Goal: Task Accomplishment & Management: Manage account settings

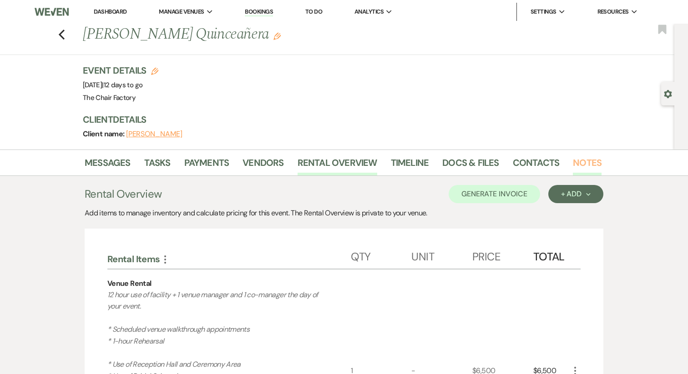
click at [581, 160] on link "Notes" at bounding box center [587, 166] width 29 height 20
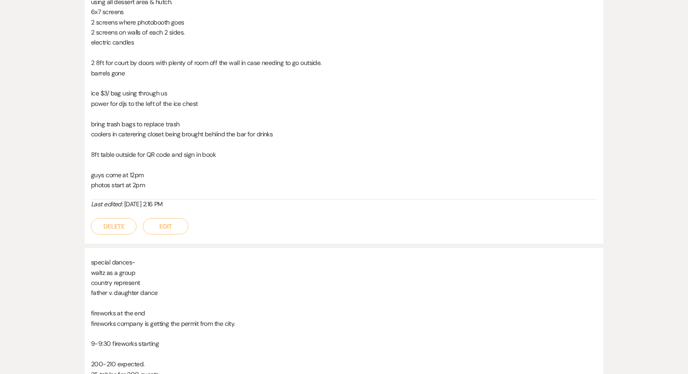
scroll to position [383, 0]
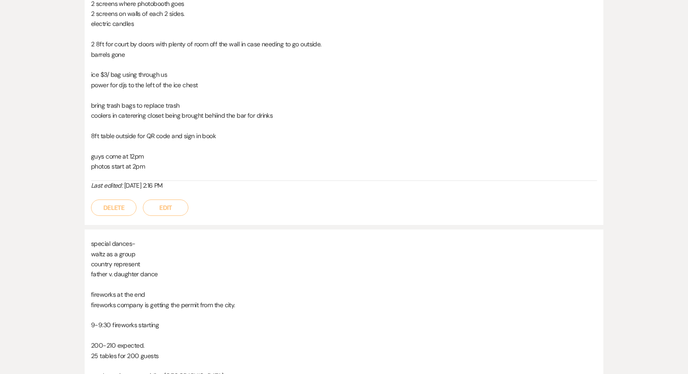
click at [171, 208] on button "Edit" at bounding box center [165, 208] width 45 height 16
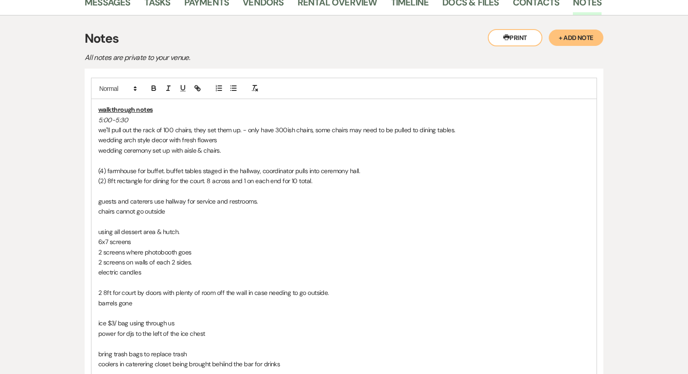
scroll to position [160, 0]
drag, startPoint x: 194, startPoint y: 130, endPoint x: 78, endPoint y: 127, distance: 115.6
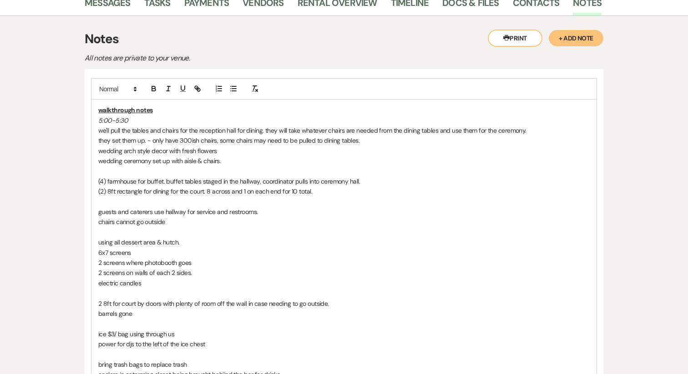
click at [257, 141] on p "they set them up. - only have 300ish chairs, some chairs may need to be pulled …" at bounding box center [343, 141] width 491 height 10
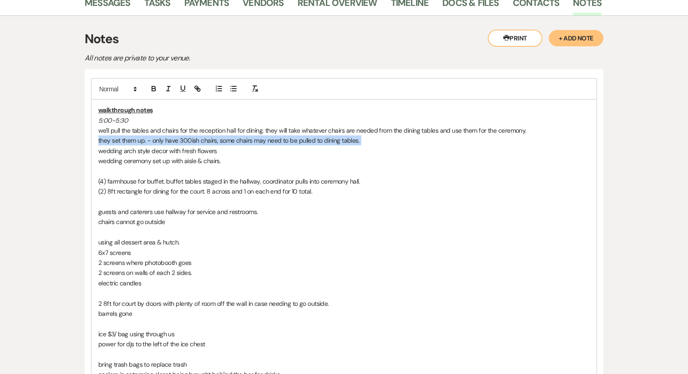
click at [257, 141] on p "they set them up. - only have 300ish chairs, some chairs may need to be pulled …" at bounding box center [343, 141] width 491 height 10
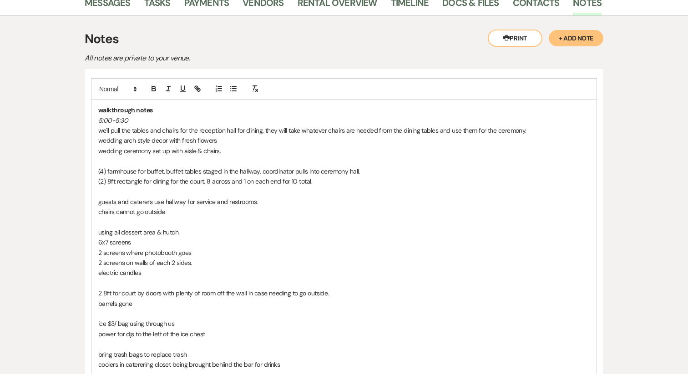
click at [122, 128] on p "we'll pull the tables and chairs for the reception hall for dining. they will t…" at bounding box center [343, 131] width 491 height 10
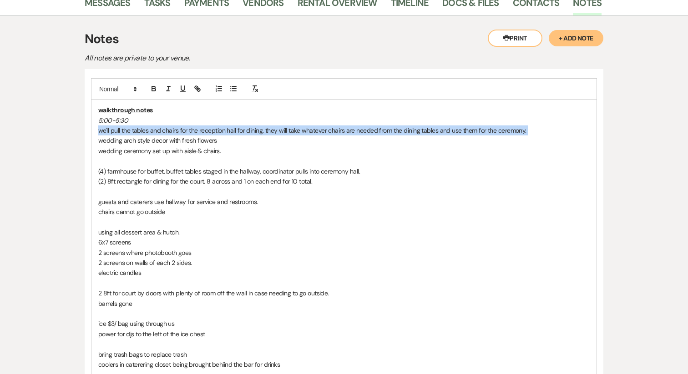
click at [122, 128] on p "we'll pull the tables and chairs for the reception hall for dining. they will t…" at bounding box center [343, 131] width 491 height 10
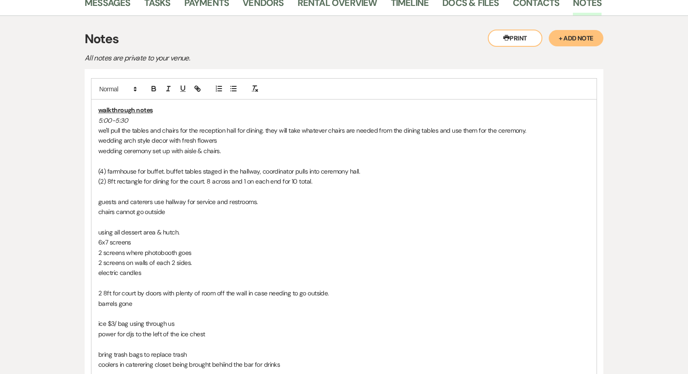
click at [97, 121] on div "walkthrough notes 5:00-5:30 we'll pull the tables and chairs for the reception …" at bounding box center [343, 263] width 505 height 327
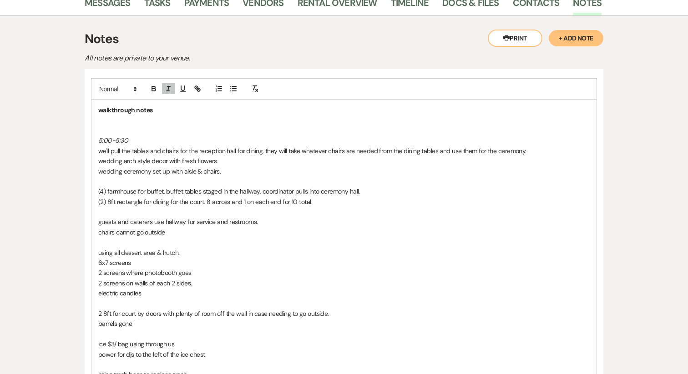
click at [107, 119] on p at bounding box center [343, 121] width 491 height 10
click at [124, 151] on p "we'll pull the tables and chairs for the reception hall for dining. they will t…" at bounding box center [343, 151] width 491 height 10
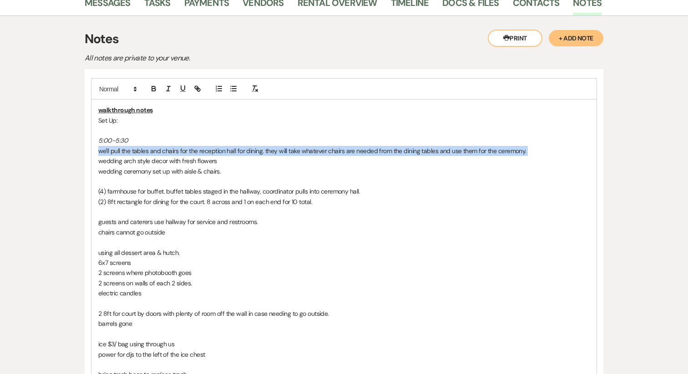
click at [124, 151] on p "we'll pull the tables and chairs for the reception hall for dining. they will t…" at bounding box center [343, 151] width 491 height 10
copy p "we'll pull the tables and chairs for the reception hall for dining. they will t…"
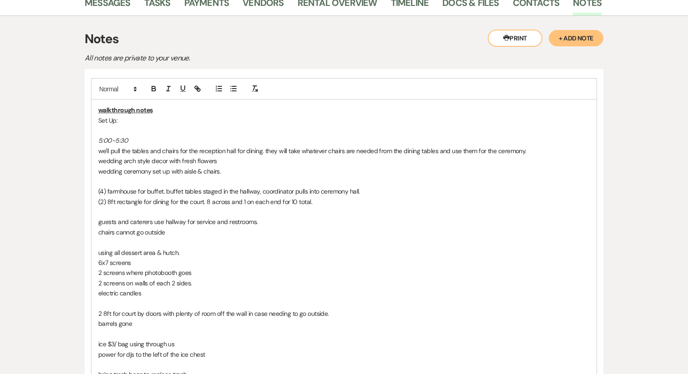
click at [110, 127] on p at bounding box center [343, 131] width 491 height 10
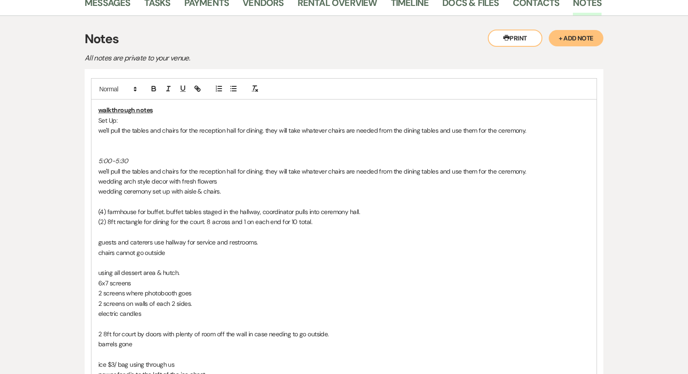
click at [149, 174] on p "we'll pull the tables and chairs for the reception hall for dining. they will t…" at bounding box center [343, 171] width 491 height 10
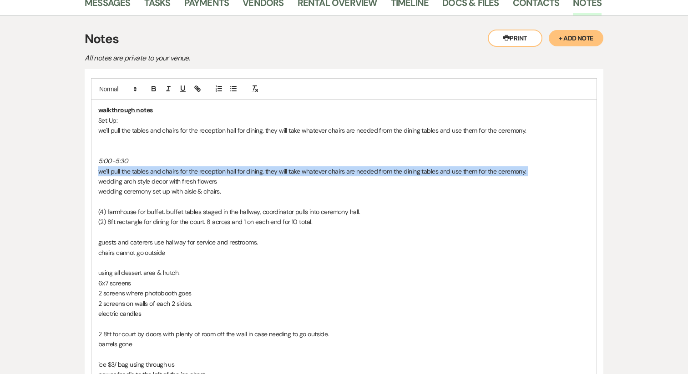
click at [149, 174] on p "we'll pull the tables and chairs for the reception hall for dining. they will t…" at bounding box center [343, 171] width 491 height 10
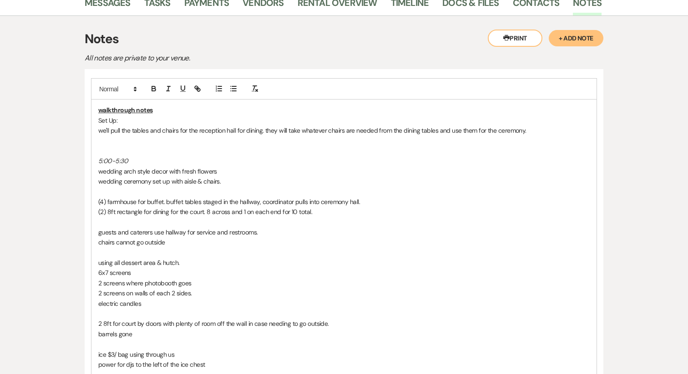
click at [120, 140] on p at bounding box center [343, 141] width 491 height 10
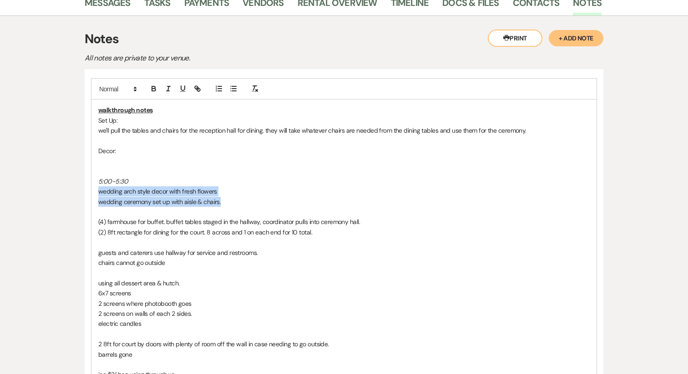
drag, startPoint x: 228, startPoint y: 203, endPoint x: 85, endPoint y: 193, distance: 143.6
click at [85, 193] on div "walkthrough notes Set Up: we'll pull the tables and chairs for the reception ha…" at bounding box center [344, 303] width 519 height 469
copy div "wedding arch style decor with fresh flowers wedding ceremony set up with aisle …"
click at [103, 159] on p at bounding box center [343, 161] width 491 height 10
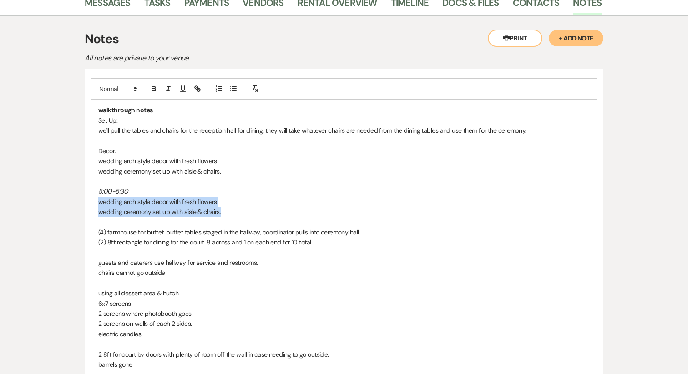
drag, startPoint x: 228, startPoint y: 210, endPoint x: 81, endPoint y: 200, distance: 147.7
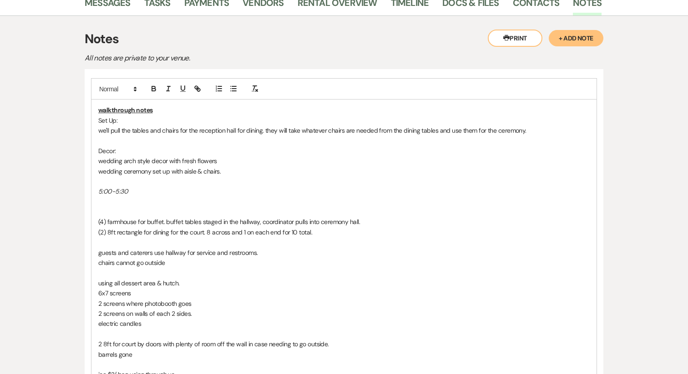
click at [163, 173] on p "wedding ceremony set up with aisle & chairs." at bounding box center [343, 171] width 491 height 10
click at [173, 173] on p "wedding ceremony set-up with aisle & chairs." at bounding box center [343, 171] width 491 height 10
click at [270, 171] on p "wedding ceremony set-up style with aisle & chairs." at bounding box center [343, 171] width 491 height 10
click at [247, 157] on p "wedding arch style decor with fresh flowers" at bounding box center [343, 161] width 491 height 10
click at [148, 224] on p "(4) farmhouse for buffet. buffet tables staged in the hallway, coordinator pull…" at bounding box center [343, 222] width 491 height 10
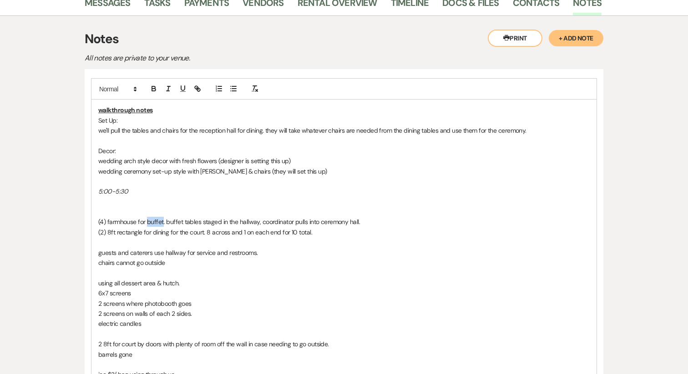
click at [148, 224] on p "(4) farmhouse for buffet. buffet tables staged in the hallway, coordinator pull…" at bounding box center [343, 222] width 491 height 10
copy p "(4) farmhouse for buffet. buffet tables staged in the hallway, coordinator pull…"
click at [185, 140] on p at bounding box center [343, 141] width 491 height 10
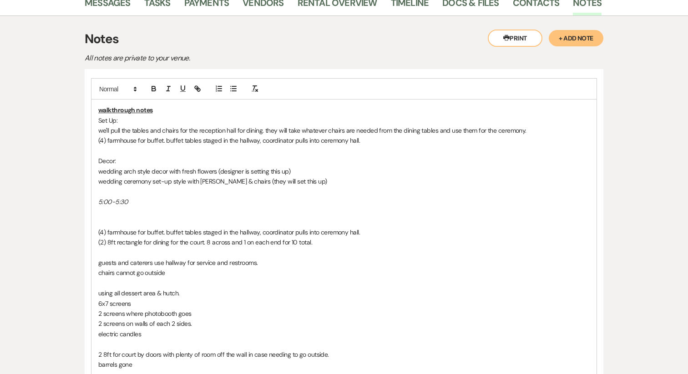
click at [166, 140] on p "(4) farmhouse for buffet. buffet tables staged in the hallway, coordinator pull…" at bounding box center [343, 141] width 491 height 10
click at [368, 141] on p "(4) farmhouse for buffet - buffet tables staged in the hallway, coordinator pul…" at bounding box center [343, 141] width 491 height 10
click at [334, 226] on p at bounding box center [343, 222] width 491 height 10
click at [333, 231] on p "(4) farmhouse for buffet. buffet tables staged in the hallway, coordinator pull…" at bounding box center [343, 232] width 491 height 10
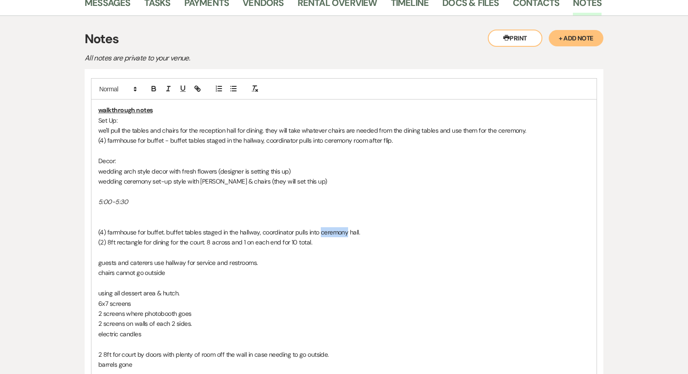
click at [333, 231] on p "(4) farmhouse for buffet. buffet tables staged in the hallway, coordinator pull…" at bounding box center [343, 232] width 491 height 10
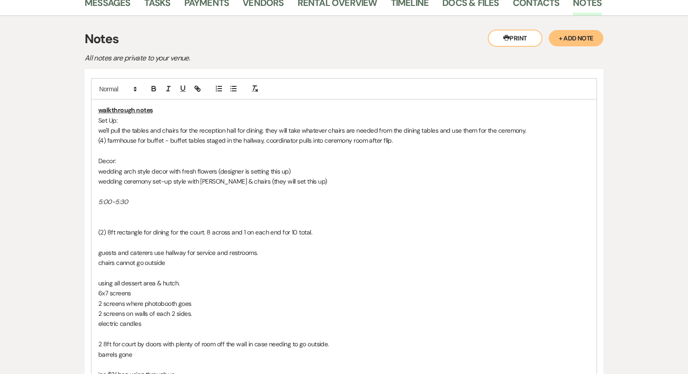
click at [245, 235] on p "(2) 8ft rectangle for dining for the court. 8 across and 1 on each end for 10 t…" at bounding box center [343, 232] width 491 height 10
click at [124, 148] on p at bounding box center [343, 151] width 491 height 10
click at [96, 144] on div "walkthrough notes Set Up: we'll pull the tables and chairs for the reception ha…" at bounding box center [343, 289] width 505 height 378
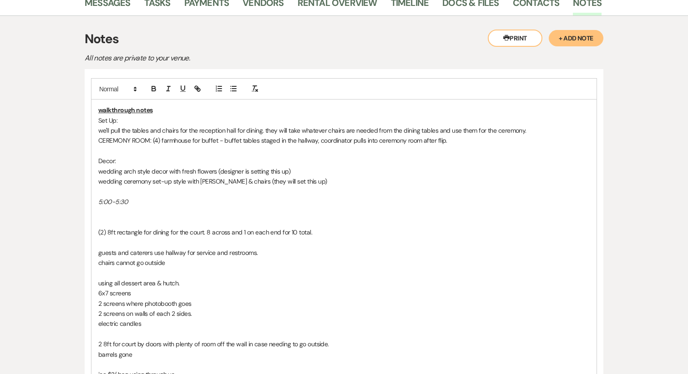
click at [115, 150] on p at bounding box center [343, 151] width 491 height 10
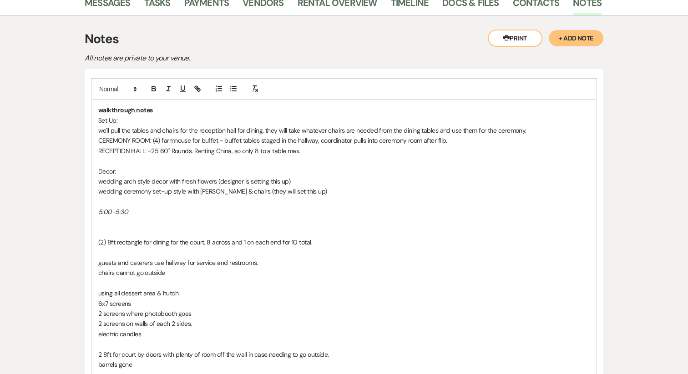
click at [189, 152] on p "RECEPTION HALL: ~25 60" Rounds. Renting China, so only 8 to a table max." at bounding box center [343, 151] width 491 height 10
click at [330, 150] on p "RECEPTION HALL: ~25 60" Rounds for Guests. Renting China, so only 8 to a table …" at bounding box center [343, 151] width 491 height 10
click at [223, 151] on p "RECEPTION HALL: ~25 60" Rounds for Guests. Renting China, so only 8 to a table …" at bounding box center [343, 151] width 491 height 10
click at [342, 153] on p "RECEPTION HALL: ~25 60" Rounds for Guests (Renting [GEOGRAPHIC_DATA], so only 8…" at bounding box center [343, 151] width 491 height 10
click at [192, 243] on p "(2) 8ft rectangle for dining for the court. 8 across and 1 on each end for 10 t…" at bounding box center [343, 242] width 491 height 10
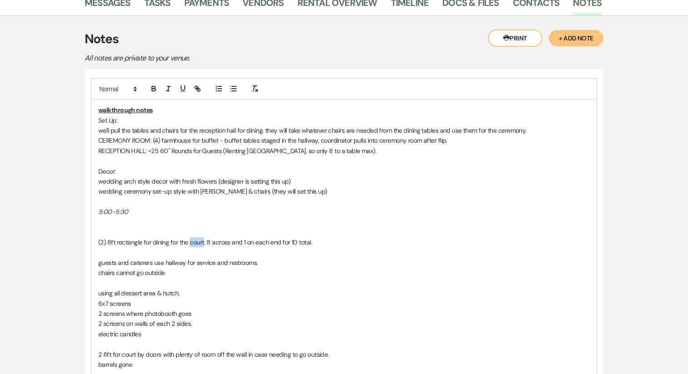
click at [192, 243] on p "(2) 8ft rectangle for dining for the court. 8 across and 1 on each end for 10 t…" at bounding box center [343, 242] width 491 height 10
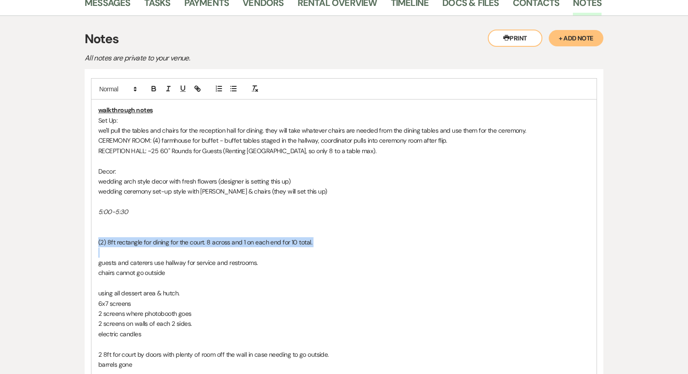
click at [192, 243] on p "(2) 8ft rectangle for dining for the court. 8 across and 1 on each end for 10 t…" at bounding box center [343, 242] width 491 height 10
copy p "(2) 8ft rectangle for dining for the court. 8 across and 1 on each end for 10 t…"
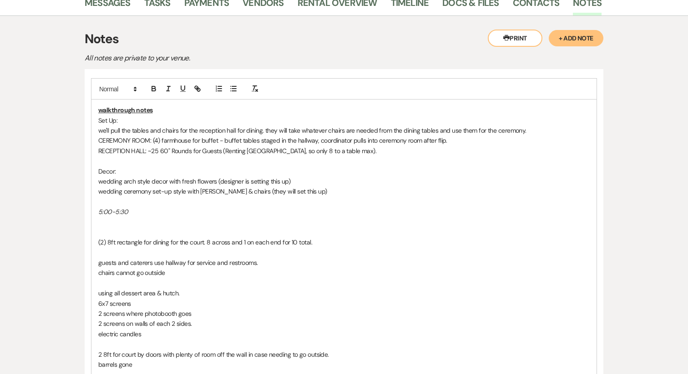
click at [338, 151] on p "RECEPTION HALL: ~25 60" Rounds for Guests (Renting [GEOGRAPHIC_DATA], so only 8…" at bounding box center [343, 151] width 491 height 10
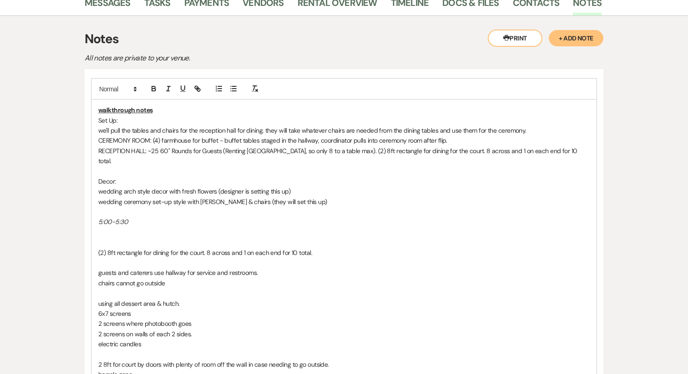
click at [332, 151] on p "RECEPTION HALL: ~25 60" Rounds for Guests (Renting [GEOGRAPHIC_DATA], so only 8…" at bounding box center [343, 156] width 491 height 20
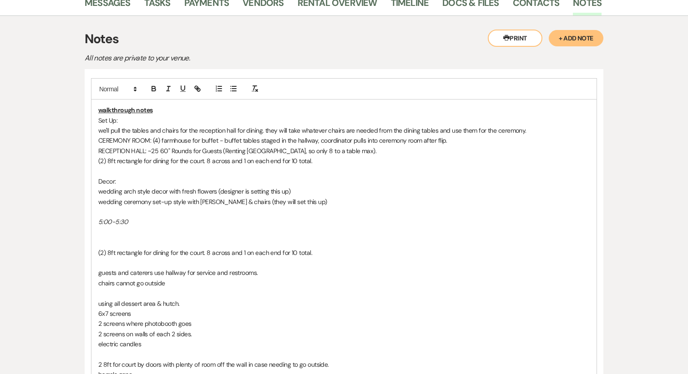
click at [148, 151] on p "RECEPTION HALL: ~25 60" Rounds for Guests (Renting [GEOGRAPHIC_DATA], so only 8…" at bounding box center [343, 151] width 491 height 10
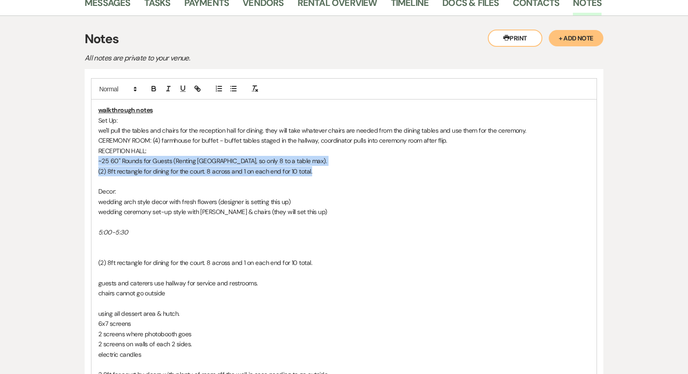
drag, startPoint x: 342, startPoint y: 174, endPoint x: 61, endPoint y: 163, distance: 280.9
click at [231, 91] on icon "button" at bounding box center [233, 89] width 8 height 8
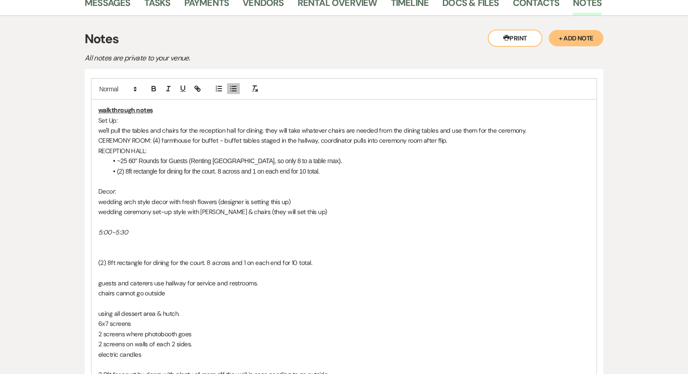
click at [156, 145] on p "CEREMONY ROOM: (4) farmhouse for buffet - buffet tables staged in the hallway, …" at bounding box center [343, 141] width 491 height 10
click at [152, 141] on p "CEREMONY ROOM: (4) farmhouse for buffet - buffet tables staged in the hallway, …" at bounding box center [343, 141] width 491 height 10
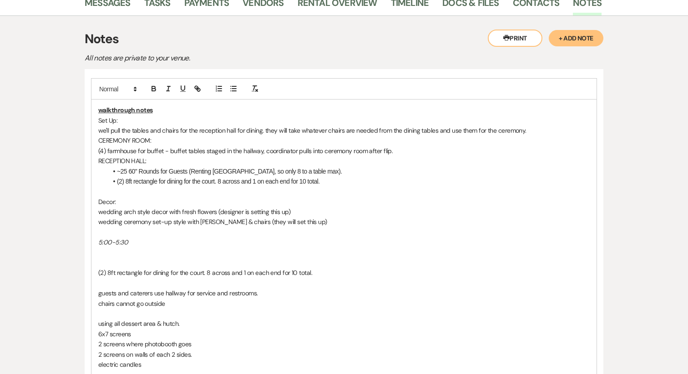
click at [169, 151] on p "(4) farmhouse for buffet - buffet tables staged in the hallway, coordinator pul…" at bounding box center [343, 151] width 491 height 10
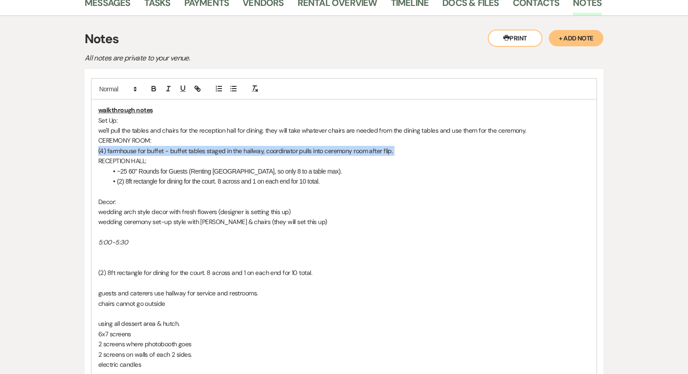
click at [169, 151] on p "(4) farmhouse for buffet - buffet tables staged in the hallway, coordinator pul…" at bounding box center [343, 151] width 491 height 10
click at [230, 88] on icon "button" at bounding box center [233, 89] width 8 height 8
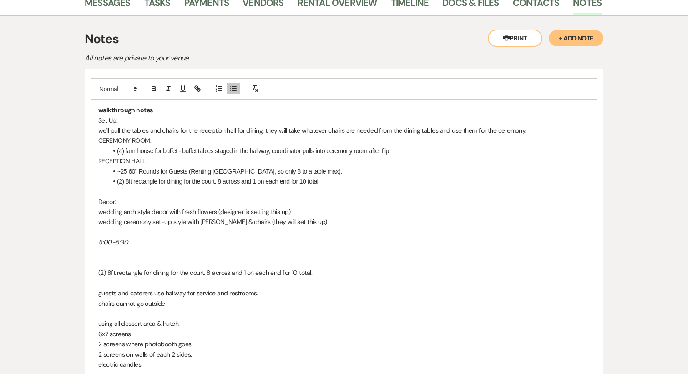
click at [216, 126] on p "we'll pull the tables and chairs for the reception hall for dining. they will t…" at bounding box center [343, 131] width 491 height 10
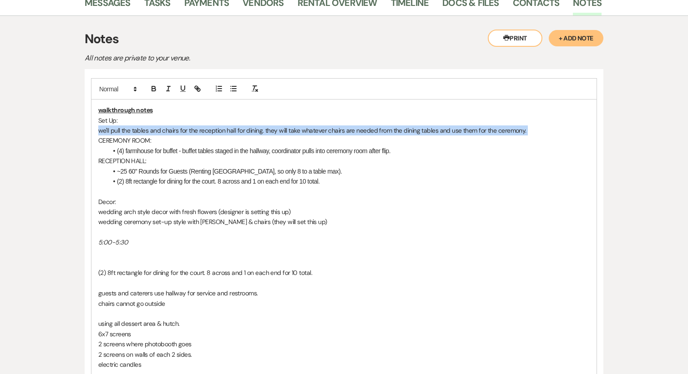
click at [216, 126] on p "we'll pull the tables and chairs for the reception hall for dining. they will t…" at bounding box center [343, 131] width 491 height 10
copy p "we'll pull the tables and chairs for the reception hall for dining. they will t…"
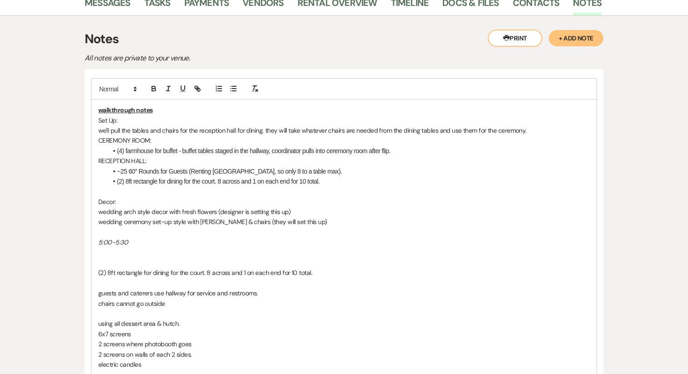
click at [311, 172] on li "~25 60" Rounds for Guests (Renting [GEOGRAPHIC_DATA], so only 8 to a table max)." at bounding box center [348, 171] width 482 height 10
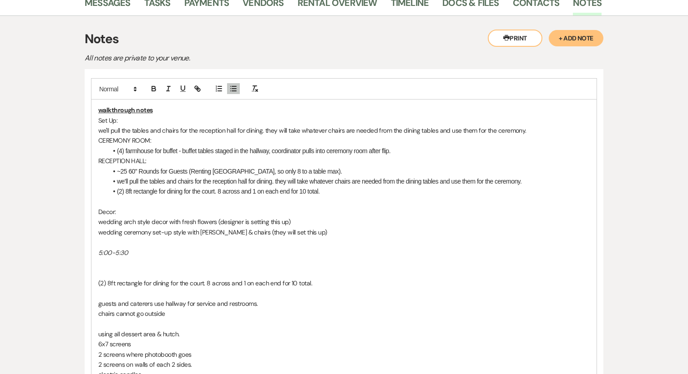
click at [289, 131] on p "we'll pull the tables and chairs for the reception hall for dining. they will t…" at bounding box center [343, 131] width 491 height 10
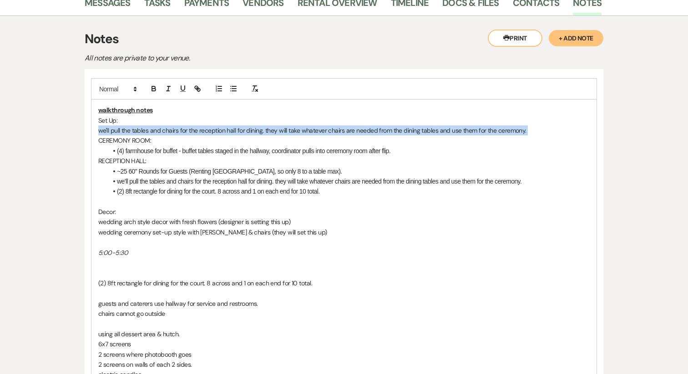
click at [289, 131] on p "we'll pull the tables and chairs for the reception hall for dining. they will t…" at bounding box center [343, 131] width 491 height 10
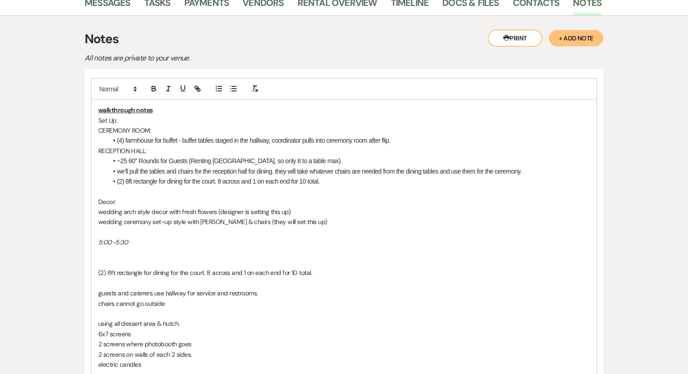
click at [106, 120] on p "Set Up:" at bounding box center [343, 121] width 491 height 10
click at [184, 86] on icon "button" at bounding box center [183, 88] width 4 height 5
click at [100, 109] on u "walkthrough notes" at bounding box center [125, 110] width 54 height 8
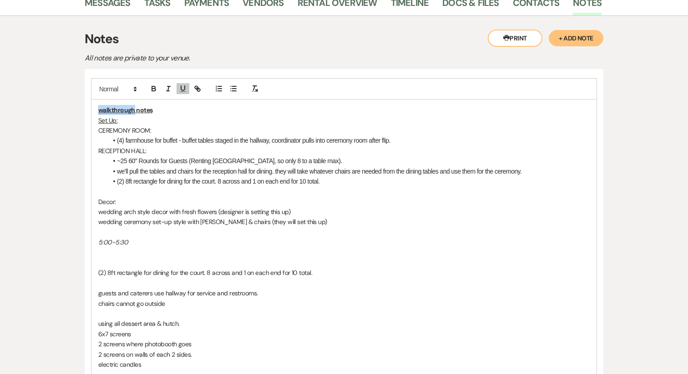
click at [100, 109] on u "walkthrough notes" at bounding box center [125, 110] width 54 height 8
click at [101, 109] on u "walkthrough notes" at bounding box center [125, 110] width 54 height 8
click at [99, 109] on u "walkthrough notes" at bounding box center [125, 110] width 54 height 8
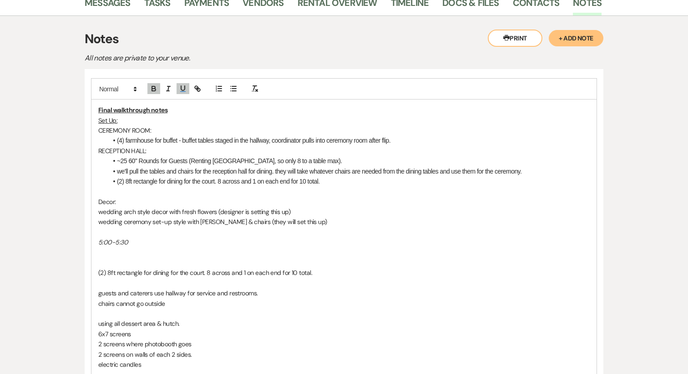
click at [134, 109] on u "Final walkthrough notes" at bounding box center [132, 110] width 69 height 8
drag, startPoint x: 174, startPoint y: 109, endPoint x: 114, endPoint y: 110, distance: 59.6
click at [114, 110] on p "Final walkthrough notes" at bounding box center [343, 110] width 491 height 10
click at [171, 110] on u "Final Walkthrough Notes [DATE] (KG) (SB)" at bounding box center [157, 110] width 118 height 8
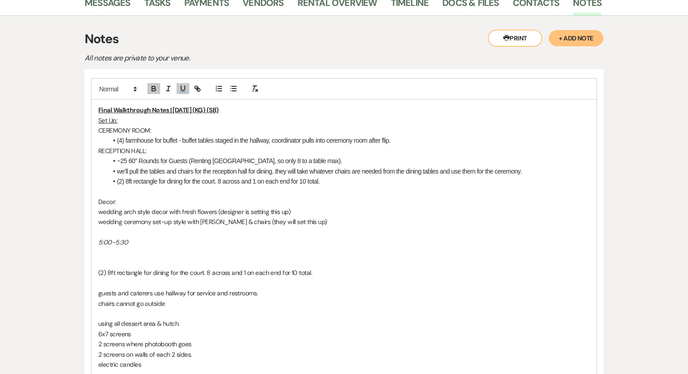
click at [197, 110] on u "Final Walkthrough Notes | [DATE] (KG) (SB)" at bounding box center [158, 110] width 120 height 8
click at [275, 137] on li "(4) farmhouse for buffet - buffet tables staged in the hallway, coordinator pul…" at bounding box center [348, 141] width 482 height 10
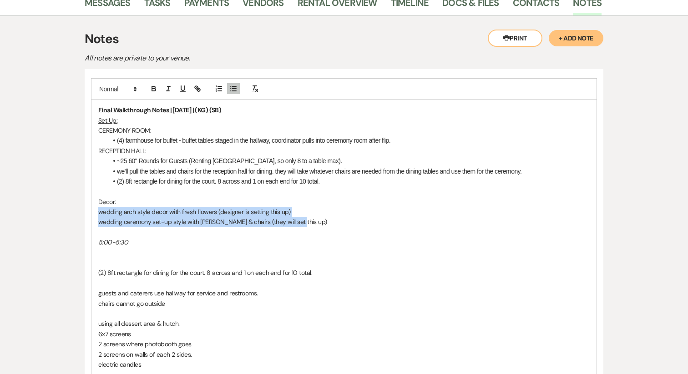
drag, startPoint x: 300, startPoint y: 223, endPoint x: 34, endPoint y: 207, distance: 266.1
click at [184, 221] on p "wedding ceremony set-up style with [PERSON_NAME] & chairs (they will set this u…" at bounding box center [343, 222] width 491 height 10
drag, startPoint x: 312, startPoint y: 221, endPoint x: 87, endPoint y: 204, distance: 226.3
click at [87, 204] on div "Final Walkthrough Notes | [DATE] | (KG) (SB) Set Up: CEREMONY ROOM: (4) farmhou…" at bounding box center [344, 324] width 519 height 510
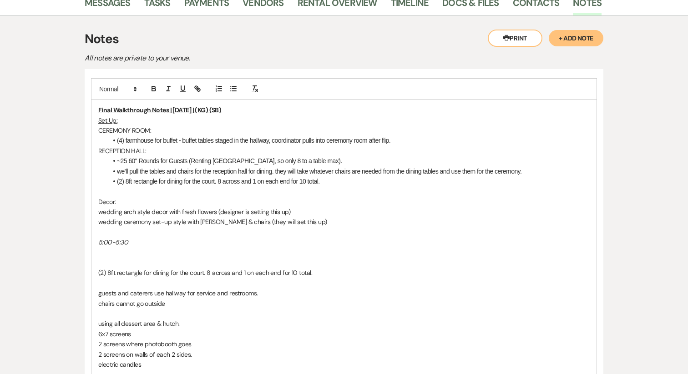
click at [415, 141] on li "(4) farmhouse for buffet - buffet tables staged in the hallway, coordinator pul…" at bounding box center [348, 141] width 482 height 10
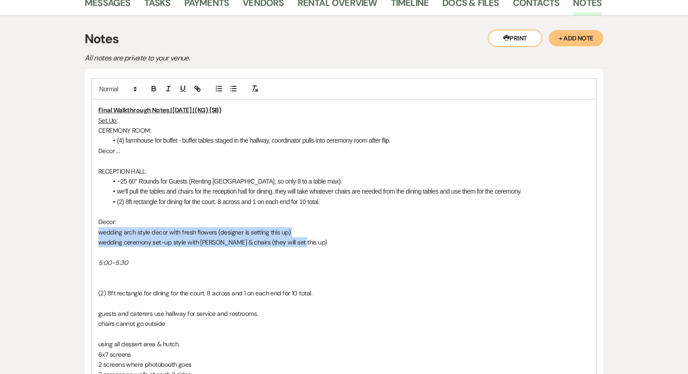
drag, startPoint x: 297, startPoint y: 245, endPoint x: 78, endPoint y: 232, distance: 219.2
copy div "wedding arch style decor with fresh flowers (designer is setting this up) weddi…"
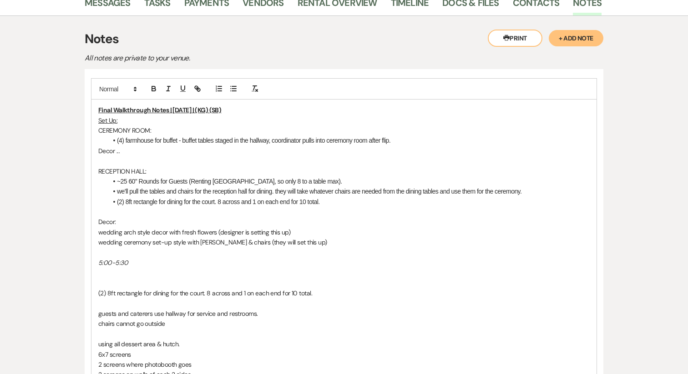
click at [119, 162] on p at bounding box center [343, 161] width 491 height 10
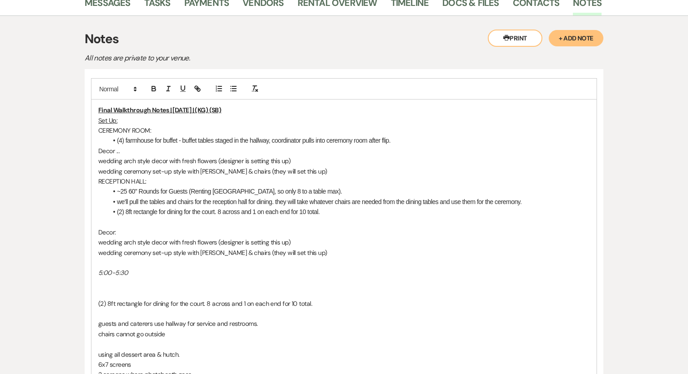
click at [99, 184] on p "RECEPTION HALL:" at bounding box center [343, 181] width 491 height 10
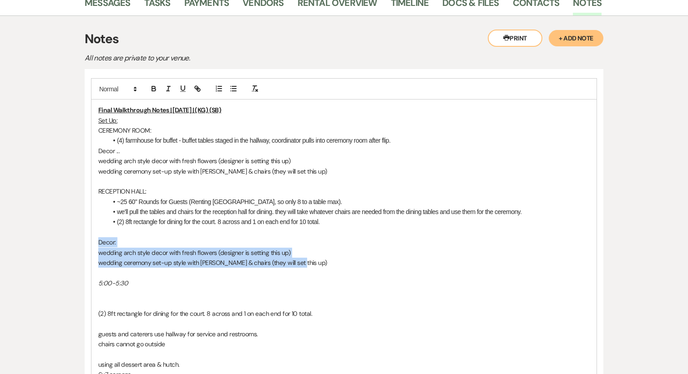
drag, startPoint x: 285, startPoint y: 260, endPoint x: 76, endPoint y: 238, distance: 210.4
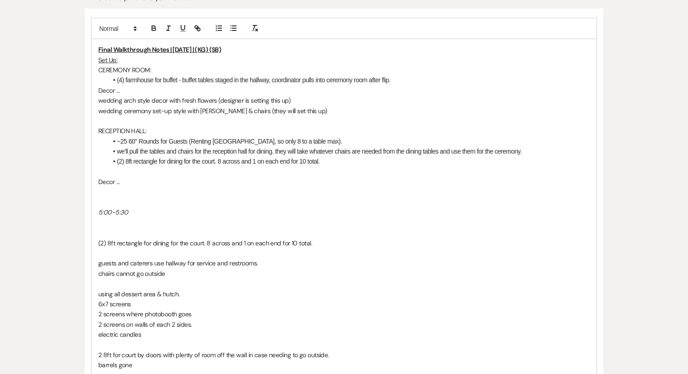
scroll to position [242, 0]
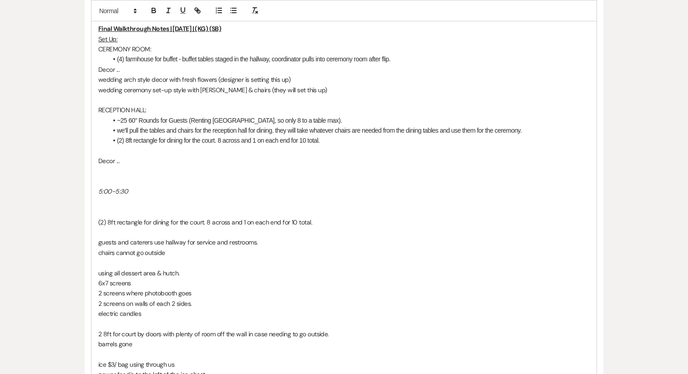
click at [112, 202] on p at bounding box center [343, 202] width 491 height 10
click at [143, 195] on p "5:00-5:30" at bounding box center [343, 191] width 491 height 10
click at [116, 181] on p at bounding box center [343, 181] width 491 height 10
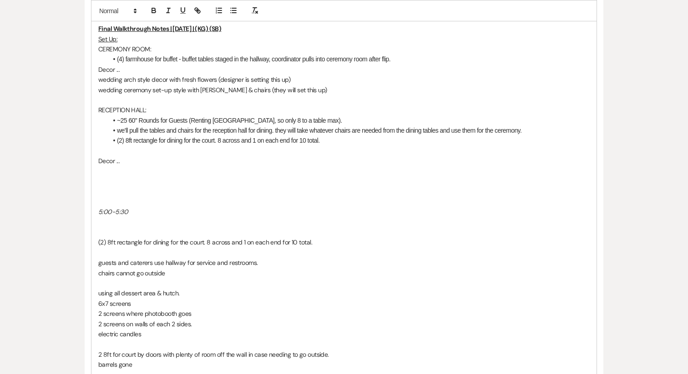
click at [108, 186] on p at bounding box center [343, 181] width 491 height 10
click at [104, 186] on p "TIMELINE:" at bounding box center [343, 181] width 491 height 10
click at [153, 10] on icon "button" at bounding box center [154, 10] width 8 height 8
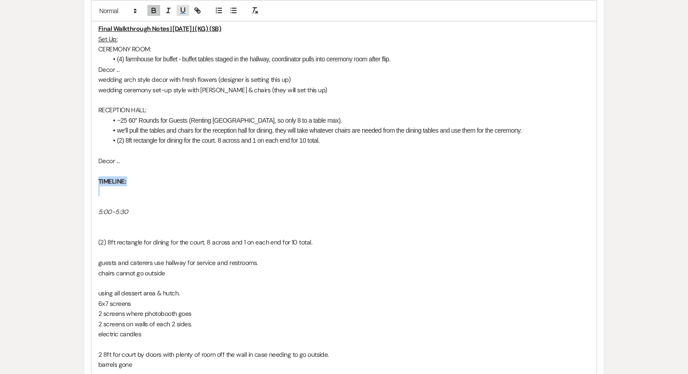
click at [182, 9] on icon "button" at bounding box center [183, 10] width 8 height 8
click at [110, 37] on u "Set Up:" at bounding box center [107, 39] width 19 height 8
click at [103, 37] on p "SETUP:" at bounding box center [343, 39] width 491 height 10
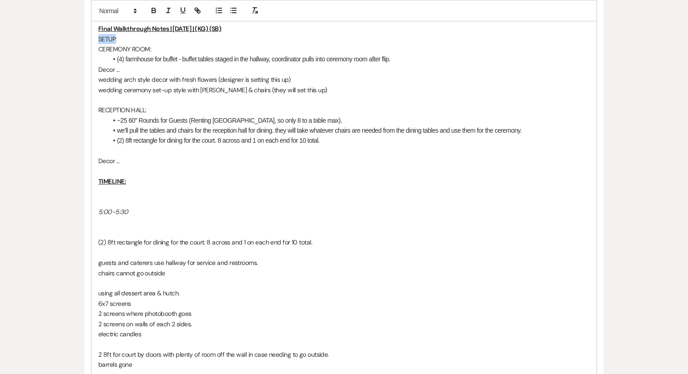
click at [103, 37] on p "SETUP:" at bounding box center [343, 39] width 491 height 10
click at [111, 39] on p "SETUP:" at bounding box center [343, 39] width 491 height 10
click at [109, 39] on p "SETUP:" at bounding box center [343, 39] width 491 height 10
click at [126, 40] on p "SET-UP:" at bounding box center [343, 39] width 491 height 10
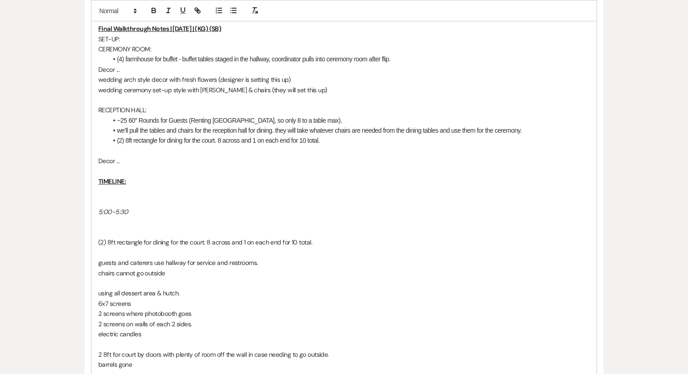
click at [126, 40] on p "SET-UP:" at bounding box center [343, 39] width 491 height 10
click at [181, 8] on icon "button" at bounding box center [183, 10] width 8 height 8
click at [153, 11] on icon "button" at bounding box center [154, 10] width 8 height 8
click at [154, 58] on li "(4) farmhouse for buffet - buffet tables staged in the hallway, coordinator pul…" at bounding box center [348, 59] width 482 height 10
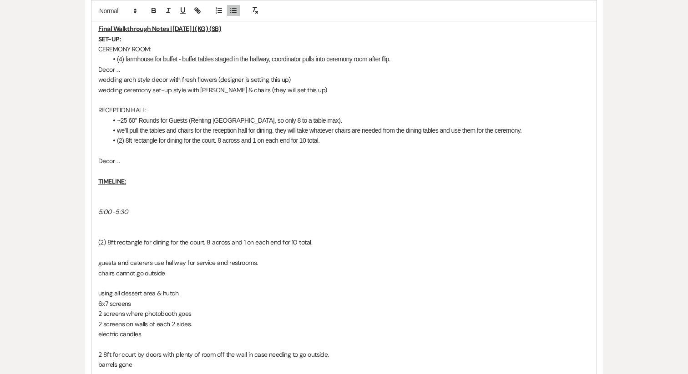
click at [96, 40] on div "Final Walkthrough Notes | [DATE] | (KG) (SB) SET-UP: CEREMONY ROOM: (4) farmhou…" at bounding box center [343, 252] width 505 height 469
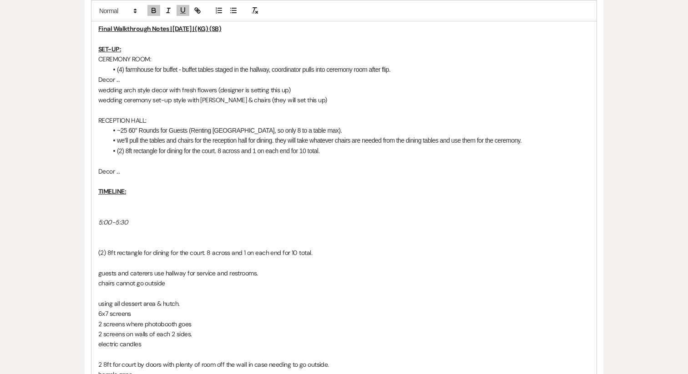
click at [151, 100] on p "wedding ceremony set-up style with [PERSON_NAME] & chairs (they will set this u…" at bounding box center [343, 100] width 491 height 10
click at [229, 158] on p at bounding box center [343, 161] width 491 height 10
click at [124, 198] on p at bounding box center [343, 202] width 491 height 10
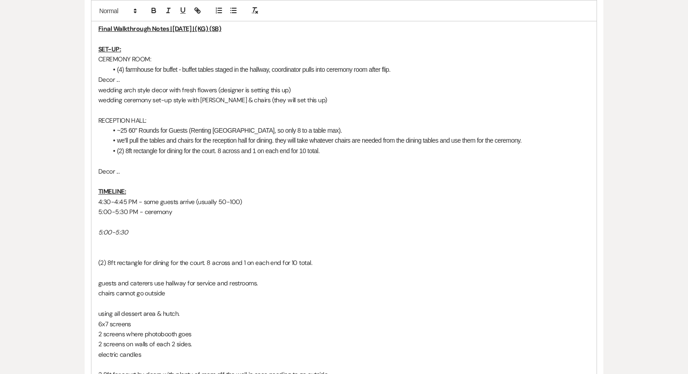
click at [109, 229] on em "5:00-5:30" at bounding box center [113, 232] width 30 height 8
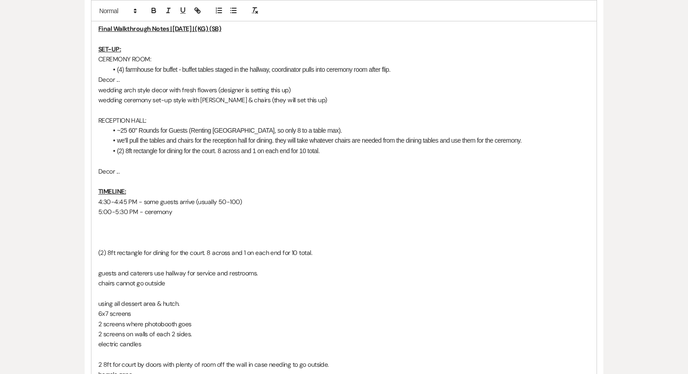
click at [150, 254] on p "(2) 8ft rectangle for dining for the court. 8 across and 1 on each end for 10 t…" at bounding box center [343, 253] width 491 height 10
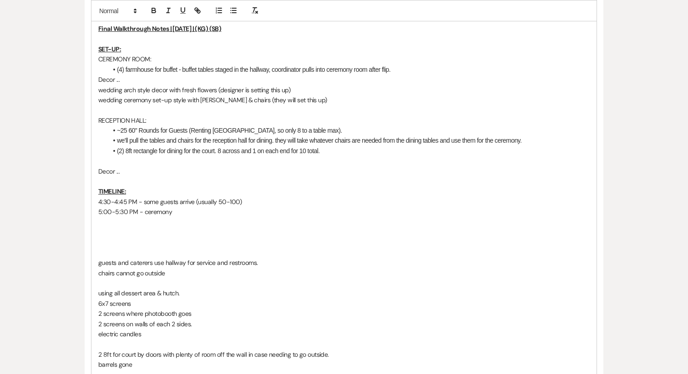
click at [219, 151] on li "(2) 8ft rectangle for dining for the court. 8 across and 1 on each end for 10 t…" at bounding box center [348, 151] width 482 height 10
click at [150, 246] on p at bounding box center [343, 242] width 491 height 10
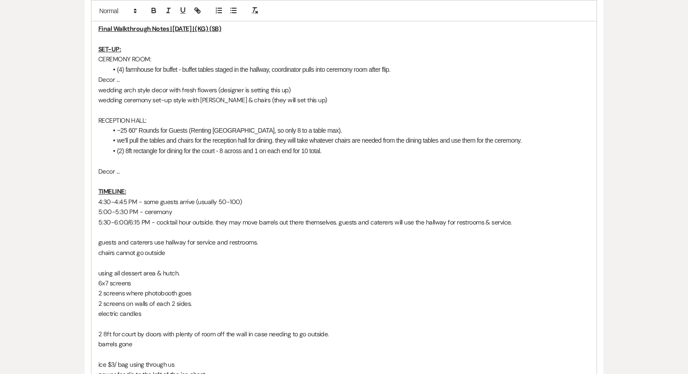
click at [196, 245] on p "guests and caterers use hallway for service and restrooms." at bounding box center [343, 242] width 491 height 10
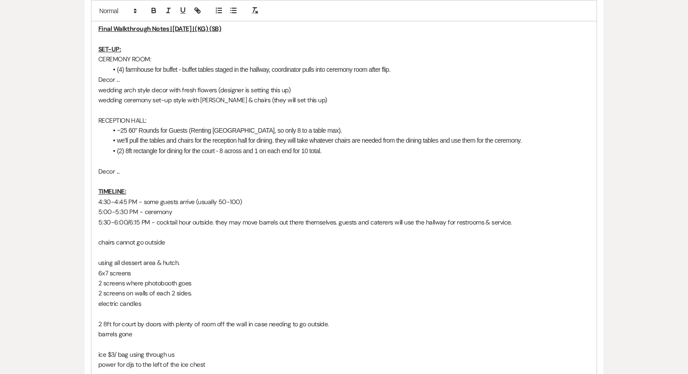
click at [520, 222] on p "5:30-6:00/6:15 PM - cocktail hour outside. they may move barrels out there them…" at bounding box center [343, 222] width 491 height 10
click at [143, 112] on p at bounding box center [343, 110] width 491 height 10
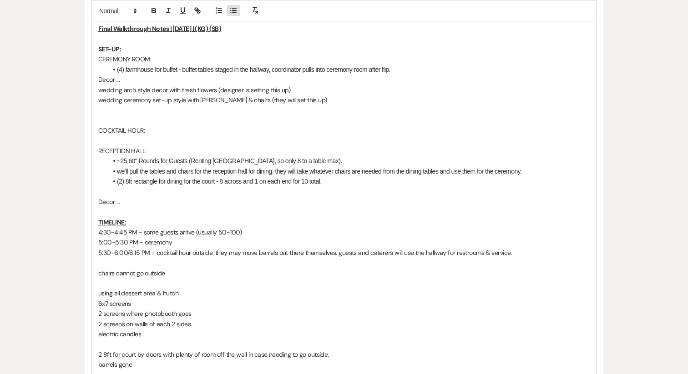
click at [232, 9] on icon "button" at bounding box center [233, 10] width 8 height 8
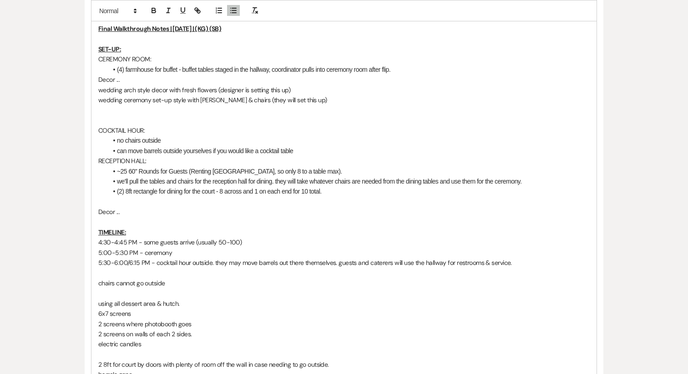
click at [260, 151] on li "can move barrels outside yourselves if you would like a cocktail table" at bounding box center [348, 151] width 482 height 10
click at [307, 149] on li "can move barrels outside yourselves if you would like cocktail table" at bounding box center [348, 151] width 482 height 10
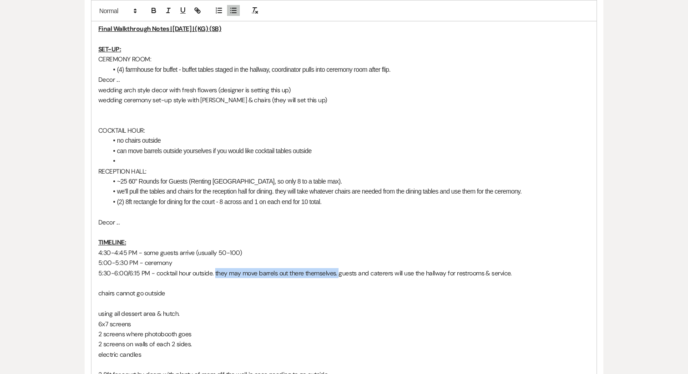
drag, startPoint x: 215, startPoint y: 274, endPoint x: 337, endPoint y: 275, distance: 121.9
click at [337, 275] on p "5:30-6:00/6:15 PM - cocktail hour outside. they may move barrels out there them…" at bounding box center [343, 273] width 491 height 10
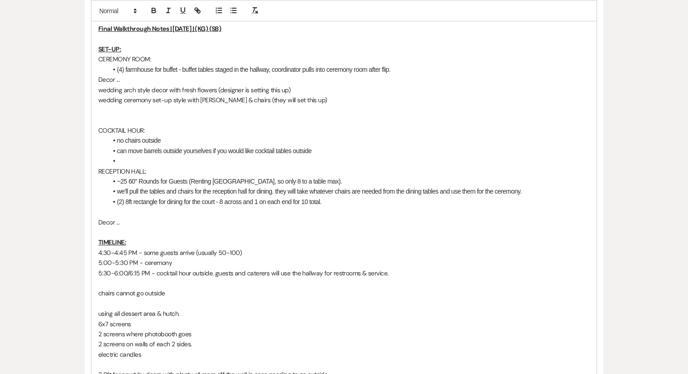
click at [171, 161] on li at bounding box center [348, 161] width 482 height 10
click at [264, 273] on p "5:30-6:00/6:15 PM - cocktail hour outside. guests and caterers will use the hal…" at bounding box center [343, 273] width 491 height 10
drag, startPoint x: 215, startPoint y: 273, endPoint x: 418, endPoint y: 277, distance: 203.3
click at [418, 277] on p "5:30-6:00/6:15 PM - cocktail hour outside. guests and caterers will use the hal…" at bounding box center [343, 273] width 491 height 10
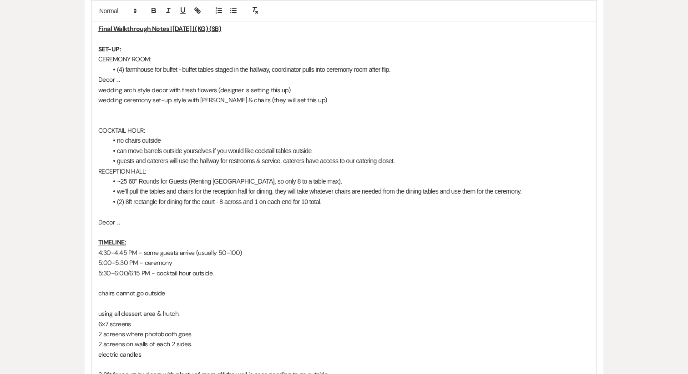
click at [410, 160] on li "guests and caterers will use the hallway for restrooms & service. caterers have…" at bounding box center [348, 161] width 482 height 10
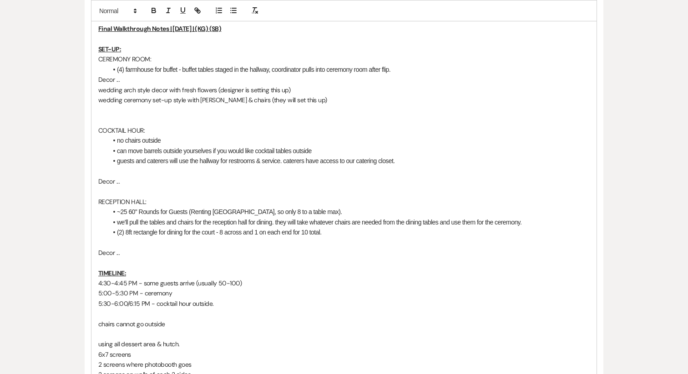
click at [224, 151] on li "can move barrels outside yourselves if you would like cocktail tables outside" at bounding box center [348, 151] width 482 height 10
click at [183, 164] on li "guests and caterers will use the hallway for restrooms & service. caterers have…" at bounding box center [348, 161] width 482 height 10
click at [148, 186] on p "Decor ..." at bounding box center [343, 181] width 491 height 10
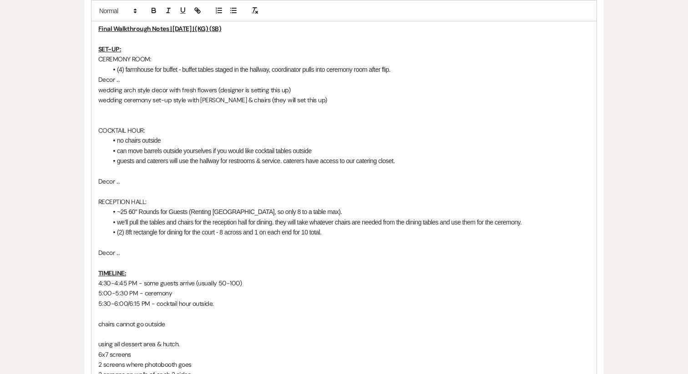
click at [148, 191] on p at bounding box center [343, 191] width 491 height 10
drag, startPoint x: 131, startPoint y: 186, endPoint x: 28, endPoint y: 170, distance: 104.6
click at [142, 184] on p "Decor ..." at bounding box center [343, 181] width 491 height 10
click at [121, 191] on p at bounding box center [343, 191] width 491 height 10
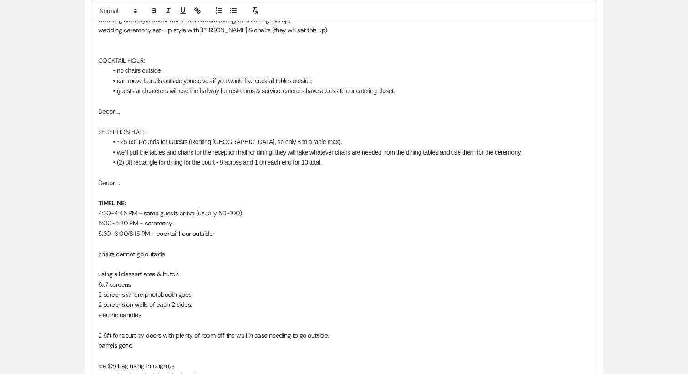
scroll to position [319, 0]
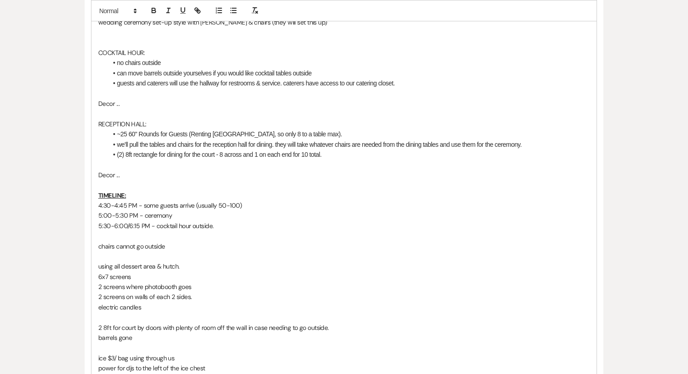
click at [132, 248] on p "chairs cannot go outside" at bounding box center [343, 247] width 491 height 10
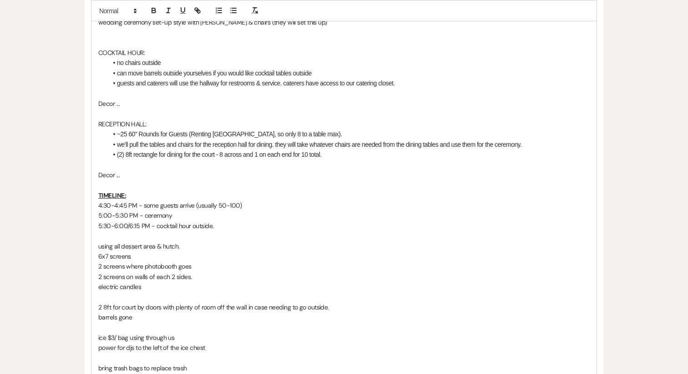
click at [332, 157] on li "(2) 8ft rectangle for dining for the court - 8 across and 1 on each end for 10 …" at bounding box center [348, 155] width 482 height 10
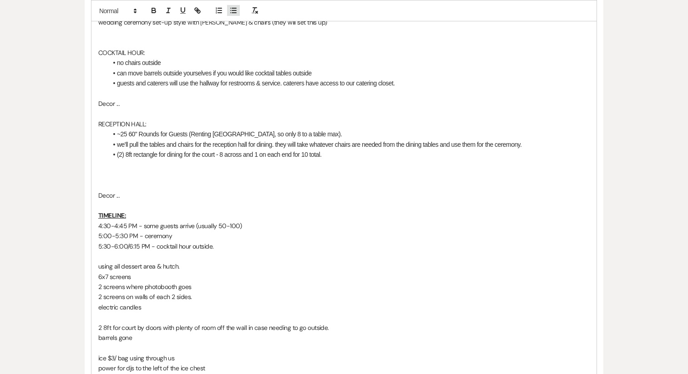
click at [233, 13] on line "button" at bounding box center [234, 13] width 4 height 0
click at [177, 266] on p "using all dessert area & hutch." at bounding box center [343, 267] width 491 height 10
copy p "using all dessert area & hutch."
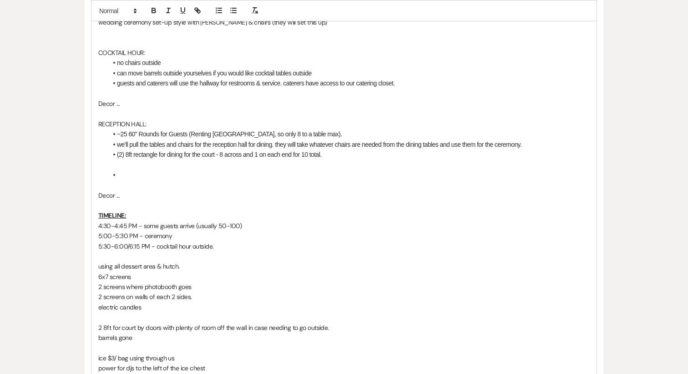
click at [146, 176] on li at bounding box center [348, 175] width 482 height 10
click at [112, 278] on p "6x7 screens" at bounding box center [343, 277] width 491 height 10
copy p "6x7 screens"
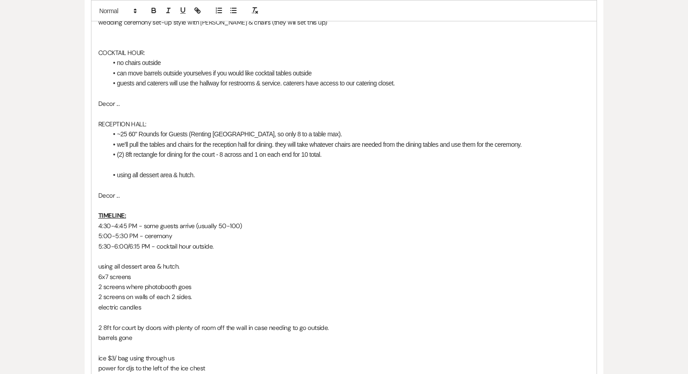
click at [205, 176] on li "using all dessert area & hutch." at bounding box center [348, 175] width 482 height 10
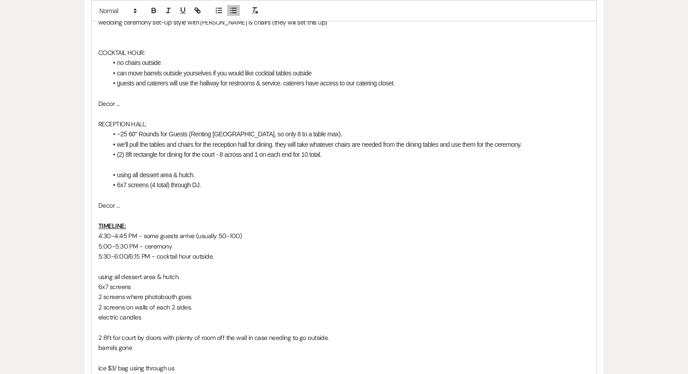
click at [118, 287] on p "6x7 screens" at bounding box center [343, 287] width 491 height 10
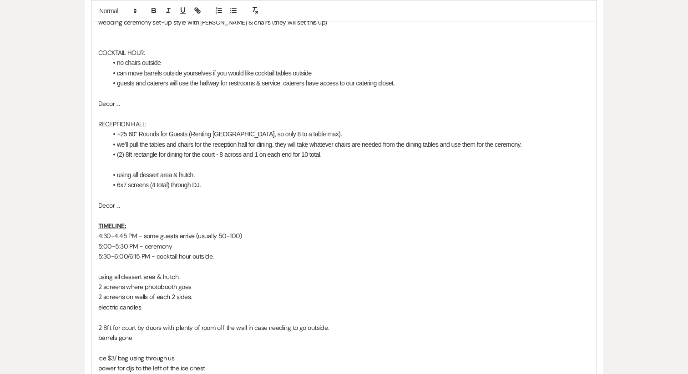
click at [214, 186] on li "6x7 screens (4 total) through DJ." at bounding box center [348, 185] width 482 height 10
click at [274, 186] on li "6x7 screens (4 total) through DJ - 2 screens where the photobooth typically goes" at bounding box center [348, 185] width 482 height 10
click at [340, 188] on li "6x7 screens (4 total) through DJ - 2 screens where the photo booth typically go…" at bounding box center [348, 185] width 482 height 10
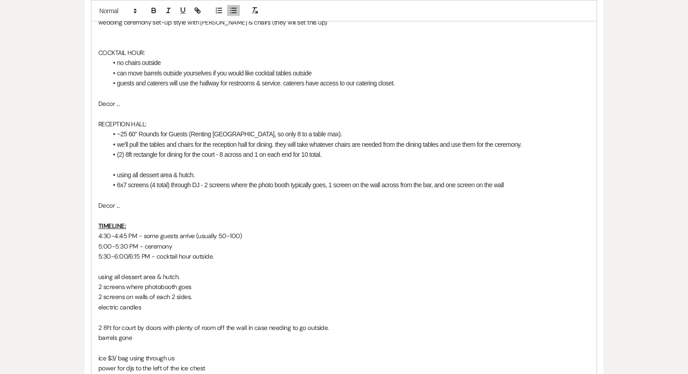
click at [452, 187] on li "6x7 screens (4 total) through DJ - 2 screens where the photo booth typically go…" at bounding box center [348, 185] width 482 height 10
click at [509, 191] on p at bounding box center [343, 196] width 491 height 10
click at [509, 183] on li "6x7 screens (4 total) through DJ - 2 screens where the photo booth typically go…" at bounding box center [348, 185] width 482 height 10
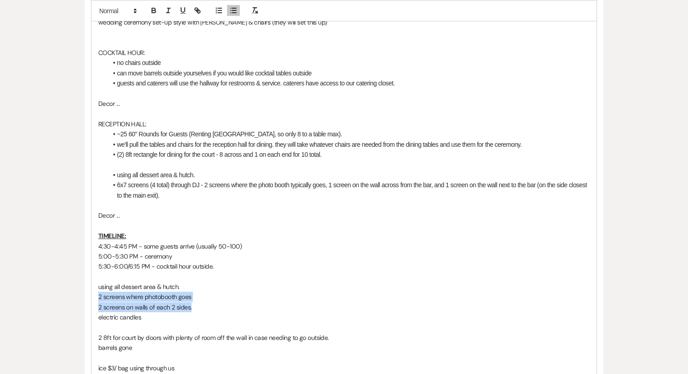
drag, startPoint x: 192, startPoint y: 309, endPoint x: 91, endPoint y: 301, distance: 101.3
click at [91, 301] on div "Final Walkthrough Notes | [DATE] | (KG) (SB) SET-UP: CEREMONY ROOM: (4) farmhou…" at bounding box center [343, 205] width 505 height 530
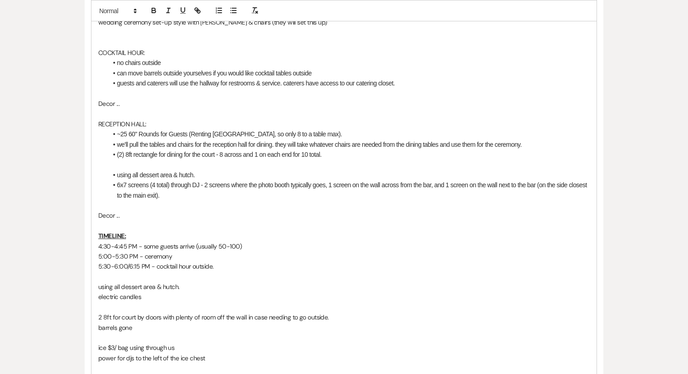
click at [191, 196] on li "6x7 screens (4 total) through DJ - 2 screens where the photo booth typically go…" at bounding box center [348, 190] width 482 height 20
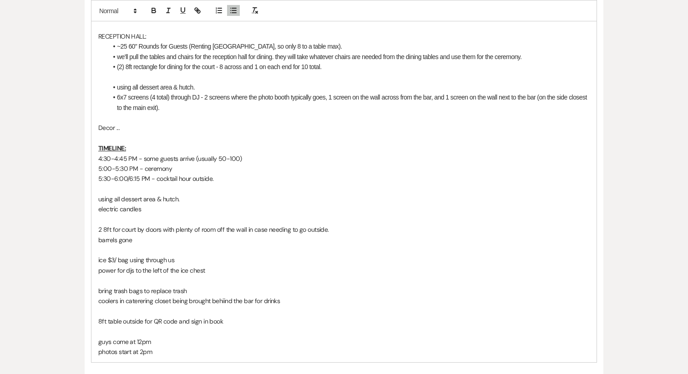
scroll to position [384, 0]
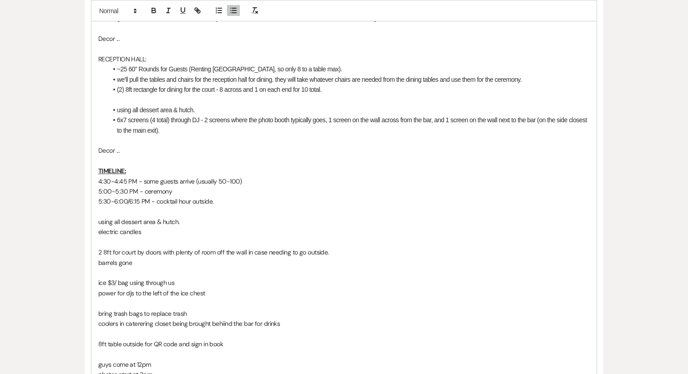
click at [330, 91] on li "(2) 8ft rectangle for dining for the court - 8 across and 1 on each end for 10 …" at bounding box center [348, 90] width 482 height 10
click at [165, 251] on p "2 8ft for court by doors with plenty of room off the wall in case needing to go…" at bounding box center [343, 252] width 491 height 10
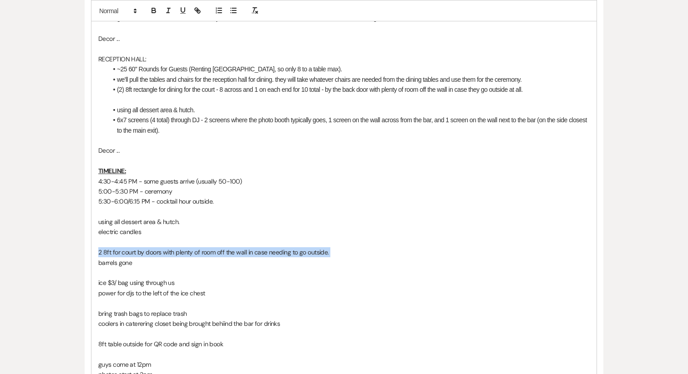
click at [165, 251] on p "2 8ft for court by doors with plenty of room off the wall in case needing to go…" at bounding box center [343, 252] width 491 height 10
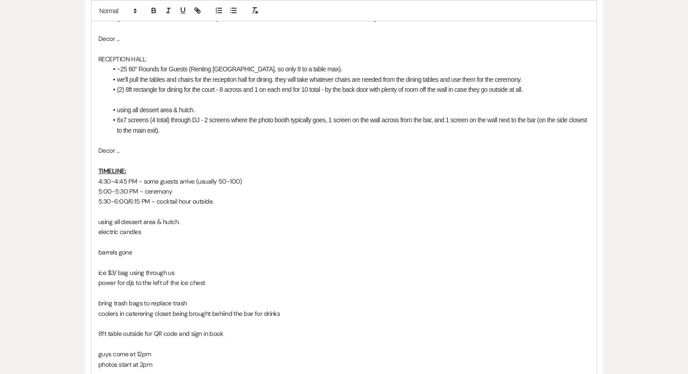
click at [547, 87] on li "(2) 8ft rectangle for dining for the court - 8 across and 1 on each end for 10 …" at bounding box center [348, 90] width 482 height 10
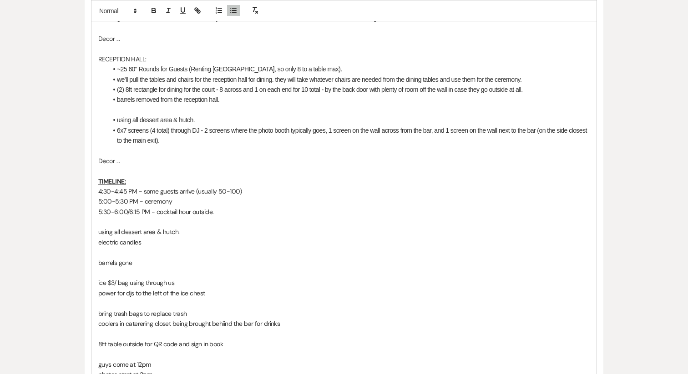
click at [132, 231] on p "using all dessert area & hutch." at bounding box center [343, 232] width 491 height 10
click at [114, 263] on p "barrels gone" at bounding box center [343, 263] width 491 height 10
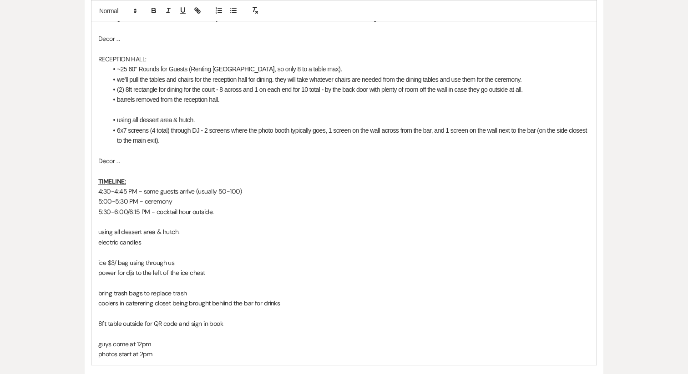
click at [195, 264] on p "ice $3/ bag using through us" at bounding box center [343, 263] width 491 height 10
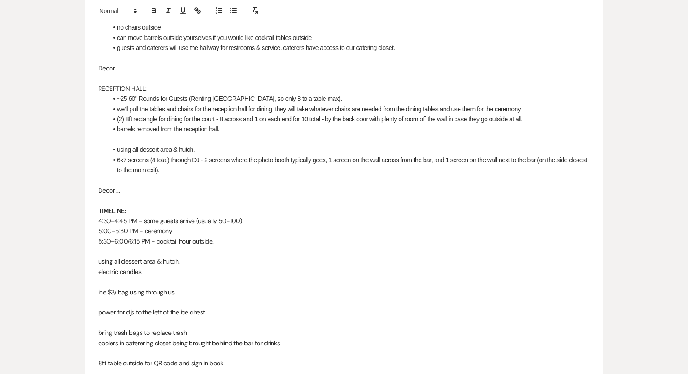
scroll to position [348, 0]
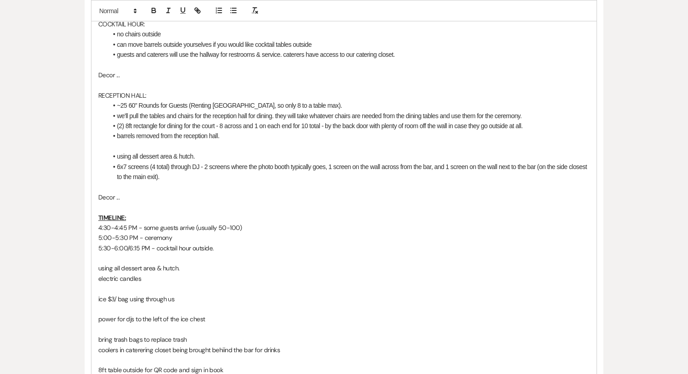
click at [190, 174] on li "6x7 screens (4 total) through DJ - 2 screens where the photo booth typically go…" at bounding box center [348, 172] width 482 height 20
click at [132, 320] on p "power for djs to the left of the ice chest" at bounding box center [343, 319] width 491 height 10
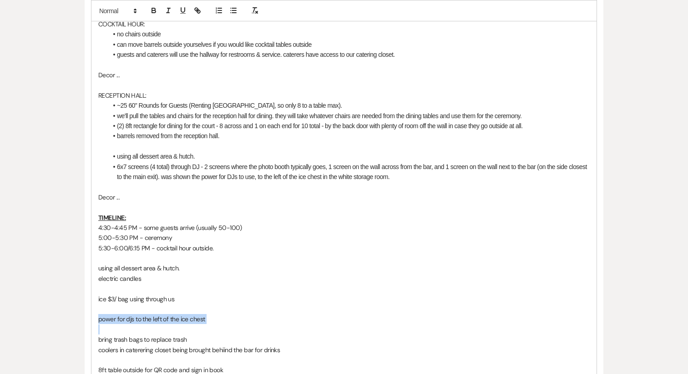
click at [132, 320] on p "power for djs to the left of the ice chest" at bounding box center [343, 319] width 491 height 10
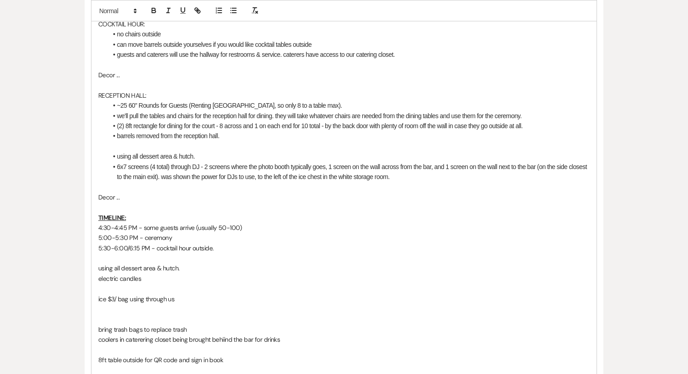
click at [119, 207] on p at bounding box center [343, 207] width 491 height 10
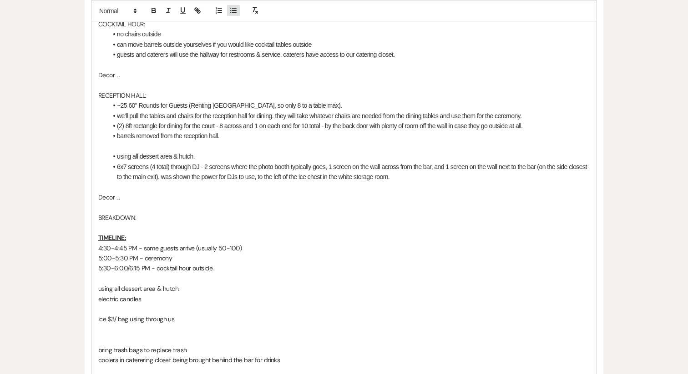
click at [236, 14] on icon "button" at bounding box center [233, 10] width 8 height 8
click at [206, 227] on li "one hour to break down, including vendors" at bounding box center [348, 228] width 482 height 10
click at [165, 227] on li "one hour to break down, including all vendors" at bounding box center [348, 228] width 482 height 10
click at [256, 222] on p "BREAKDOWN:" at bounding box center [343, 218] width 491 height 10
click at [239, 231] on li "one hour to breakdown, including all vendors" at bounding box center [348, 228] width 482 height 10
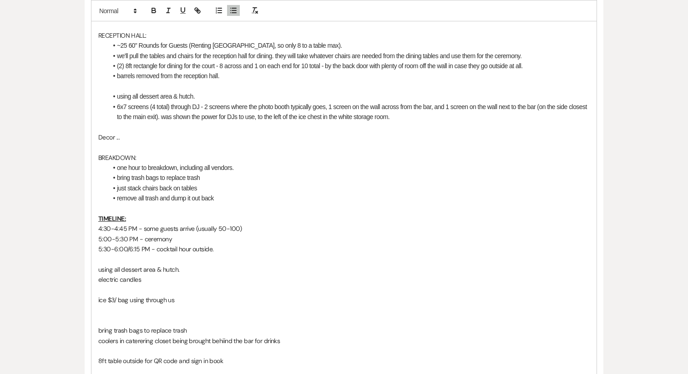
scroll to position [418, 0]
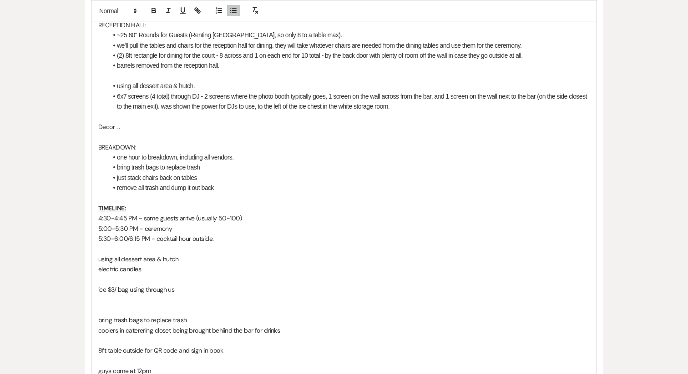
click at [145, 317] on p "bring trash bags to replace trash" at bounding box center [343, 320] width 491 height 10
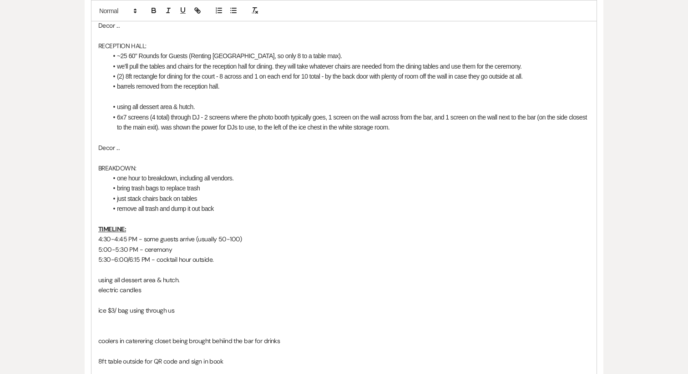
scroll to position [394, 0]
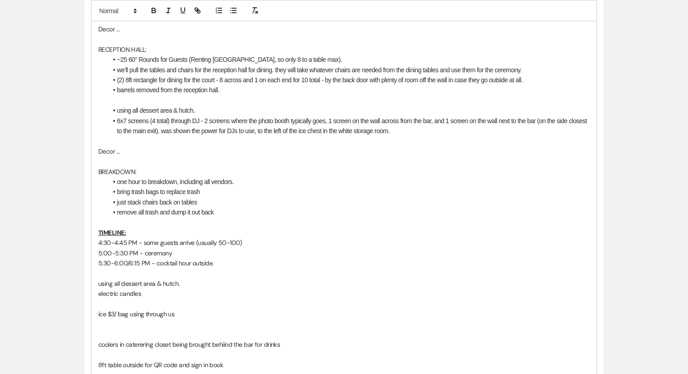
click at [152, 226] on p at bounding box center [343, 222] width 491 height 10
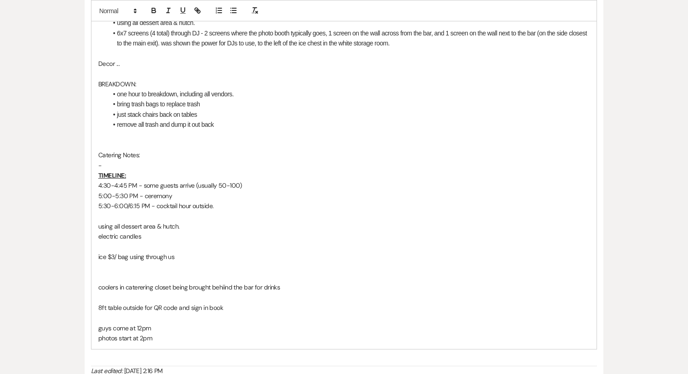
scroll to position [492, 0]
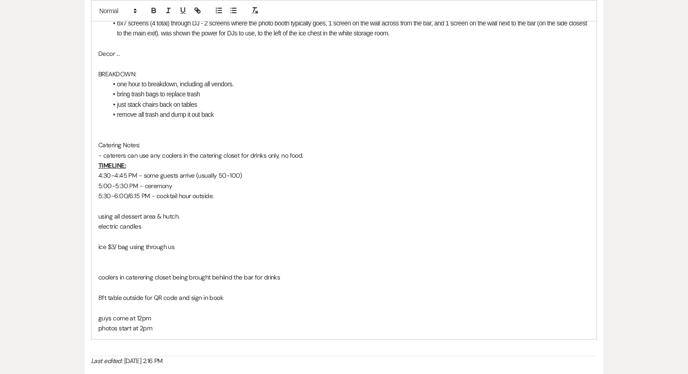
click at [206, 281] on p "coolers in caterering closet being brought behiind the bar for drinks" at bounding box center [343, 277] width 491 height 10
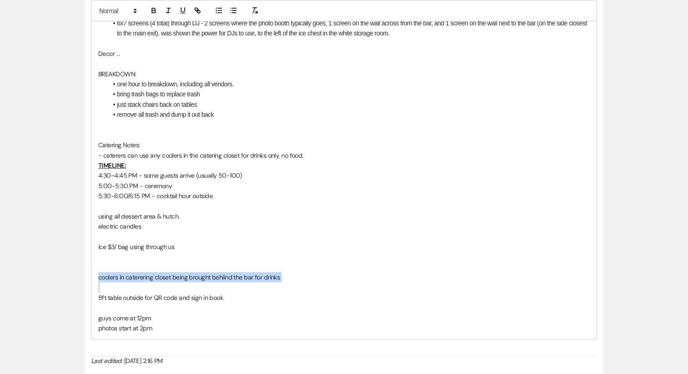
click at [206, 281] on p "coolers in caterering closet being brought behiind the bar for drinks" at bounding box center [343, 277] width 491 height 10
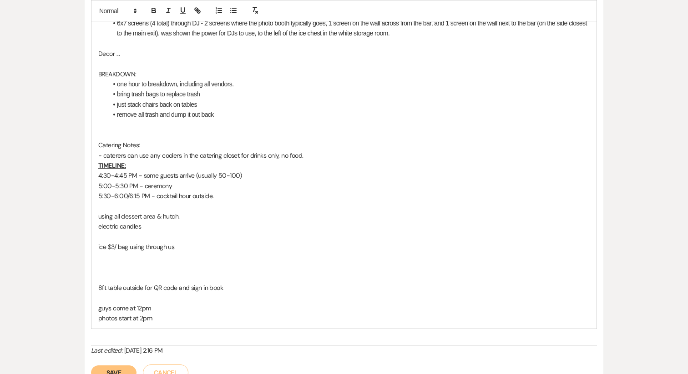
click at [314, 154] on p "- caterers can use any coolers in the catering closet for drinks only, no food." at bounding box center [343, 156] width 491 height 10
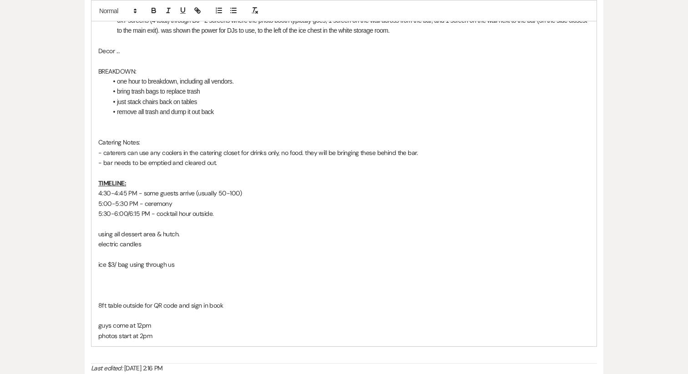
scroll to position [501, 0]
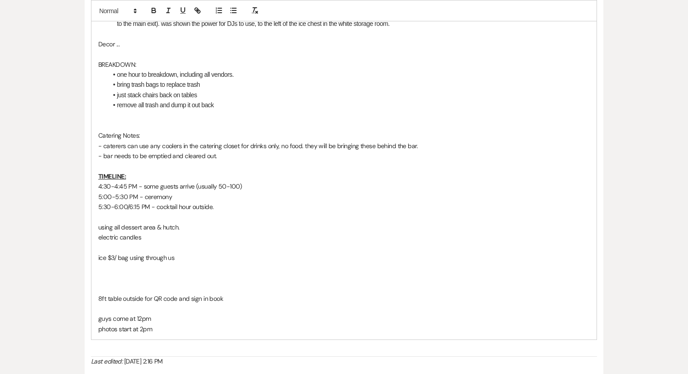
click at [151, 298] on p "8ft table outside for QR code and sign in book" at bounding box center [343, 299] width 491 height 10
copy p "8ft table outside for QR code and sign in book"
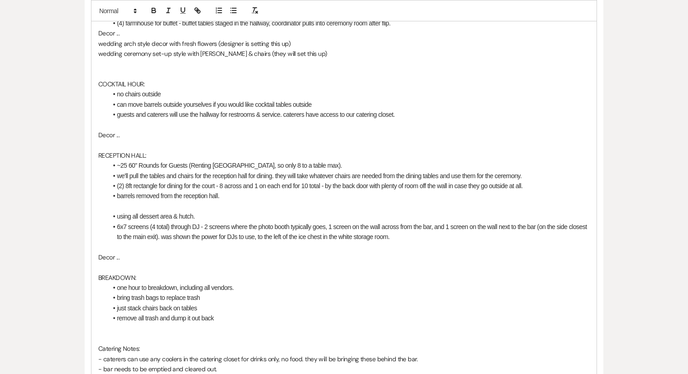
scroll to position [285, 0]
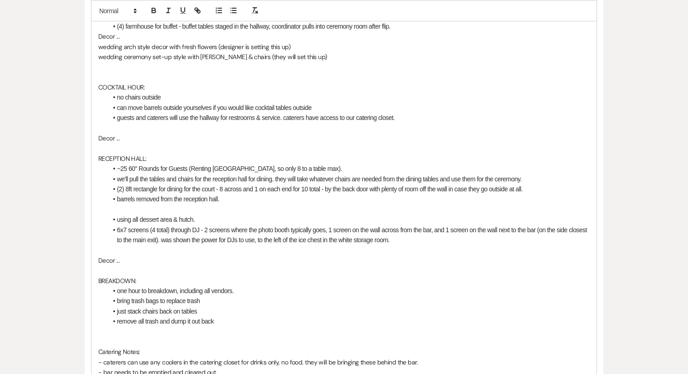
click at [416, 118] on li "guests and caterers will use the hallway for restrooms & service. caterers have…" at bounding box center [348, 118] width 482 height 10
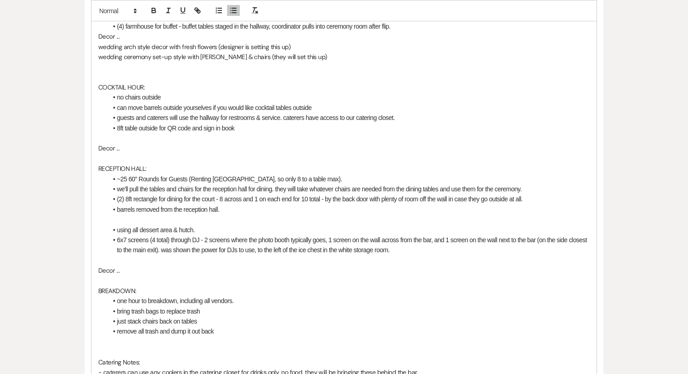
click at [117, 130] on li "8ft table outside for QR code and sign in book" at bounding box center [348, 128] width 482 height 10
click at [250, 132] on li "(1) 8ft table outside for QR code and sign in book" at bounding box center [348, 128] width 482 height 10
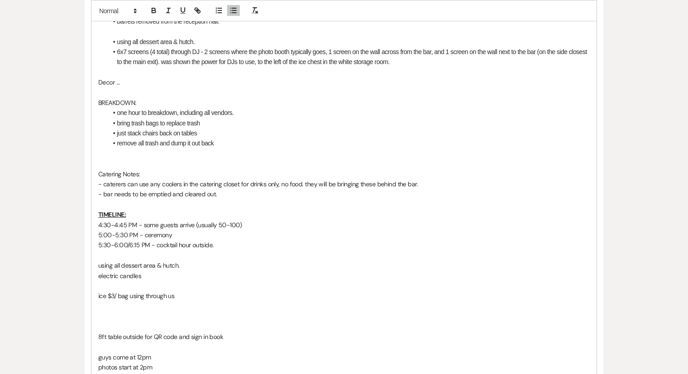
scroll to position [475, 0]
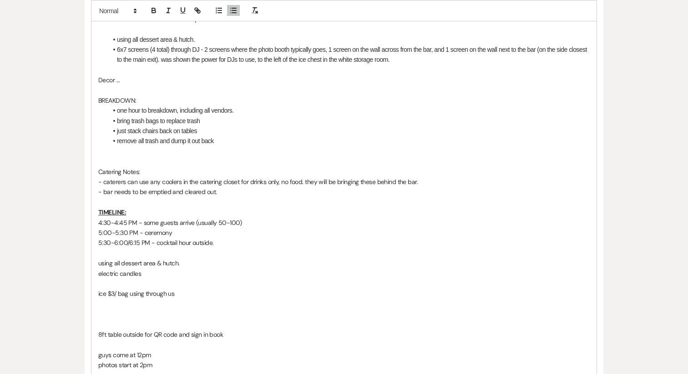
click at [130, 340] on p at bounding box center [343, 345] width 491 height 10
click at [129, 337] on p "8ft table outside for QR code and sign in book" at bounding box center [343, 335] width 491 height 10
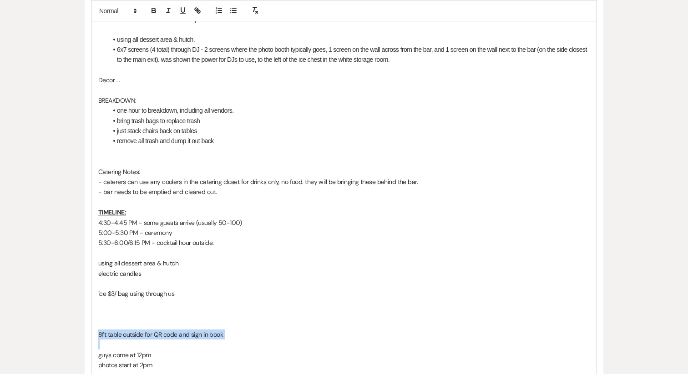
click at [129, 337] on p "8ft table outside for QR code and sign in book" at bounding box center [343, 335] width 491 height 10
click at [141, 210] on p "TIMELINE:" at bounding box center [343, 212] width 491 height 10
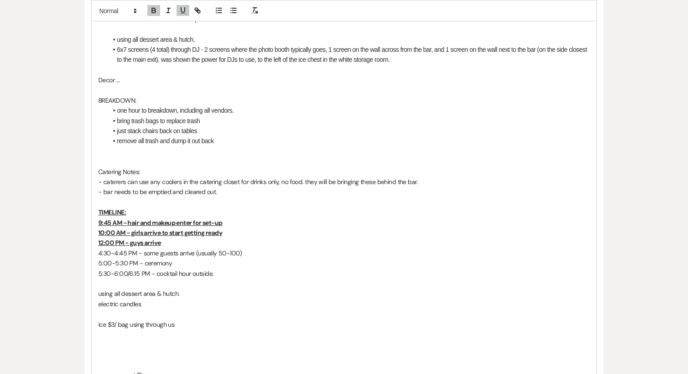
click at [162, 236] on u "10:00 AM - girls arrive to start getting ready" at bounding box center [160, 233] width 124 height 8
click at [183, 241] on p "12:00 PM - guys arrive" at bounding box center [343, 243] width 491 height 10
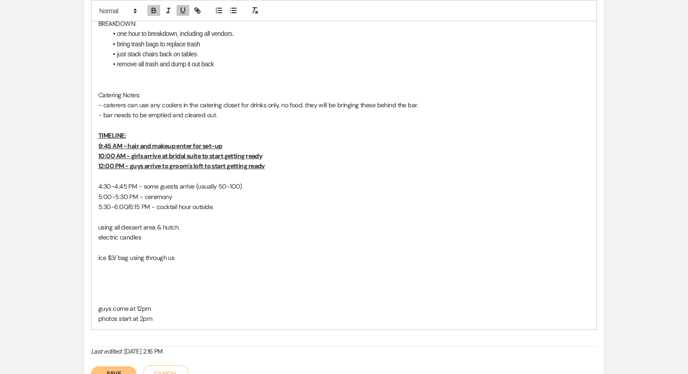
scroll to position [554, 0]
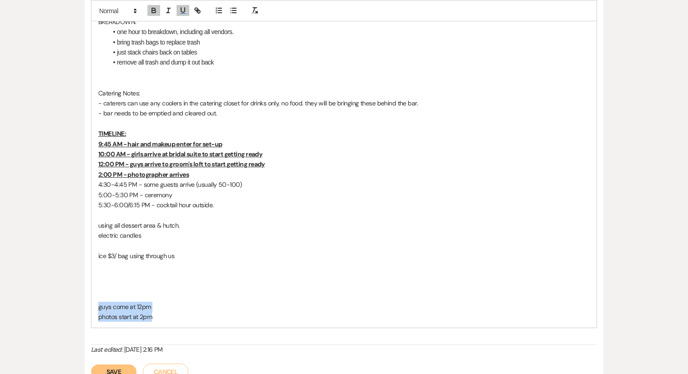
drag, startPoint x: 159, startPoint y: 316, endPoint x: 81, endPoint y: 305, distance: 78.5
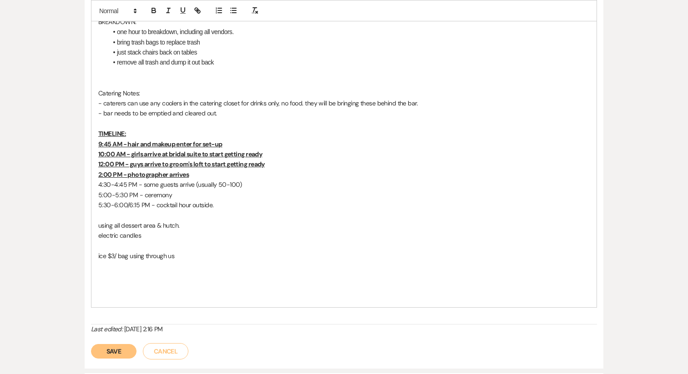
click at [270, 155] on p "10:00 AM - girls arrive at bridal suite to start getting ready" at bounding box center [343, 154] width 491 height 10
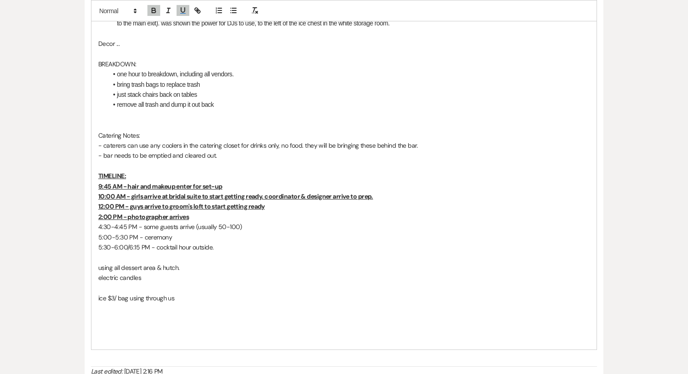
scroll to position [488, 0]
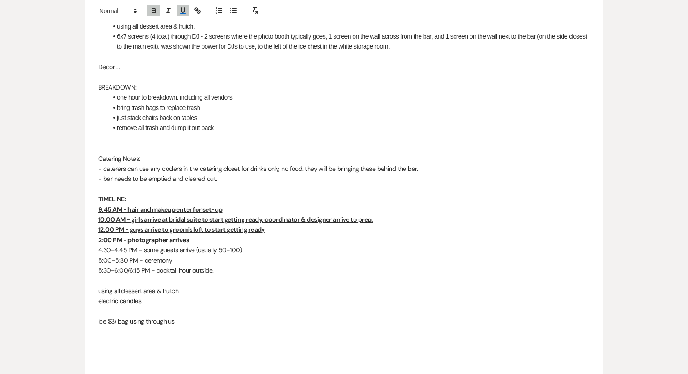
click at [115, 158] on p "Catering Notes:" at bounding box center [343, 159] width 491 height 10
click at [165, 219] on u "10:00 AM - girls arrive at bridal suite to start getting ready. coordinator & d…" at bounding box center [235, 220] width 275 height 8
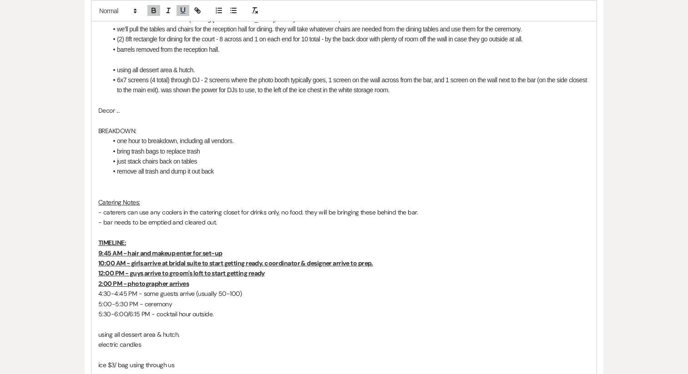
scroll to position [441, 0]
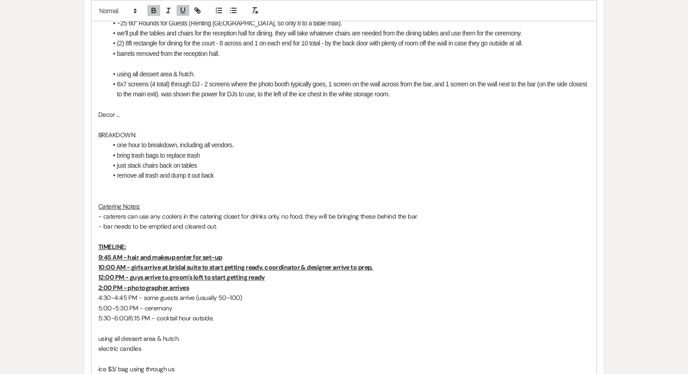
click at [221, 226] on p "- bar needs to be emptied and cleared out." at bounding box center [343, 226] width 491 height 10
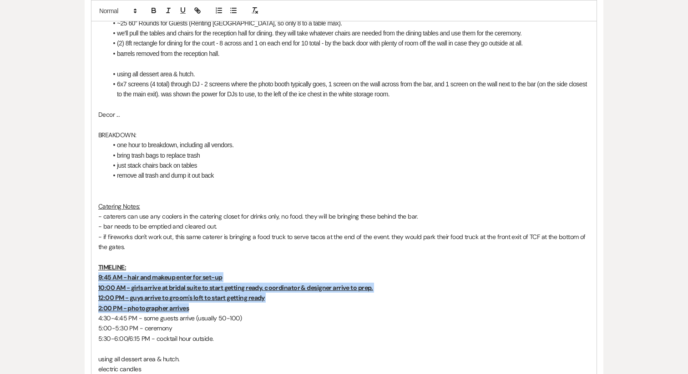
drag, startPoint x: 206, startPoint y: 307, endPoint x: 92, endPoint y: 275, distance: 118.1
click at [92, 275] on div "Final Walkthrough Notes | [DATE] | (KG) (SB) SET-UP: CEREMONY ROOM: (4) farmhou…" at bounding box center [343, 130] width 505 height 622
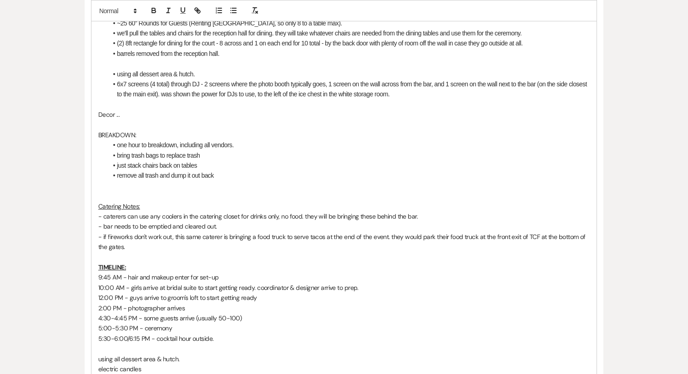
click at [236, 347] on p at bounding box center [343, 349] width 491 height 10
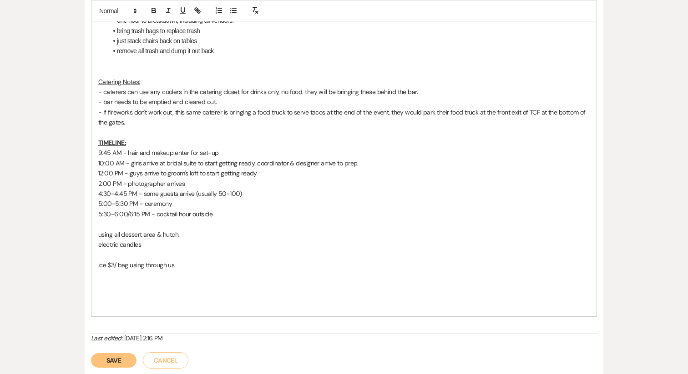
scroll to position [576, 0]
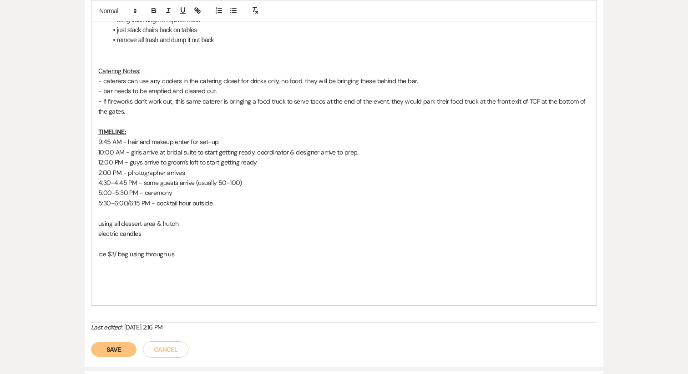
click at [158, 227] on p "using all dessert area & hutch." at bounding box center [343, 224] width 491 height 10
copy p "using all dessert area & hutch."
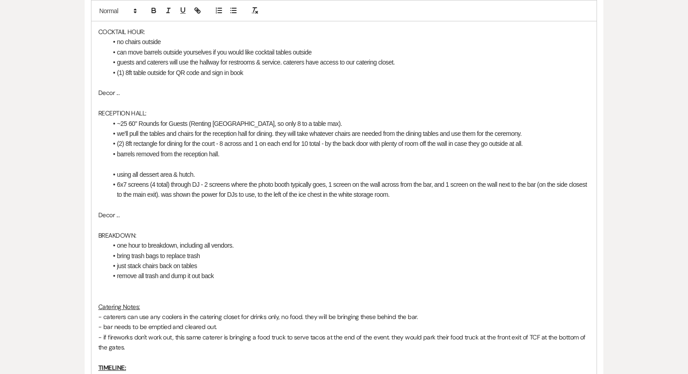
scroll to position [335, 0]
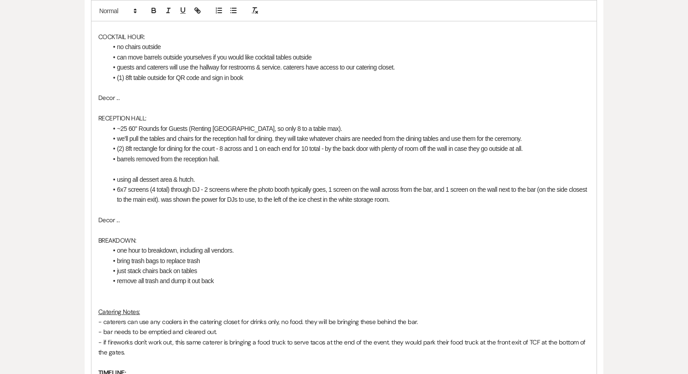
click at [200, 179] on li "using all dessert area & hutch." at bounding box center [348, 180] width 482 height 10
click at [173, 181] on li "using all dessert area & hutch." at bounding box center [348, 180] width 482 height 10
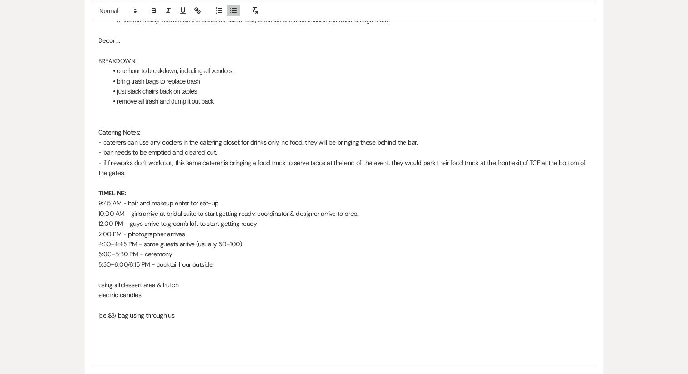
scroll to position [518, 0]
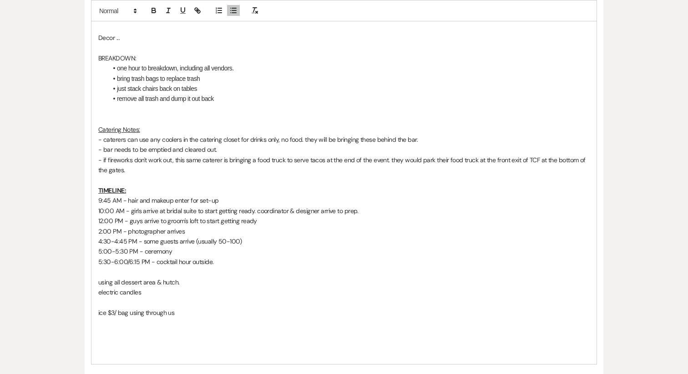
click at [134, 285] on p "using all dessert area & hutch." at bounding box center [343, 282] width 491 height 10
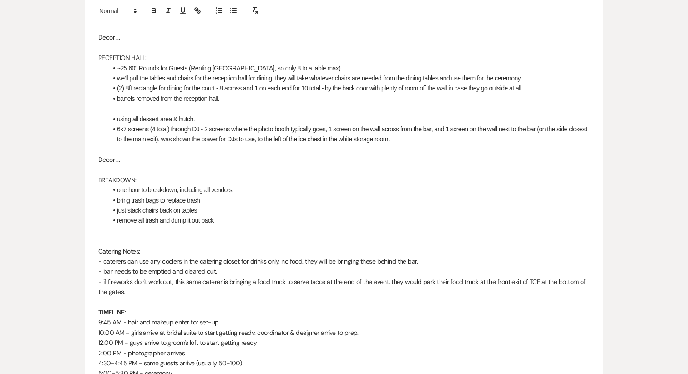
scroll to position [390, 0]
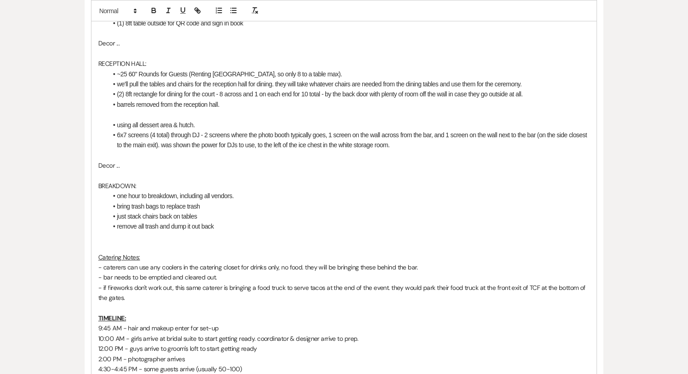
click at [204, 124] on li "using all dessert area & hutch." at bounding box center [348, 125] width 482 height 10
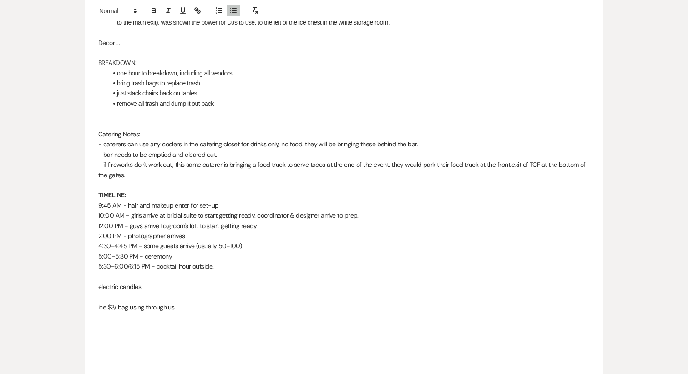
scroll to position [524, 0]
click at [122, 287] on p "electric candles" at bounding box center [343, 286] width 491 height 10
click at [133, 297] on p "ice $3/ bag using through us" at bounding box center [343, 296] width 491 height 10
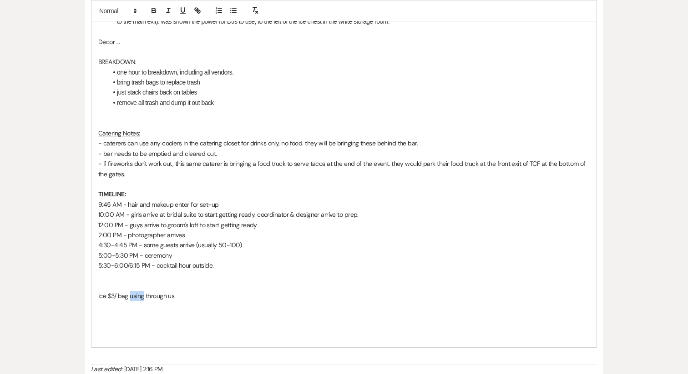
click at [133, 297] on p "ice $3/ bag using through us" at bounding box center [343, 296] width 491 height 10
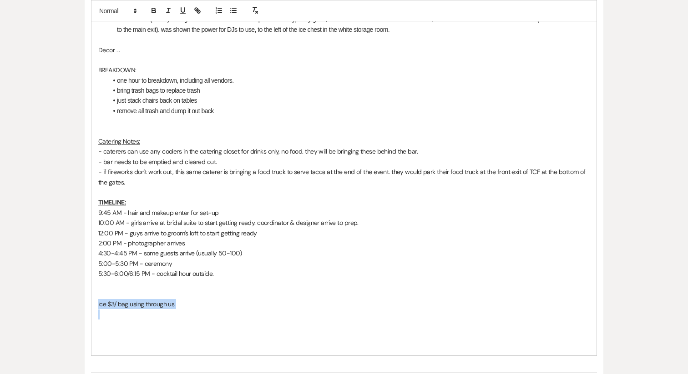
scroll to position [514, 0]
click at [131, 185] on p "- if fireworks don't work out, this same caterer is bringing a food truck to se…" at bounding box center [343, 178] width 491 height 20
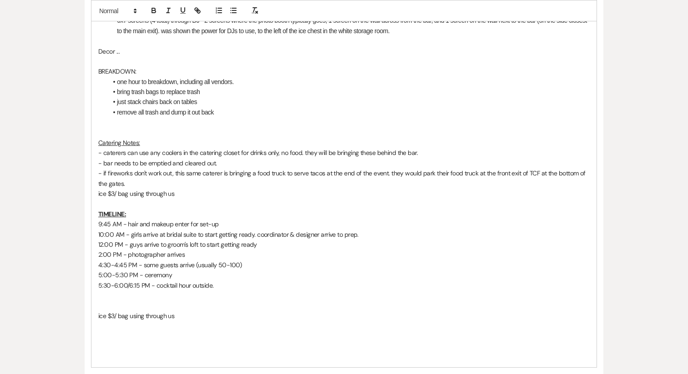
click at [96, 196] on div "Final Walkthrough Notes | [DATE] | (KG) (SB) SET-UP: CEREMONY ROOM: (4) farmhou…" at bounding box center [343, 56] width 505 height 622
click at [134, 315] on p "ice $3/ bag using through us" at bounding box center [343, 316] width 491 height 10
click at [134, 196] on p "- ice $3/ bag using through us" at bounding box center [343, 194] width 491 height 10
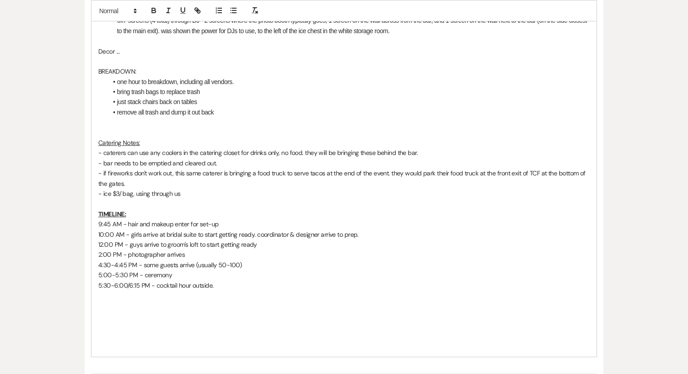
click at [198, 196] on p "- ice $3/ bag, using through us" at bounding box center [343, 194] width 491 height 10
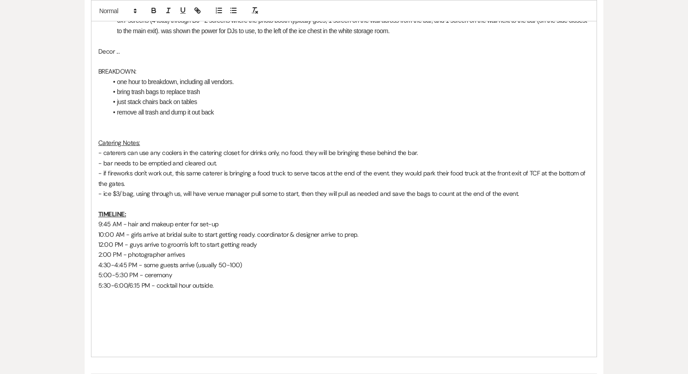
click at [453, 195] on p "- ice $3/ bag, using through us, will have venue manager pull some to start, th…" at bounding box center [343, 194] width 491 height 10
click at [149, 330] on p at bounding box center [343, 326] width 491 height 10
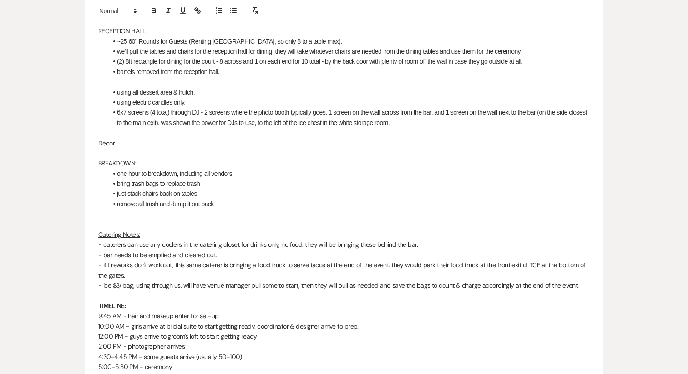
scroll to position [422, 0]
click at [128, 221] on p at bounding box center [343, 226] width 491 height 10
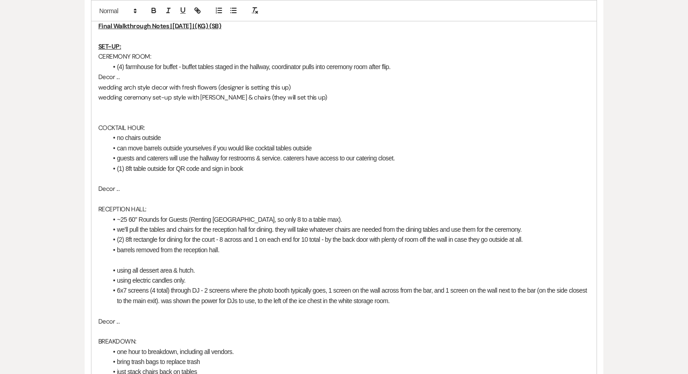
scroll to position [226, 0]
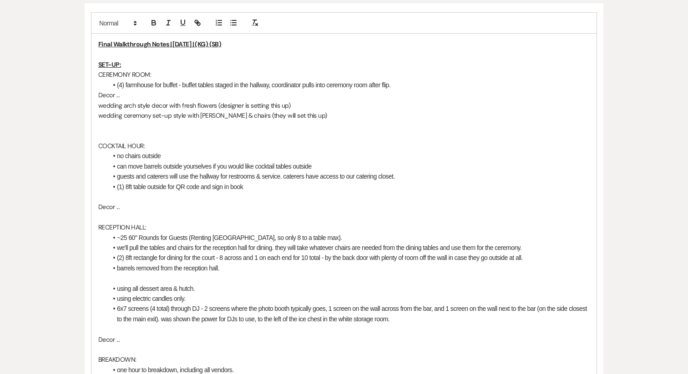
click at [109, 127] on p at bounding box center [343, 126] width 491 height 10
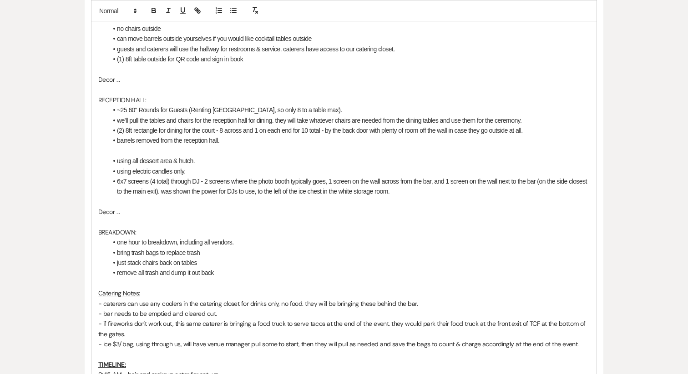
scroll to position [345, 0]
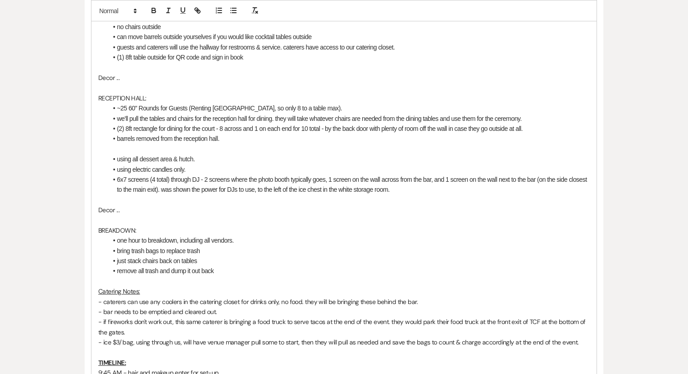
click at [115, 232] on p "BREAKDOWN:" at bounding box center [343, 231] width 491 height 10
click at [184, 13] on icon "button" at bounding box center [183, 10] width 8 height 8
click at [149, 11] on button "button" at bounding box center [153, 10] width 13 height 11
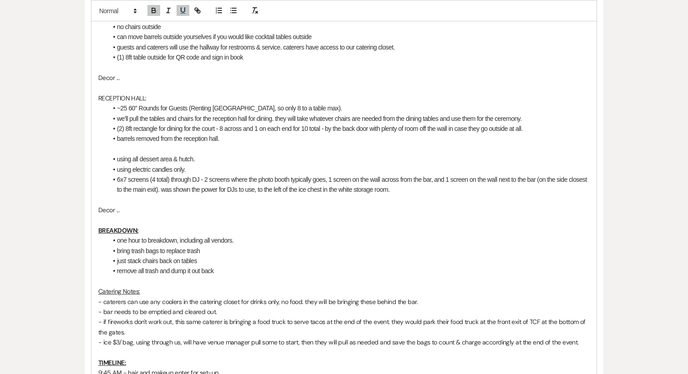
click at [163, 124] on li "(2) 8ft rectangle for dining for the court - 8 across and 1 on each end for 10 …" at bounding box center [348, 129] width 482 height 10
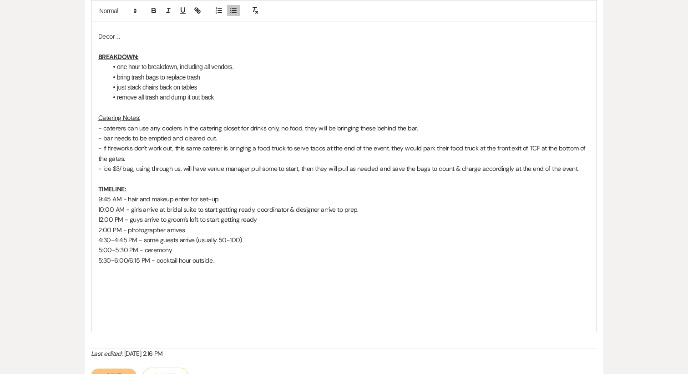
scroll to position [519, 0]
click at [120, 113] on u "Catering Notes:" at bounding box center [119, 117] width 42 height 8
click at [154, 10] on icon "button" at bounding box center [154, 10] width 8 height 8
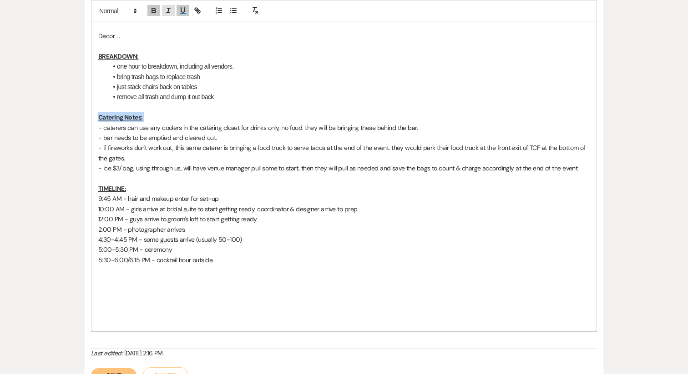
click at [173, 10] on button "button" at bounding box center [168, 10] width 13 height 11
click at [128, 169] on p "- ice $3/ bag, using through us, will have venue manager pull some to start, th…" at bounding box center [343, 168] width 491 height 10
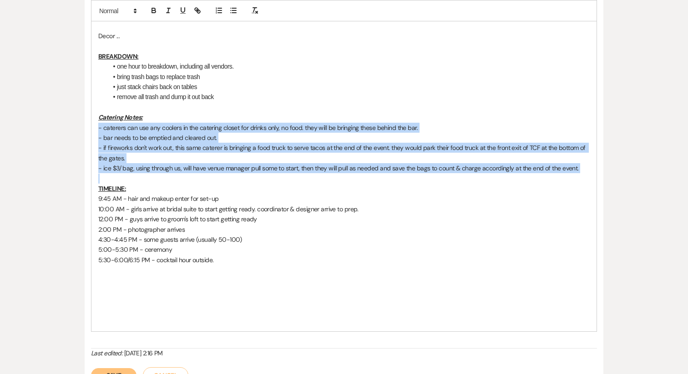
drag, startPoint x: 588, startPoint y: 173, endPoint x: 75, endPoint y: 130, distance: 514.4
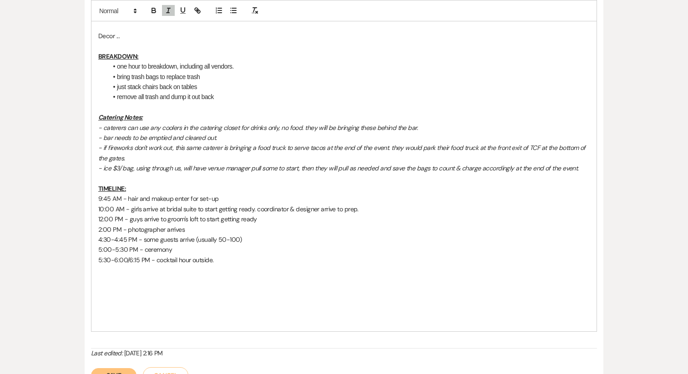
click at [200, 222] on p "12:00 PM - guys arrive to groom's loft to start getting ready" at bounding box center [343, 219] width 491 height 10
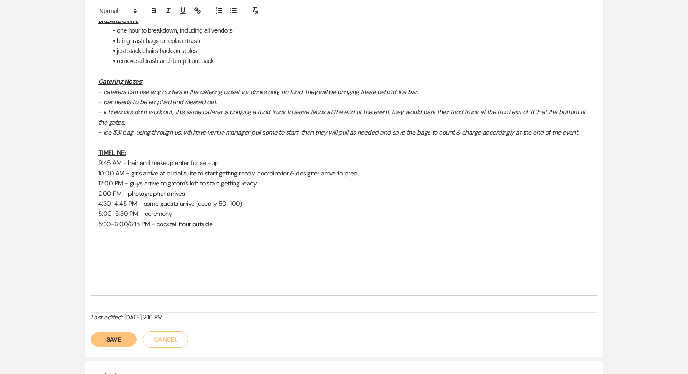
scroll to position [561, 0]
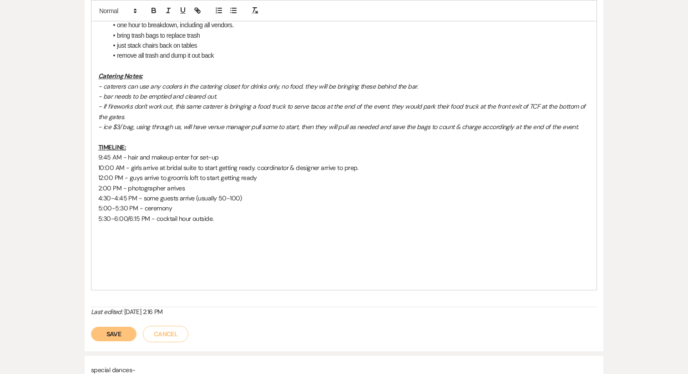
click at [125, 334] on button "Save" at bounding box center [113, 334] width 45 height 15
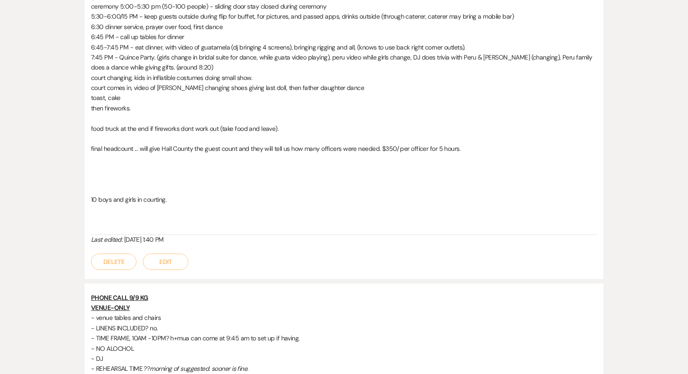
scroll to position [1213, 0]
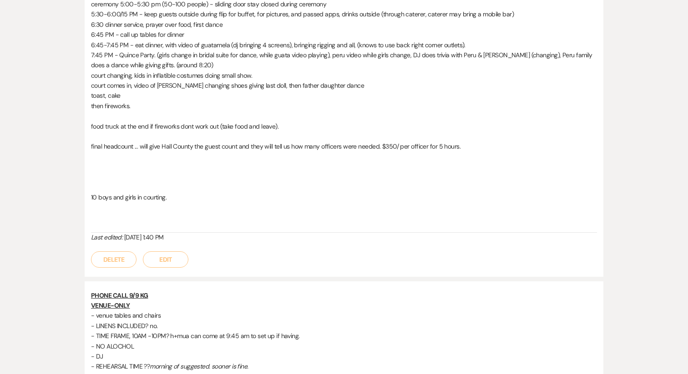
click at [160, 262] on button "Edit" at bounding box center [165, 260] width 45 height 16
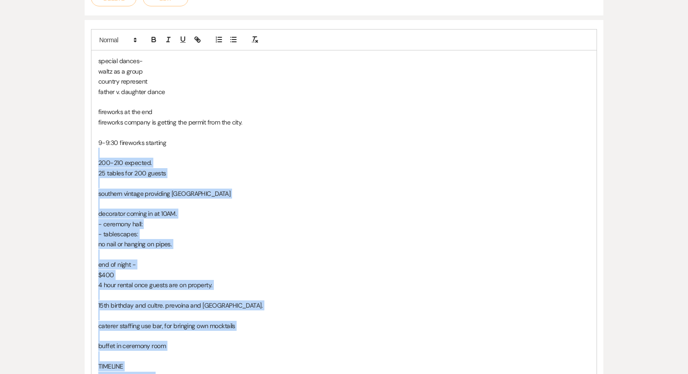
scroll to position [855, 0]
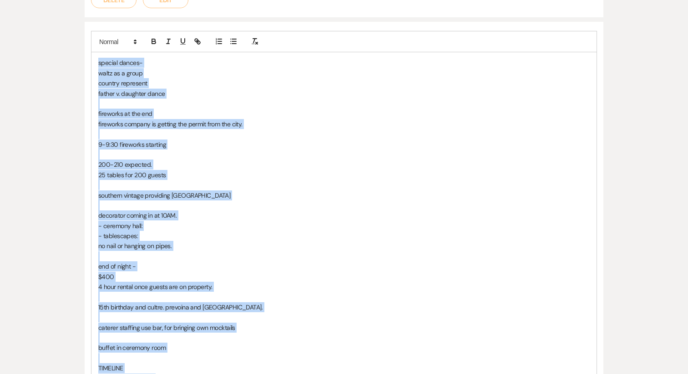
drag, startPoint x: 194, startPoint y: 229, endPoint x: 92, endPoint y: 64, distance: 194.0
click at [92, 64] on div "special dances- waltz as a group country represent father v. daughter dance fir…" at bounding box center [343, 322] width 505 height 540
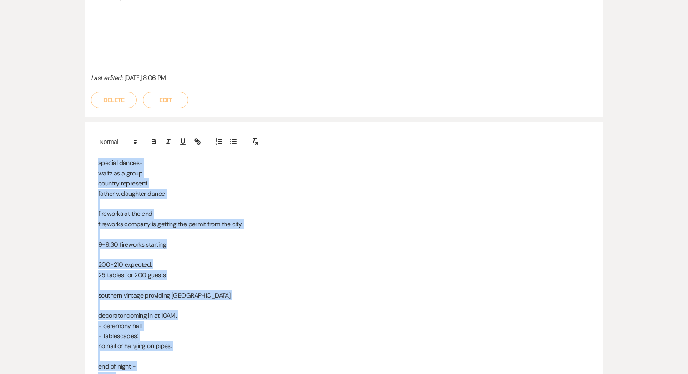
scroll to position [745, 0]
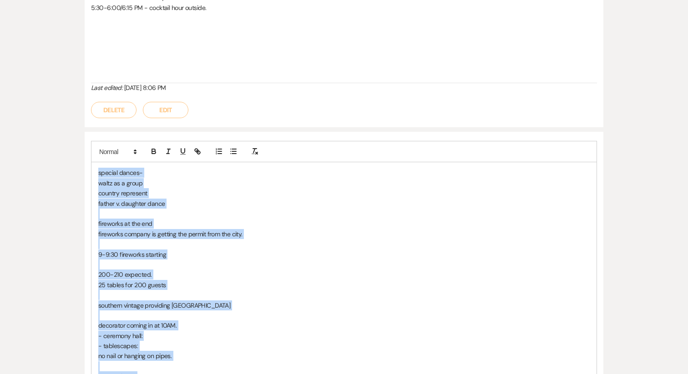
click at [177, 113] on button "Edit" at bounding box center [165, 110] width 45 height 16
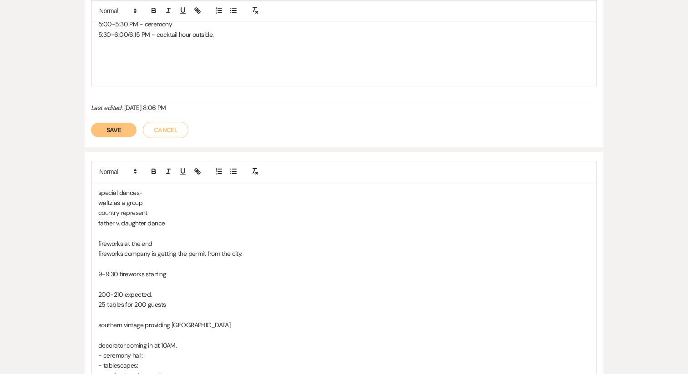
click at [206, 60] on p at bounding box center [343, 65] width 491 height 10
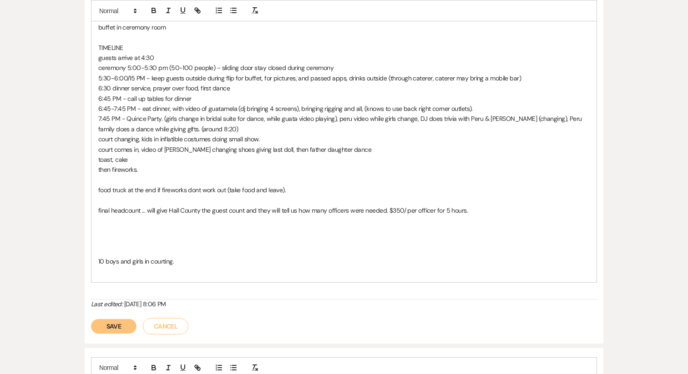
scroll to position [1079, 0]
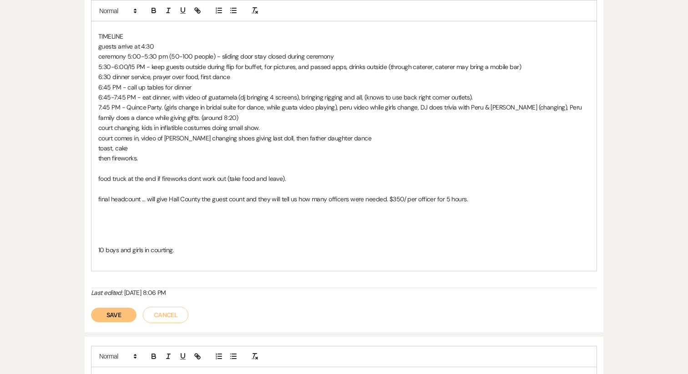
click at [118, 314] on button "Save" at bounding box center [113, 315] width 45 height 15
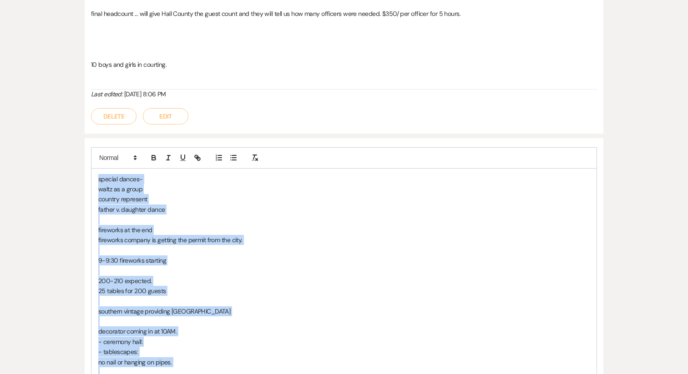
scroll to position [1238, 0]
drag, startPoint x: 208, startPoint y: 254, endPoint x: 88, endPoint y: 170, distance: 146.6
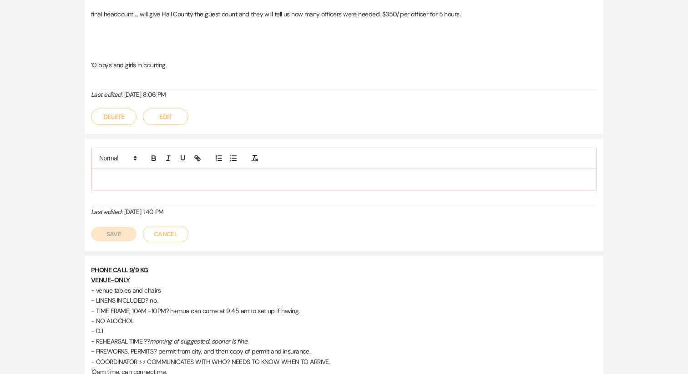
click at [110, 227] on button "Save" at bounding box center [113, 234] width 45 height 15
click at [112, 232] on button "Save" at bounding box center [113, 234] width 45 height 15
click at [162, 239] on button "Cancel" at bounding box center [165, 234] width 45 height 16
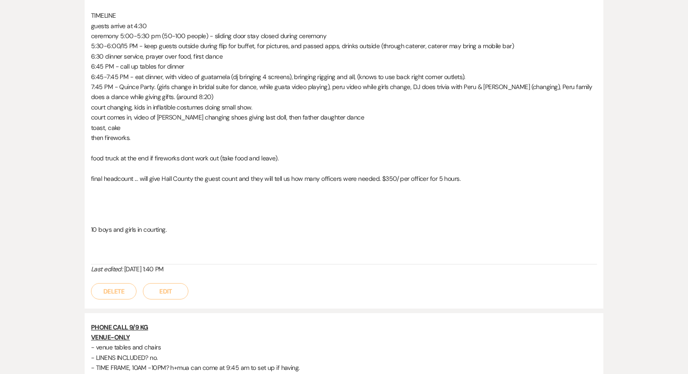
scroll to position [1692, 0]
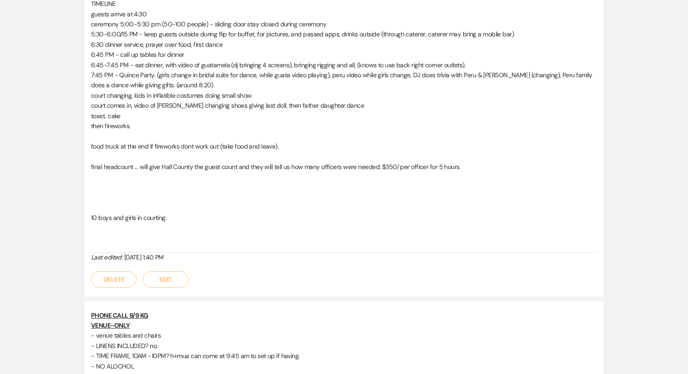
click at [125, 284] on button "Delete" at bounding box center [113, 280] width 45 height 16
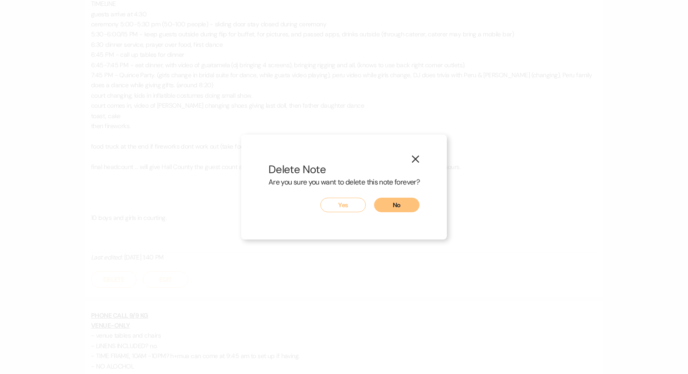
click at [358, 205] on button "Yes" at bounding box center [342, 205] width 45 height 15
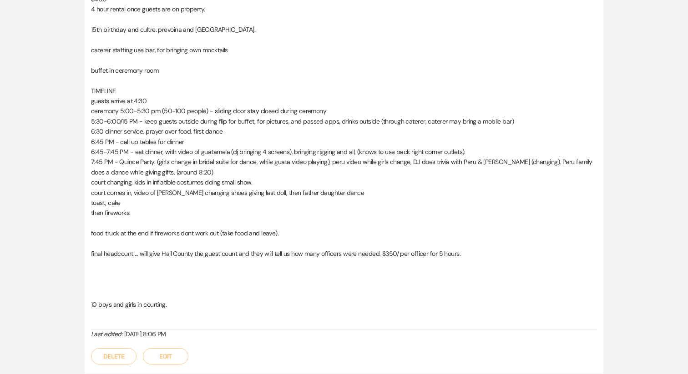
scroll to position [1004, 0]
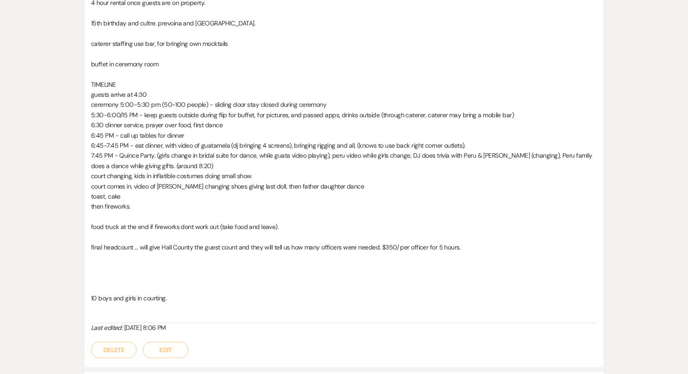
click at [161, 352] on button "Edit" at bounding box center [165, 350] width 45 height 16
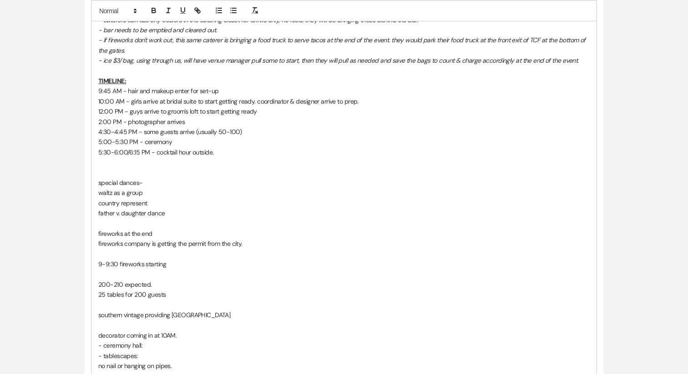
scroll to position [648, 0]
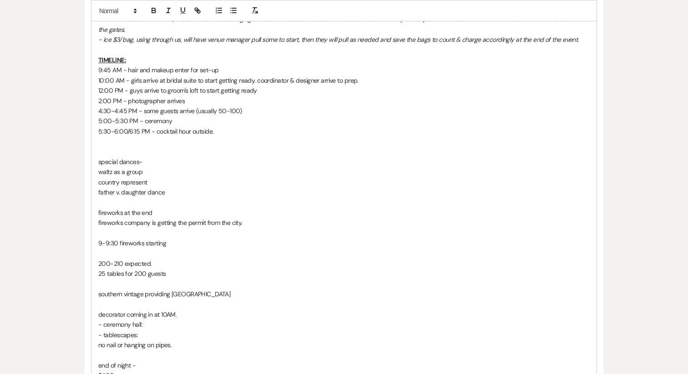
click at [130, 151] on p at bounding box center [343, 152] width 491 height 10
click at [154, 181] on p "country represent" at bounding box center [343, 182] width 491 height 10
click at [164, 193] on p "father v. daughter dance" at bounding box center [343, 192] width 491 height 10
click at [121, 194] on p "father v. daughter dance" at bounding box center [343, 192] width 491 height 10
click at [142, 214] on p "fireworks at the end" at bounding box center [343, 213] width 491 height 10
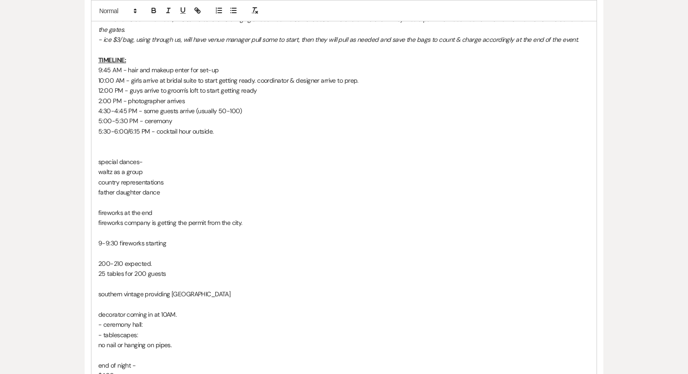
click at [164, 224] on p "fireworks company is getting the permit from the city." at bounding box center [343, 223] width 491 height 10
click at [254, 219] on p "fireworks company is getting the permit from the city." at bounding box center [343, 223] width 491 height 10
click at [229, 127] on p "5:30-6:00/6:15 PM - cocktail hour outside." at bounding box center [343, 131] width 491 height 10
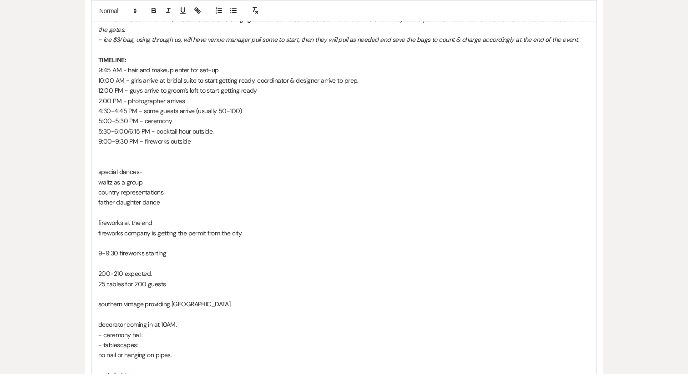
click at [142, 139] on p "9:00-9:30 PM - fireworks outside" at bounding box center [343, 141] width 491 height 10
click at [228, 143] on p "9:00-9:30 PM - "surprise" fireworks outside" at bounding box center [343, 141] width 491 height 10
click at [176, 232] on p "fireworks company is getting the permit from the city." at bounding box center [343, 233] width 491 height 10
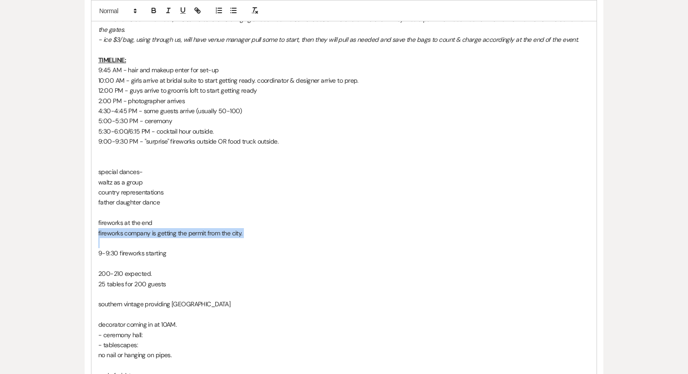
click at [176, 232] on p "fireworks company is getting the permit from the city." at bounding box center [343, 233] width 491 height 10
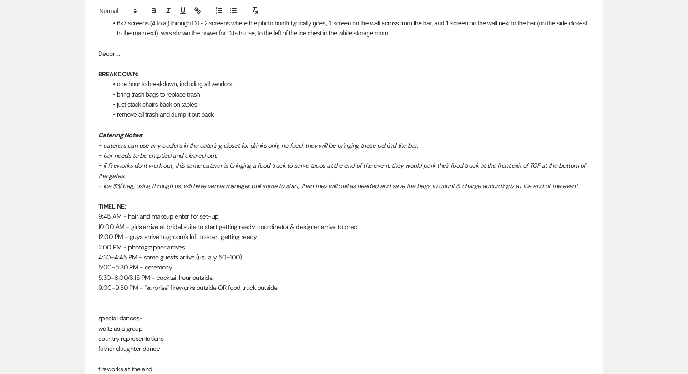
scroll to position [518, 0]
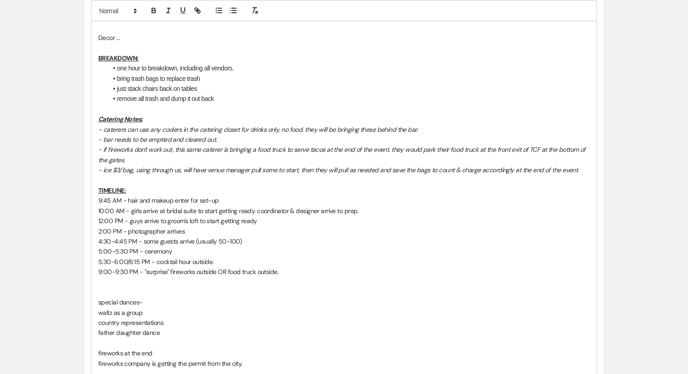
click at [580, 170] on p "- ice $3/ bag, using through us, will have venue manager pull some to start, th…" at bounding box center [343, 170] width 491 height 10
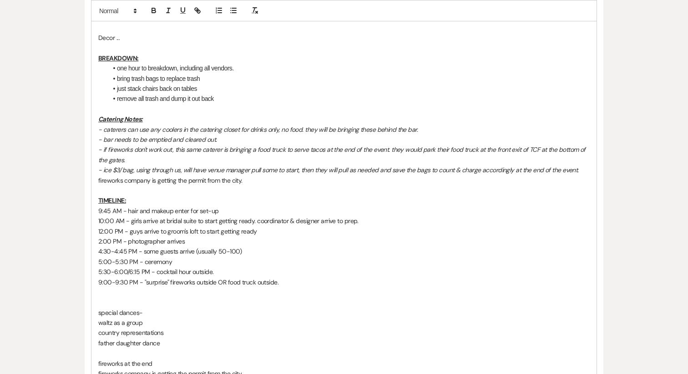
click at [93, 185] on div "Final Walkthrough Notes | [DATE] | (KG) (SB) SET-UP: CEREMONY ROOM: (4) farmhou…" at bounding box center [343, 292] width 505 height 1101
click at [107, 122] on u "Catering Notes:" at bounding box center [120, 119] width 45 height 8
click at [156, 182] on p "- fireworks company is getting the permit from the city." at bounding box center [343, 181] width 491 height 10
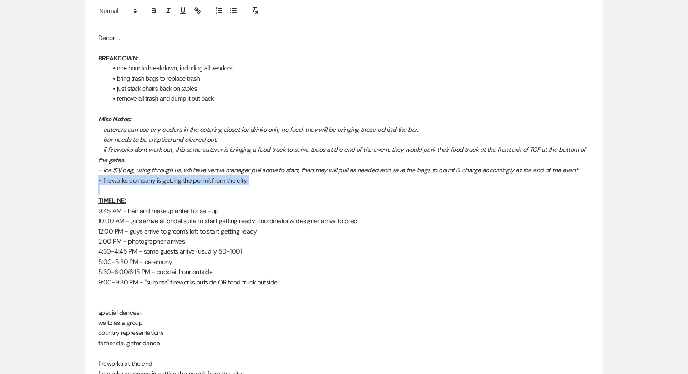
click at [156, 182] on p "- fireworks company is getting the permit from the city." at bounding box center [343, 181] width 491 height 10
click at [229, 140] on p "- bar needs to be emptied and cleared out." at bounding box center [343, 140] width 491 height 10
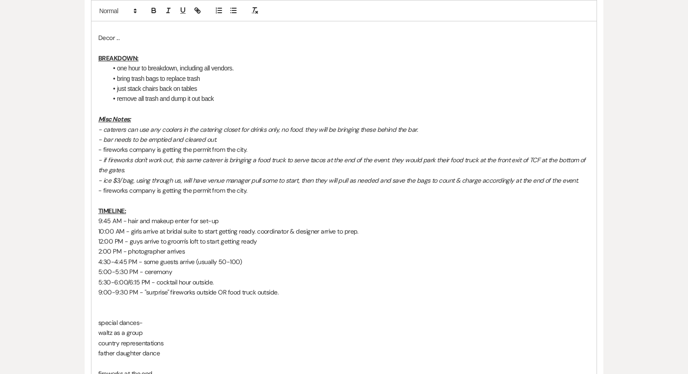
click at [149, 192] on p "- fireworks company is getting the permit from the city." at bounding box center [343, 191] width 491 height 10
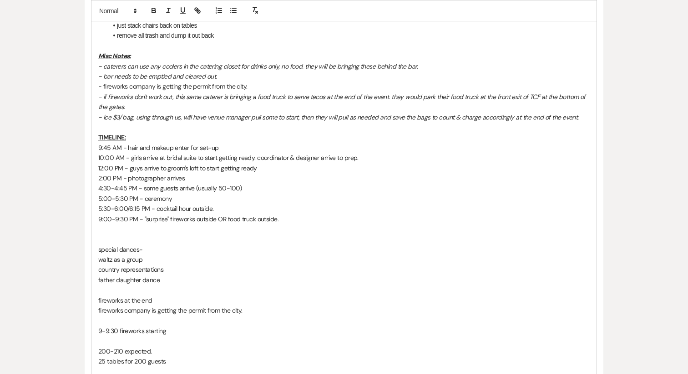
scroll to position [607, 0]
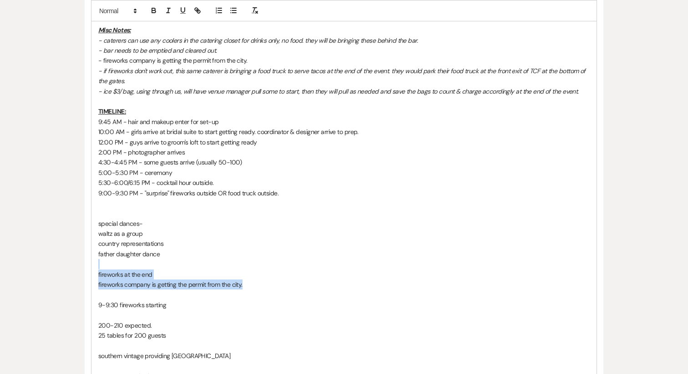
drag, startPoint x: 265, startPoint y: 284, endPoint x: 101, endPoint y: 269, distance: 164.9
click at [101, 269] on div "Final Walkthrough Notes | [DATE] | (KG) (SB) SET-UP: CEREMONY ROOM: (4) farmhou…" at bounding box center [343, 203] width 505 height 1101
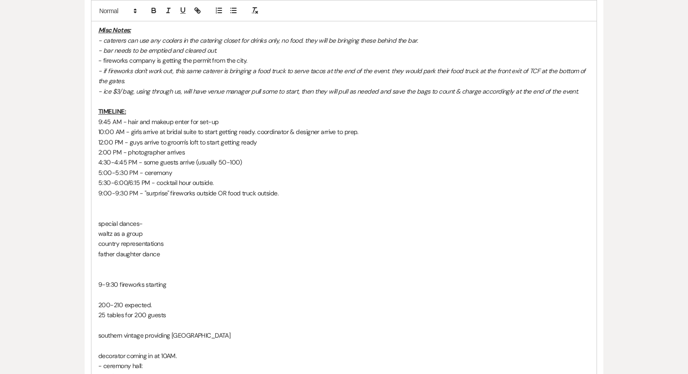
click at [121, 286] on p "9-9:30 fireworks starting" at bounding box center [343, 285] width 491 height 10
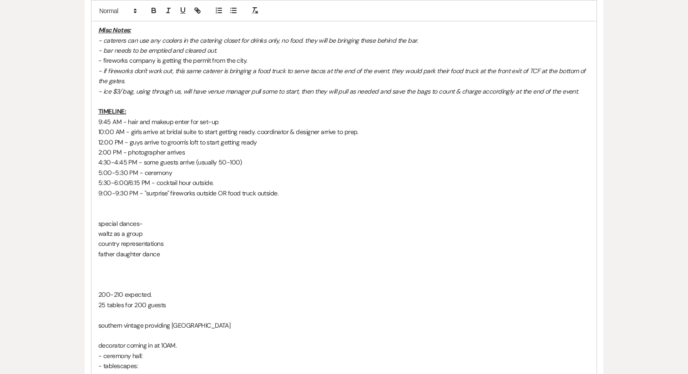
click at [117, 287] on p at bounding box center [343, 285] width 491 height 10
drag, startPoint x: 176, startPoint y: 307, endPoint x: 89, endPoint y: 295, distance: 88.1
click at [89, 295] on div "Final Walkthrough Notes | [DATE] | (KG) (SB) SET-UP: CEREMONY ROOM: (4) farmhou…" at bounding box center [344, 203] width 519 height 1162
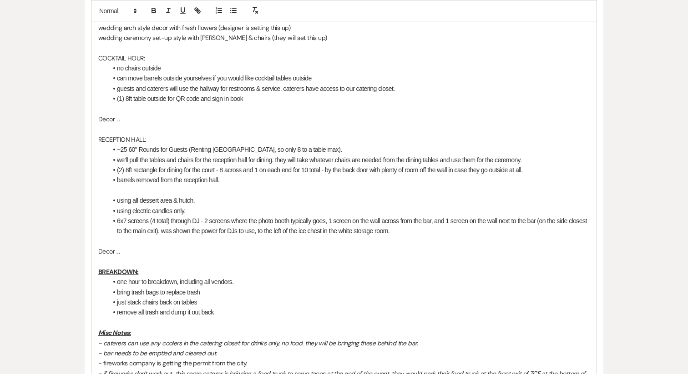
scroll to position [303, 0]
click at [130, 151] on li "~25 60" Rounds for Guests (Renting [GEOGRAPHIC_DATA], so only 8 to a table max)." at bounding box center [348, 150] width 482 height 10
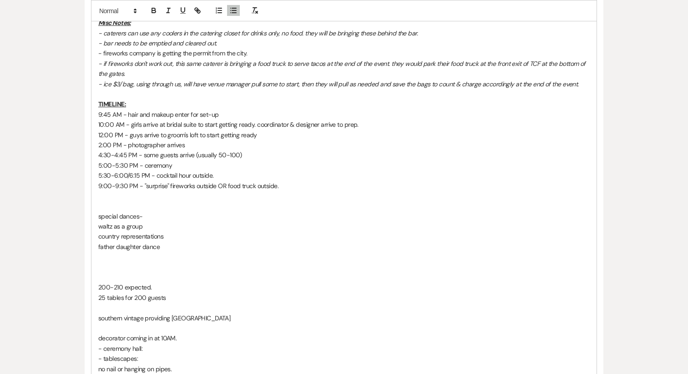
scroll to position [616, 0]
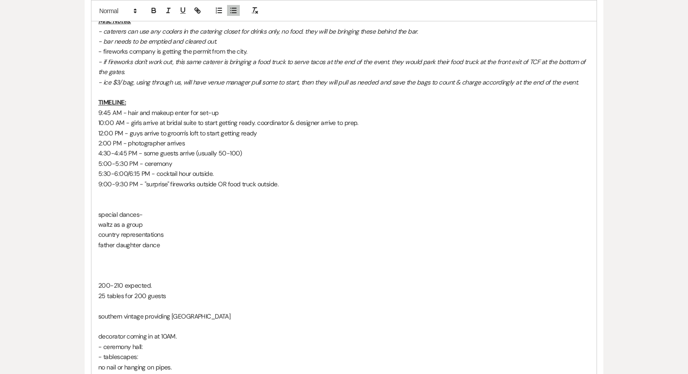
click at [126, 297] on p "25 tables for 200 guests" at bounding box center [343, 296] width 491 height 10
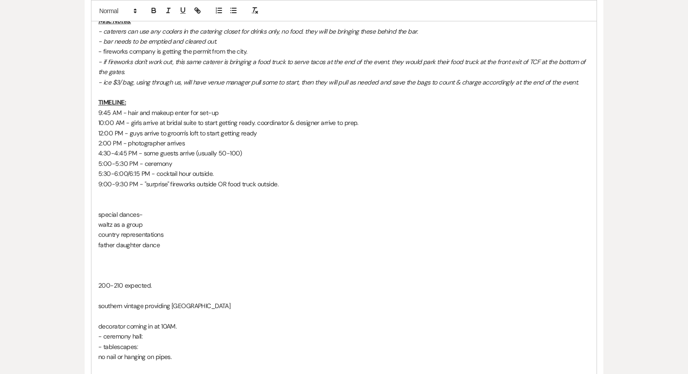
click at [117, 283] on p "200-210 expected." at bounding box center [343, 286] width 491 height 10
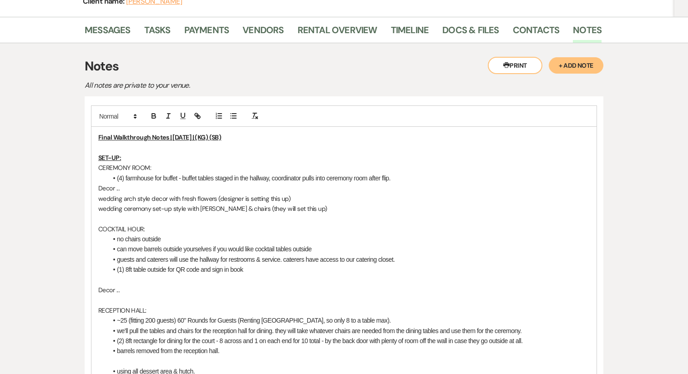
scroll to position [127, 0]
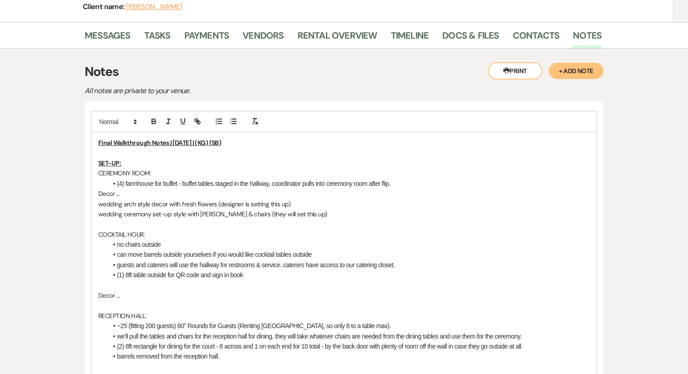
click at [110, 154] on p at bounding box center [343, 153] width 491 height 10
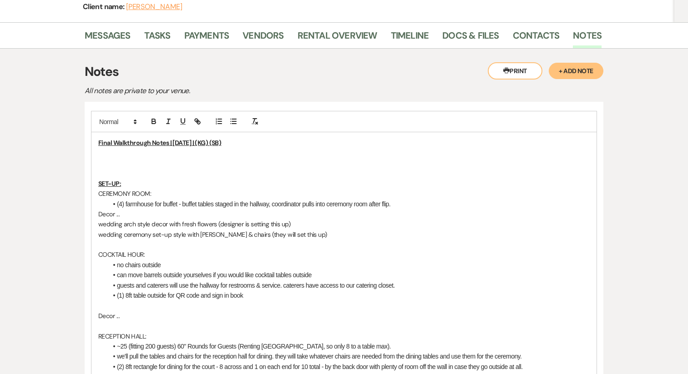
click at [101, 161] on p at bounding box center [343, 163] width 491 height 10
click at [102, 155] on p at bounding box center [343, 153] width 491 height 10
click at [112, 154] on p "General Event Details:" at bounding box center [343, 153] width 491 height 10
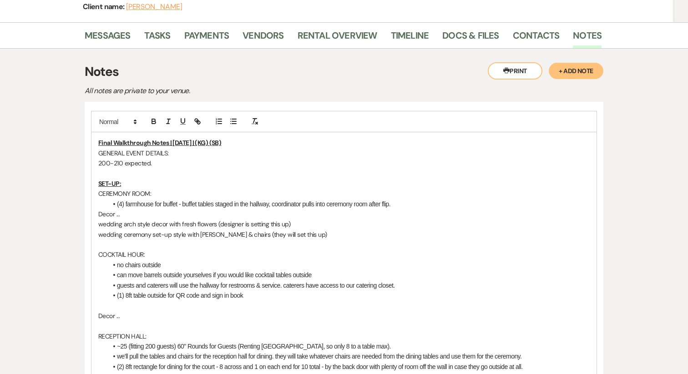
click at [118, 157] on p "GENERAL EVENT DETAILS:" at bounding box center [343, 153] width 491 height 10
click at [124, 164] on p "200-210 expected." at bounding box center [343, 163] width 491 height 10
click at [99, 154] on u "GENERAL EVENT DETAILS:" at bounding box center [134, 153] width 73 height 8
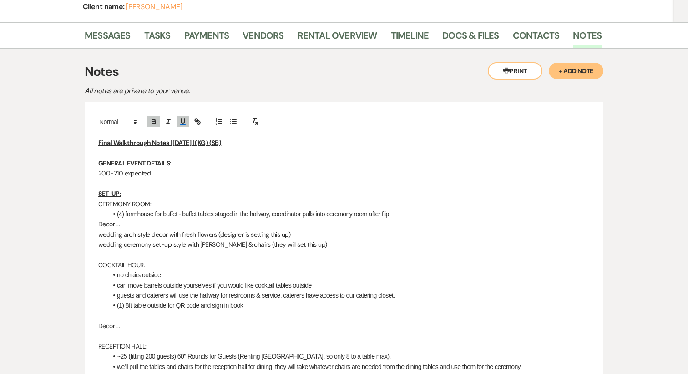
click at [148, 230] on p "wedding arch style decor with fresh flowers (designer is setting this up)" at bounding box center [343, 235] width 491 height 10
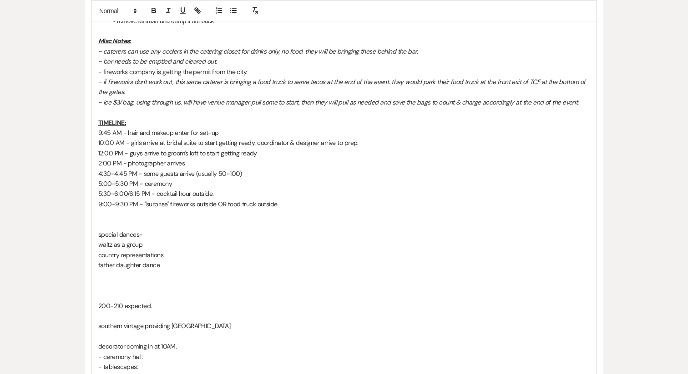
scroll to position [649, 0]
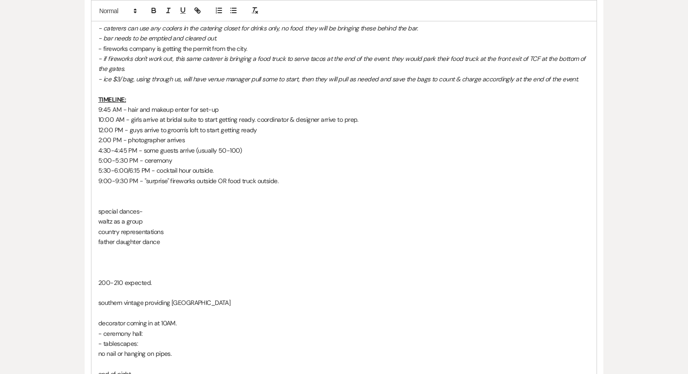
click at [125, 282] on p "200-210 expected." at bounding box center [343, 283] width 491 height 10
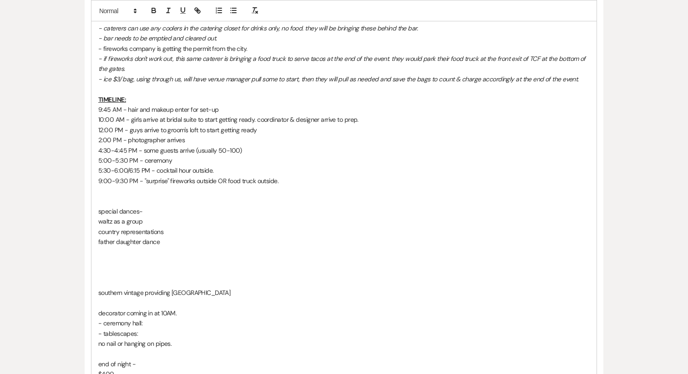
click at [120, 267] on p at bounding box center [343, 262] width 491 height 10
click at [110, 261] on p "VENDORS:" at bounding box center [343, 262] width 491 height 10
click at [109, 279] on p at bounding box center [343, 283] width 491 height 10
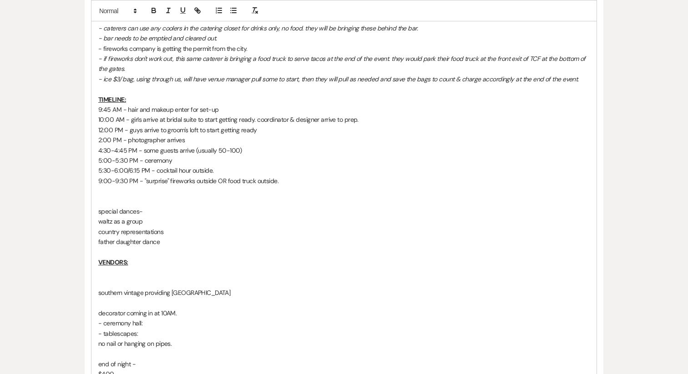
click at [109, 274] on p at bounding box center [343, 272] width 491 height 10
click at [144, 297] on p "southern vintage providing [GEOGRAPHIC_DATA]" at bounding box center [343, 293] width 491 height 10
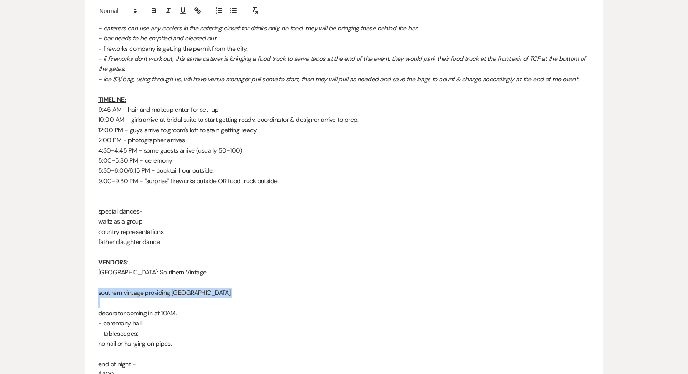
click at [144, 297] on p "southern vintage providing [GEOGRAPHIC_DATA]" at bounding box center [343, 293] width 491 height 10
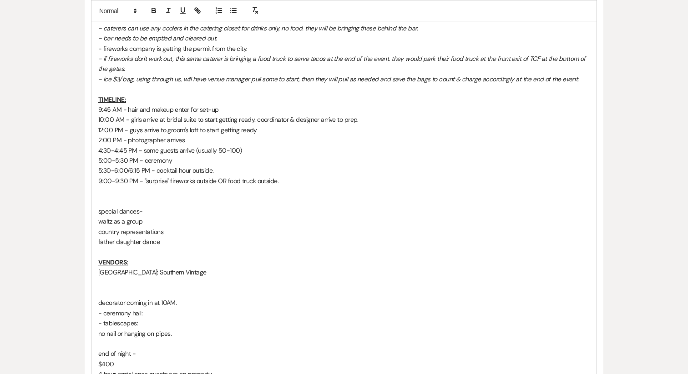
click at [145, 300] on p "decorator coming in at 10AM." at bounding box center [343, 303] width 491 height 10
click at [127, 302] on p "- ceremony hall:" at bounding box center [343, 303] width 491 height 10
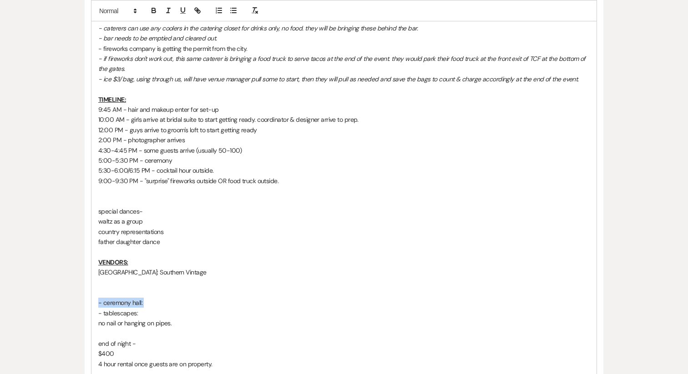
click at [127, 302] on p "- ceremony hall:" at bounding box center [343, 303] width 491 height 10
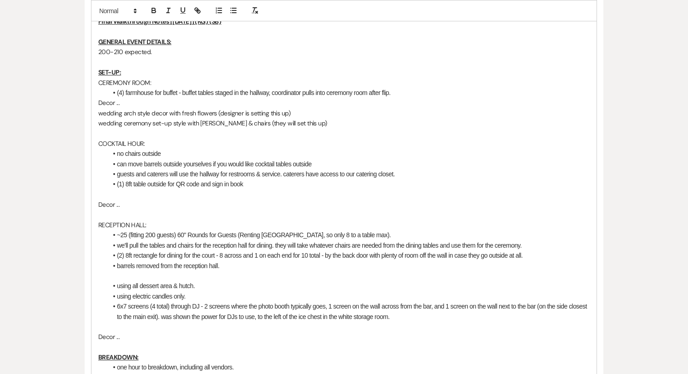
scroll to position [242, 0]
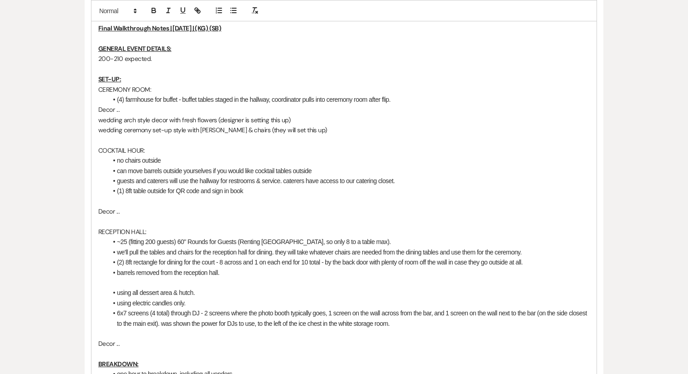
click at [230, 274] on li "barrels removed from the reception hall." at bounding box center [348, 273] width 482 height 10
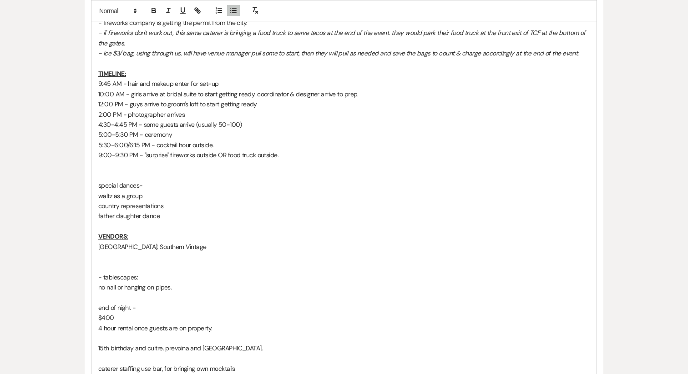
scroll to position [686, 0]
click at [117, 280] on p "- tablescapes:" at bounding box center [343, 277] width 491 height 10
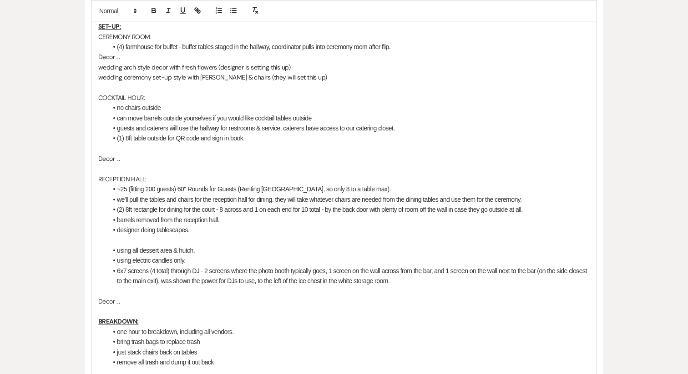
scroll to position [272, 0]
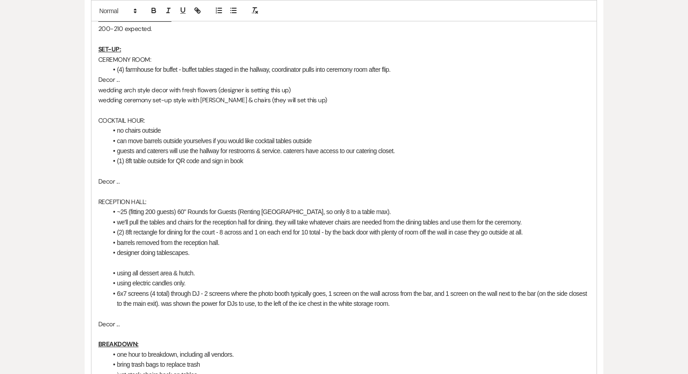
click at [111, 193] on p at bounding box center [343, 192] width 491 height 10
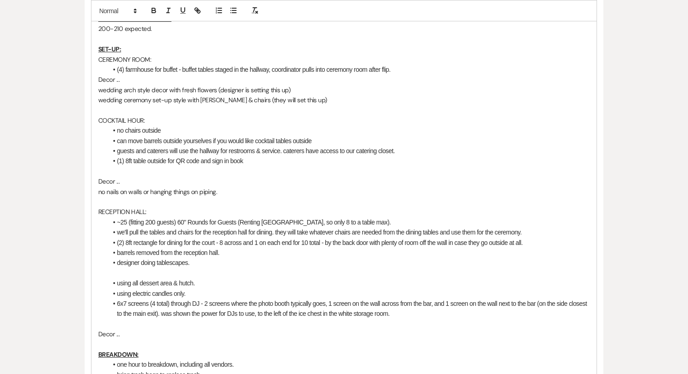
click at [143, 191] on p "no nails on walls or hanging things on piping." at bounding box center [343, 192] width 491 height 10
click at [105, 342] on p at bounding box center [343, 344] width 491 height 10
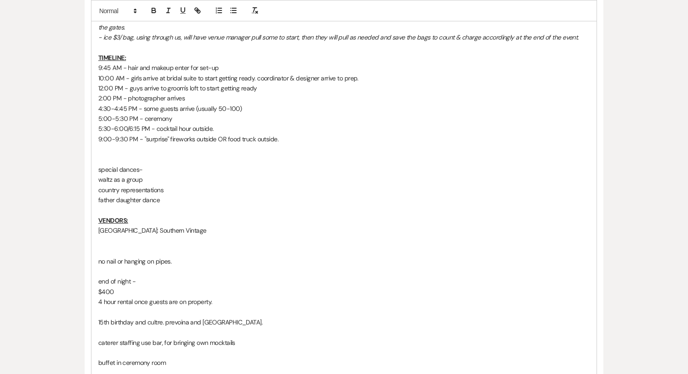
scroll to position [734, 0]
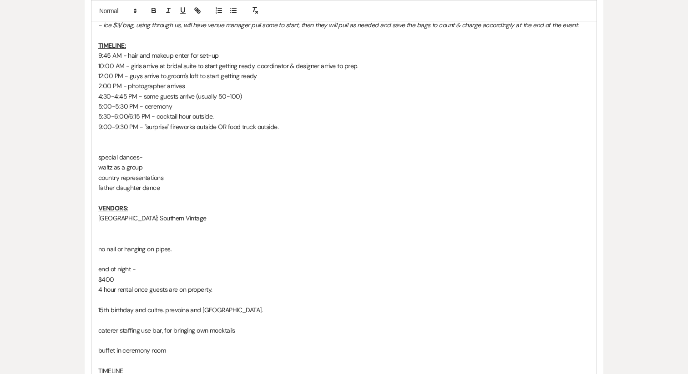
click at [131, 247] on p "no nail or hanging on pipes." at bounding box center [343, 249] width 491 height 10
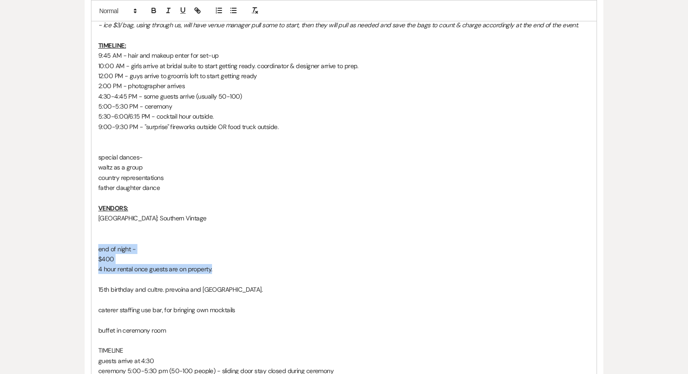
drag, startPoint x: 222, startPoint y: 268, endPoint x: 77, endPoint y: 247, distance: 146.2
click at [77, 247] on div "Messages Tasks Payments Vendors Rental Overview Timeline Docs & Files Contacts …" at bounding box center [344, 189] width 688 height 1547
click at [197, 268] on p "4 hour rental once guests are on property." at bounding box center [343, 269] width 491 height 10
click at [121, 242] on p at bounding box center [343, 239] width 491 height 10
click at [115, 232] on p at bounding box center [343, 229] width 491 height 10
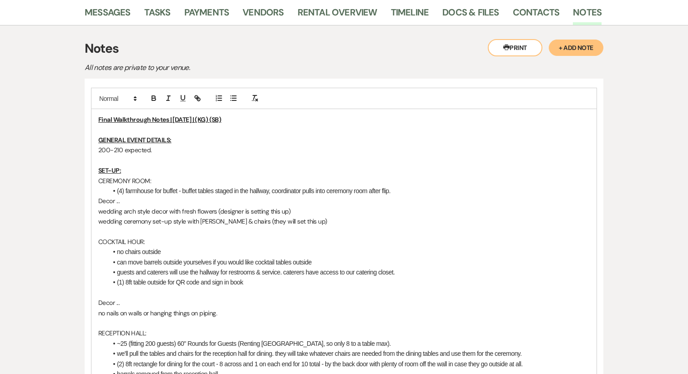
scroll to position [81, 0]
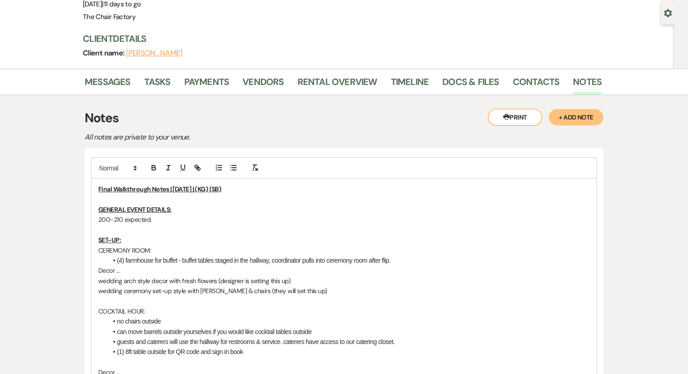
click at [167, 221] on p "200-210 expected." at bounding box center [343, 220] width 491 height 10
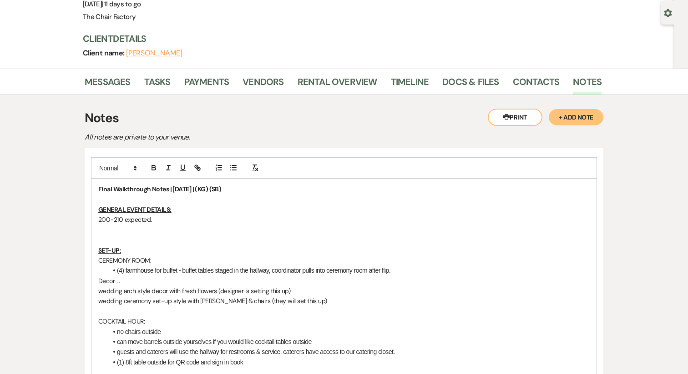
click at [134, 221] on p "200-210 expected." at bounding box center [343, 220] width 491 height 10
click at [232, 168] on line "button" at bounding box center [234, 168] width 4 height 0
click at [180, 217] on li "200-210 expected." at bounding box center [348, 220] width 482 height 10
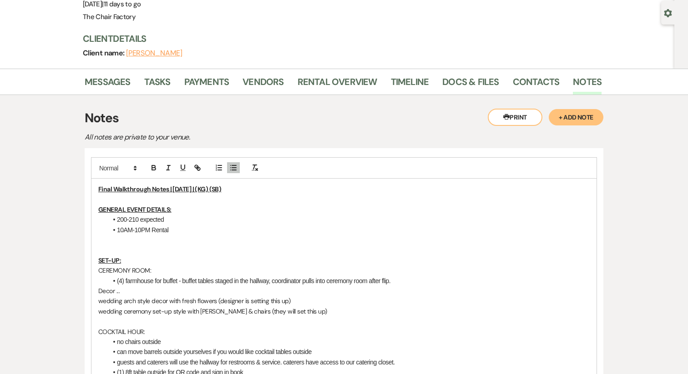
click at [158, 220] on li "200-210 expected" at bounding box center [348, 220] width 482 height 10
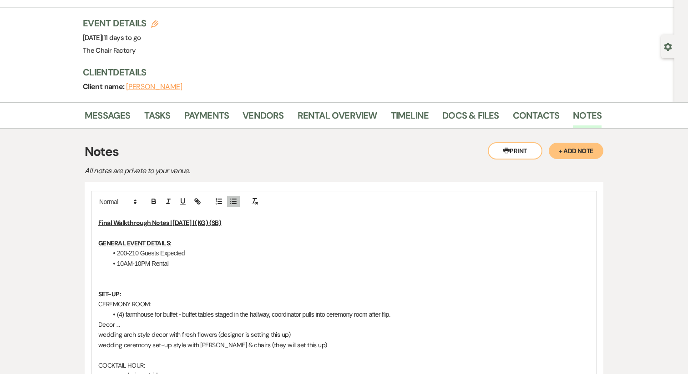
scroll to position [0, 0]
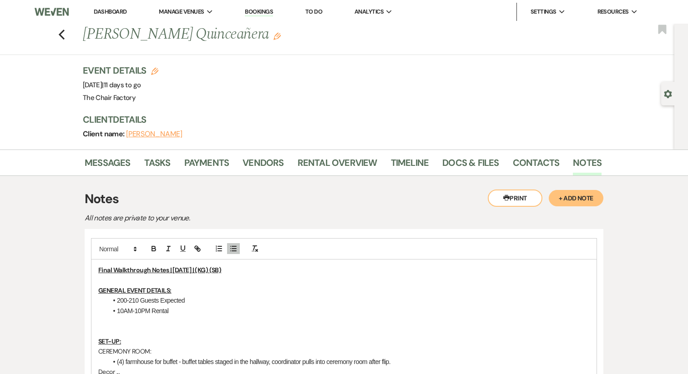
click at [183, 309] on li "10AM-10PM Rental" at bounding box center [348, 311] width 482 height 10
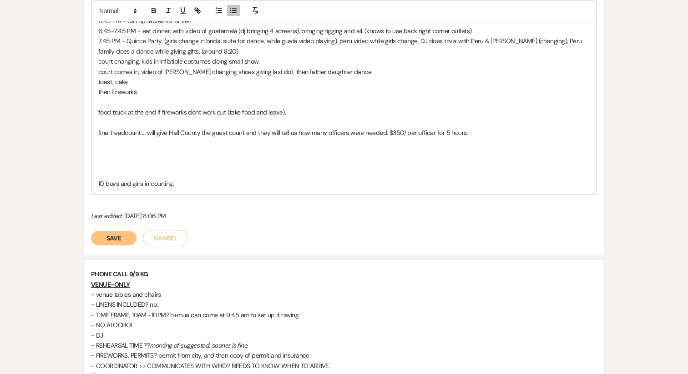
scroll to position [1159, 0]
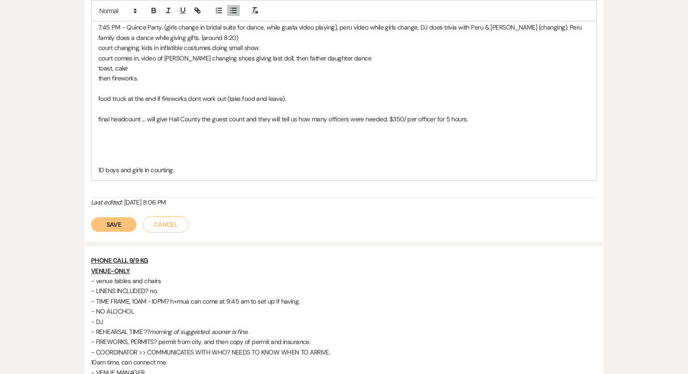
click at [141, 169] on p "10 boys and girls in courting." at bounding box center [343, 170] width 491 height 10
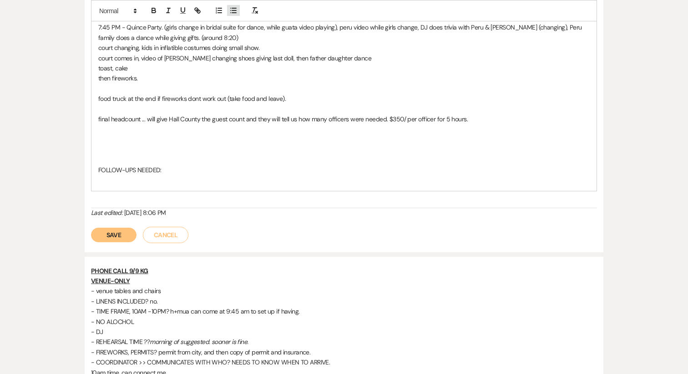
click at [237, 14] on icon "button" at bounding box center [233, 10] width 8 height 8
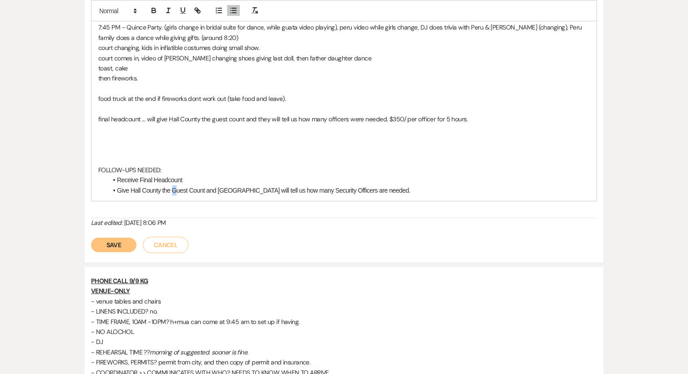
click at [172, 191] on li "Give Hall County the Guest Count and [GEOGRAPHIC_DATA] will tell us how many Se…" at bounding box center [348, 191] width 482 height 10
click at [188, 192] on li "Give Hall County the guest Count and Hall County will tell us how many Security…" at bounding box center [348, 191] width 482 height 10
click at [140, 182] on li "Receive Final Headcount" at bounding box center [348, 180] width 482 height 10
click at [151, 181] on li "Receive final Headcount" at bounding box center [348, 180] width 482 height 10
click at [388, 191] on li "Give Hall County the guest count and Hall County will tell us how many Security…" at bounding box center [348, 191] width 482 height 10
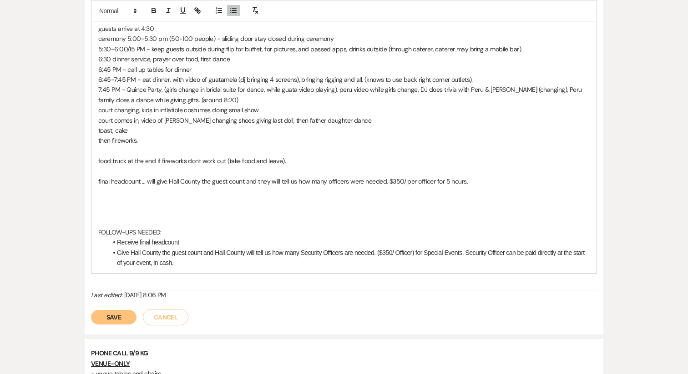
scroll to position [1100, 0]
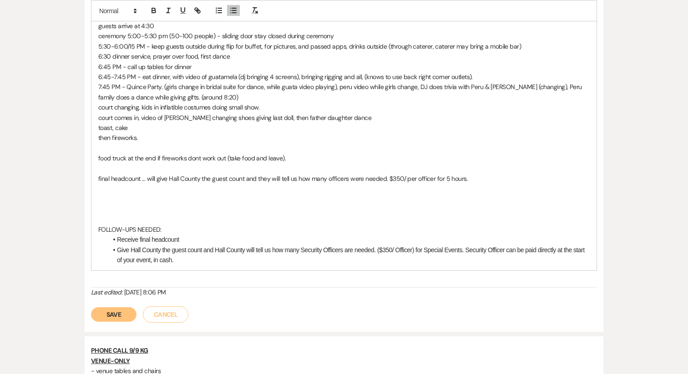
click at [184, 177] on p "final headcount ... will give Hall County the guest count and they will tell us…" at bounding box center [343, 179] width 491 height 10
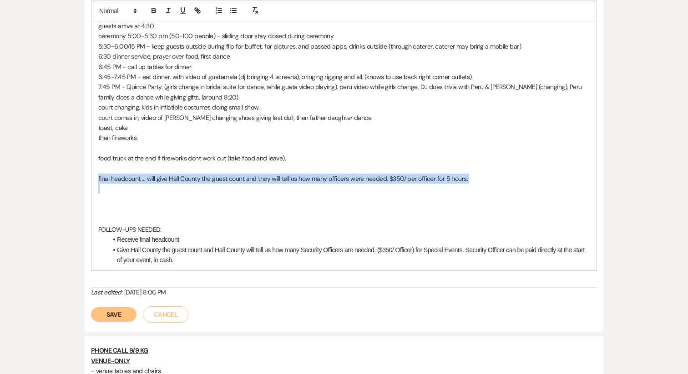
click at [184, 177] on p "final headcount ... will give Hall County the guest count and they will tell us…" at bounding box center [343, 179] width 491 height 10
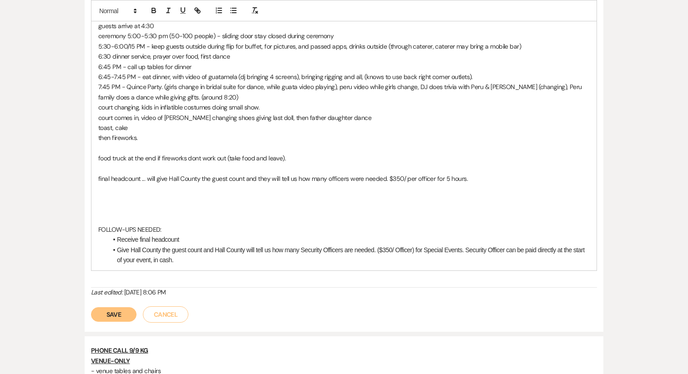
click at [414, 252] on li "Give Hall County the guest count and Hall County will tell us how many Security…" at bounding box center [348, 255] width 482 height 20
click at [363, 181] on p "final headcount ... will give Hall County the guest count and they will tell us…" at bounding box center [343, 179] width 491 height 10
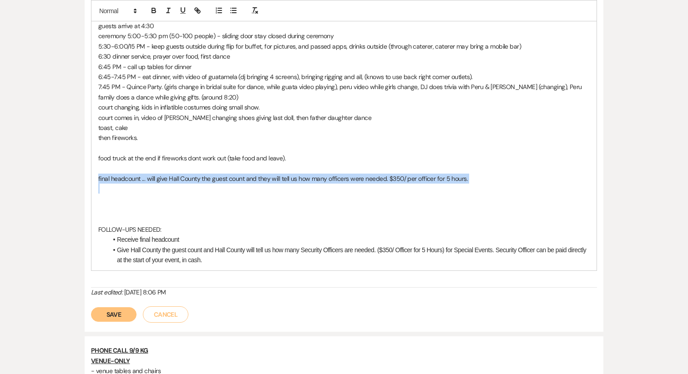
click at [363, 181] on p "final headcount ... will give Hall County the guest count and they will tell us…" at bounding box center [343, 179] width 491 height 10
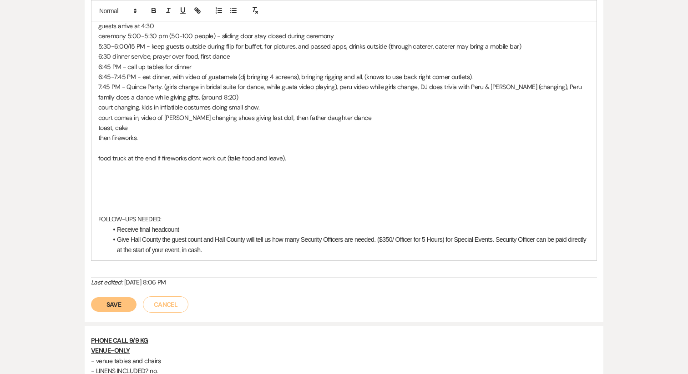
click at [153, 207] on p at bounding box center [343, 209] width 491 height 10
click at [153, 157] on p "food truck at the end if fireworks dont work out (take food and leave)." at bounding box center [343, 158] width 491 height 10
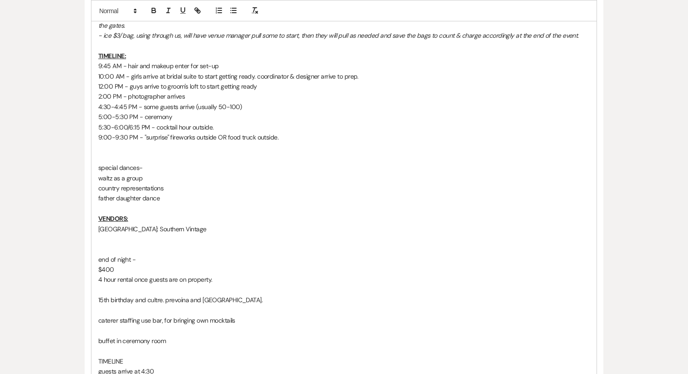
scroll to position [754, 0]
click at [295, 132] on p "5:30-6:00/6:15 PM - cocktail hour outside." at bounding box center [343, 128] width 491 height 10
click at [274, 141] on p "9:00-9:30 PM - "surprise" fireworks outside OR food truck outside." at bounding box center [343, 138] width 491 height 10
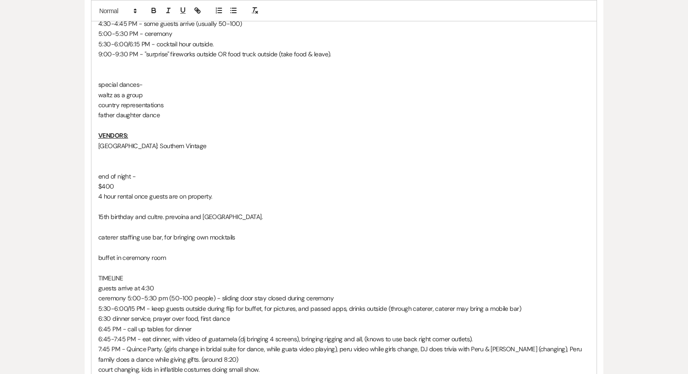
scroll to position [831, 0]
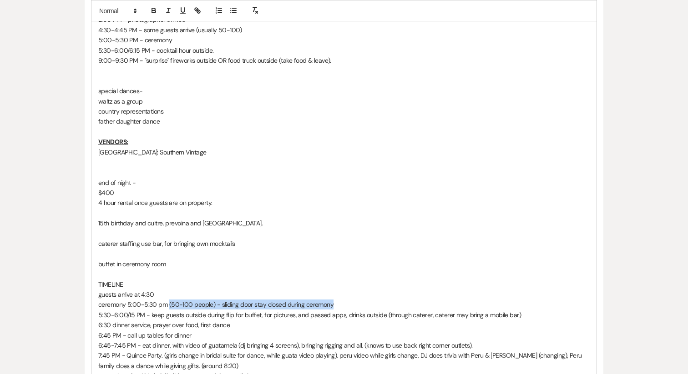
drag, startPoint x: 362, startPoint y: 304, endPoint x: 168, endPoint y: 305, distance: 193.3
click at [168, 305] on p "ceremony 5:00-5:30 pm (50-100 people) - sliding door stay closed during ceremony" at bounding box center [343, 305] width 491 height 10
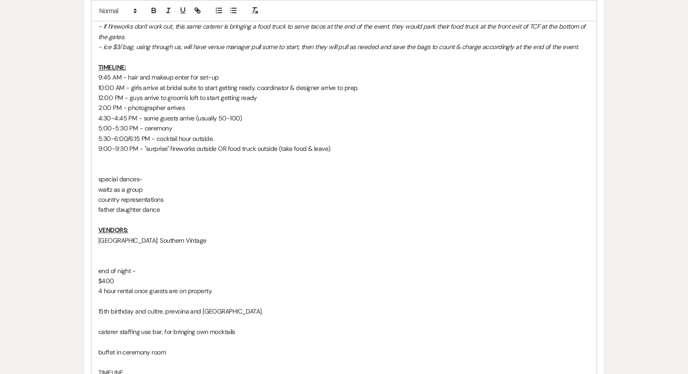
scroll to position [733, 0]
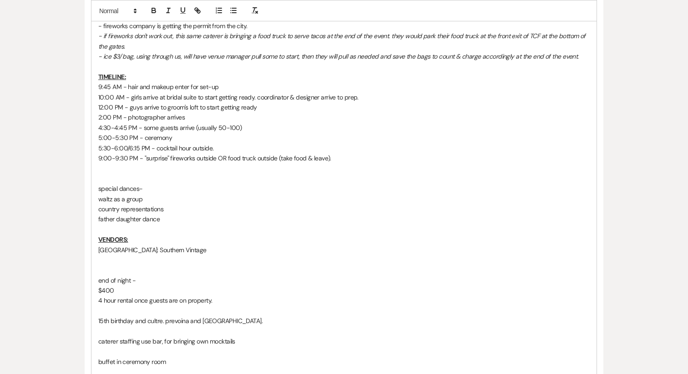
click at [205, 136] on p "5:00-5:30 PM - ceremony" at bounding box center [343, 138] width 491 height 10
click at [225, 139] on p "5:00-5:30 PM - ceremony, (50-100 people) - sliding door stay closed during cere…" at bounding box center [343, 138] width 491 height 10
drag, startPoint x: 194, startPoint y: 128, endPoint x: 266, endPoint y: 134, distance: 72.5
click at [266, 134] on div "Final Walkthrough Notes | [DATE] | (KG) (SB) GENERAL EVENT DETAILS: 200-210 Gue…" at bounding box center [343, 67] width 505 height 1080
click at [255, 132] on p "4:30-4:45 PM - some guests arrive (usually 50-100)" at bounding box center [343, 128] width 491 height 10
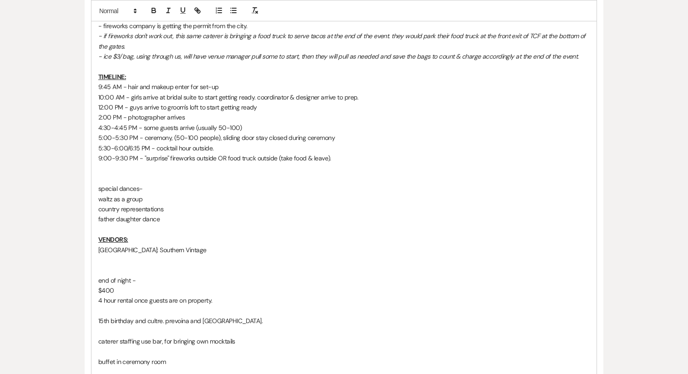
click at [175, 139] on p "5:00-5:30 PM - ceremony, (50-100 people), sliding door stay closed during cerem…" at bounding box center [343, 138] width 491 height 10
click at [203, 129] on p "4:30-4:45 PM - some guests arrive (usually 50-100)" at bounding box center [343, 128] width 491 height 10
click at [217, 129] on p "4:30-4:45 PM - some guests arrive (50-100)" at bounding box center [343, 128] width 491 height 10
click at [200, 168] on p at bounding box center [343, 168] width 491 height 10
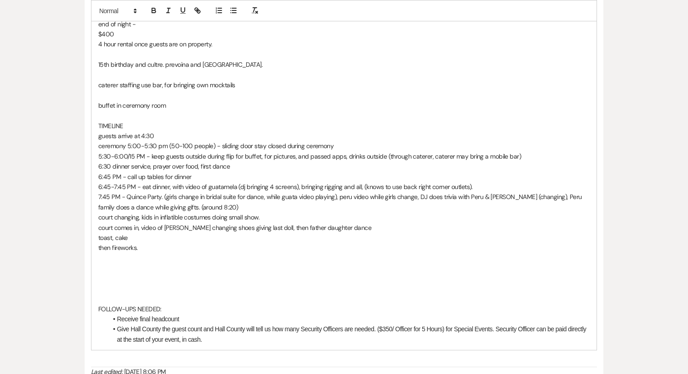
scroll to position [996, 0]
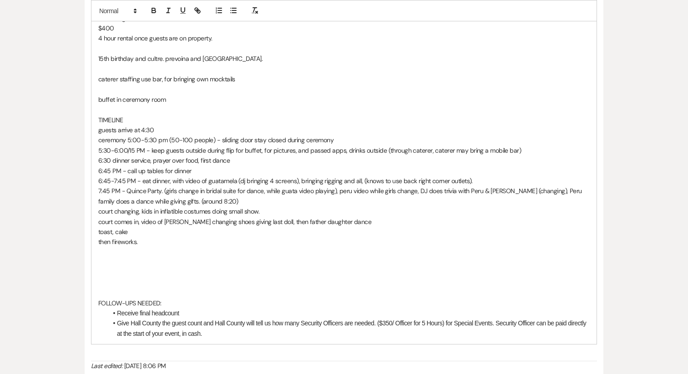
click at [188, 142] on p "ceremony 5:00-5:30 pm (50-100 people) - sliding door stay closed during ceremony" at bounding box center [343, 140] width 491 height 10
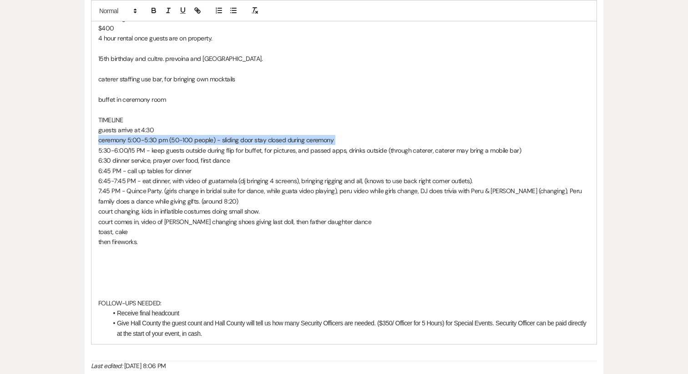
click at [188, 142] on p "ceremony 5:00-5:30 pm (50-100 people) - sliding door stay closed during ceremony" at bounding box center [343, 140] width 491 height 10
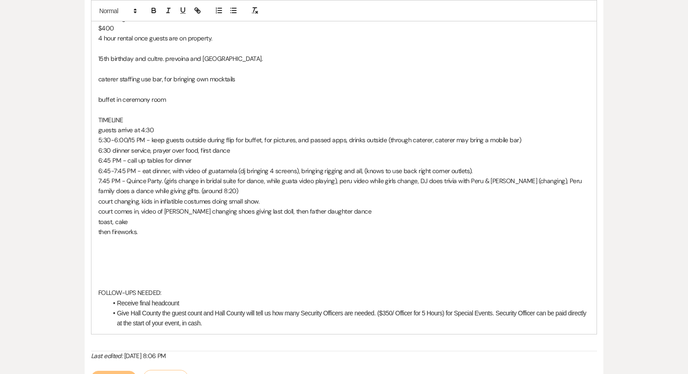
click at [213, 140] on p "5:30-6:00/15 PM - keep guests outside during flip for buffet, for pictures, and…" at bounding box center [343, 140] width 491 height 10
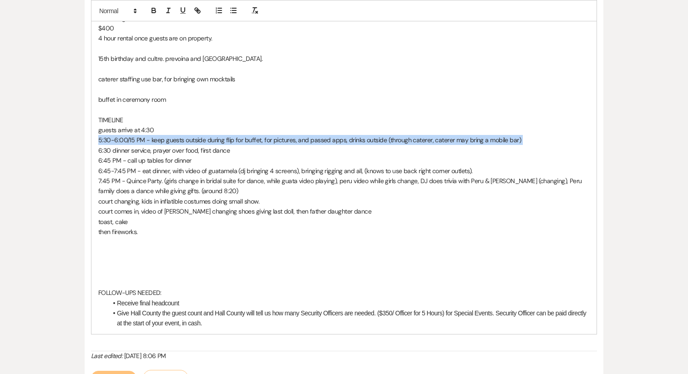
click at [213, 140] on p "5:30-6:00/15 PM - keep guests outside during flip for buffet, for pictures, and…" at bounding box center [343, 140] width 491 height 10
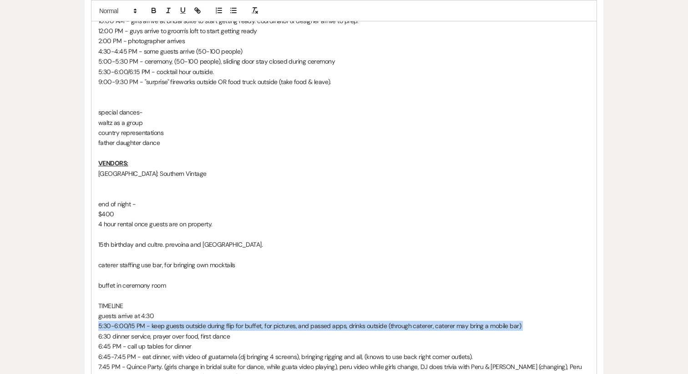
scroll to position [808, 0]
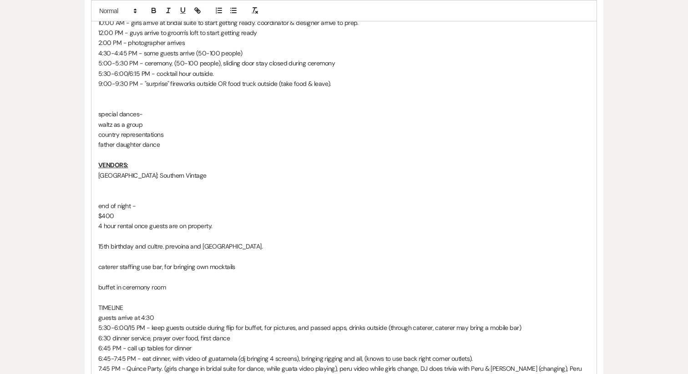
click at [348, 62] on p "5:00-5:30 PM - ceremony, (50-100 people), sliding door stay closed during cerem…" at bounding box center [343, 63] width 491 height 10
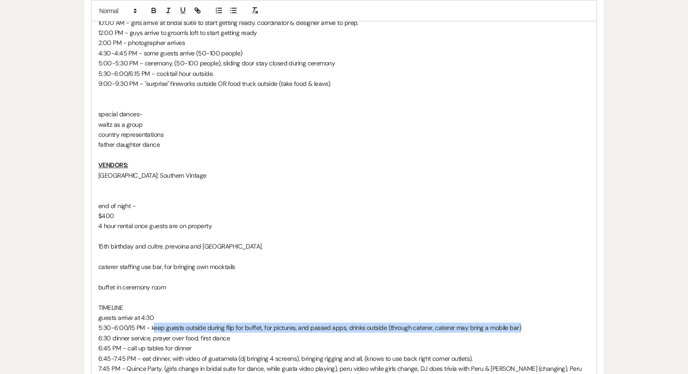
drag, startPoint x: 151, startPoint y: 329, endPoint x: 541, endPoint y: 327, distance: 389.8
click at [541, 327] on p "5:30-6:00/15 PM - keep guests outside during flip for buffet, for pictures, and…" at bounding box center [343, 328] width 491 height 10
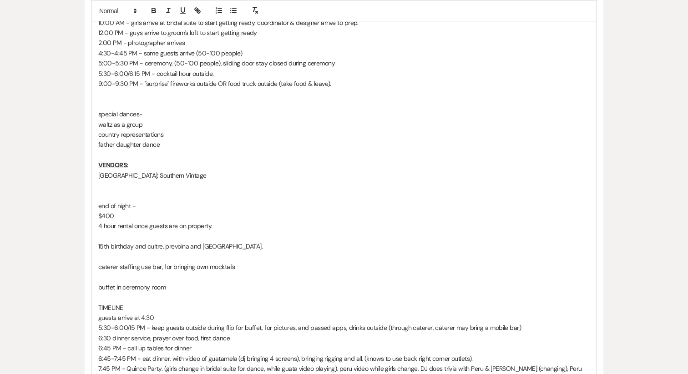
click at [222, 72] on p "5:30-6:00/6:15 PM - cocktail hour outside." at bounding box center [343, 74] width 491 height 10
click at [213, 76] on p "5:30-6:00/6:15 PM - cocktail hour outside, eep guests outside during flip for b…" at bounding box center [343, 74] width 491 height 10
click at [270, 74] on p "5:30-6:00/6:15 PM - cocktail hour outside, keep guests outside during flip for …" at bounding box center [343, 74] width 491 height 10
click at [578, 75] on p "5:30-6:00/6:15 PM - cocktail hour outside, keep guests outside during flip for …" at bounding box center [343, 74] width 491 height 10
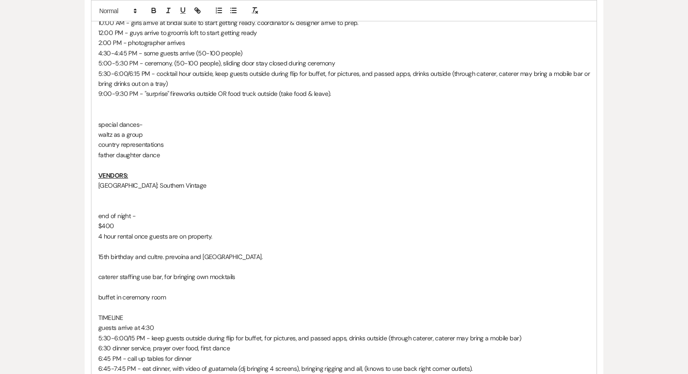
click at [268, 341] on p "5:30-6:00/15 PM - keep guests outside during flip for buffet, for pictures, and…" at bounding box center [343, 338] width 491 height 10
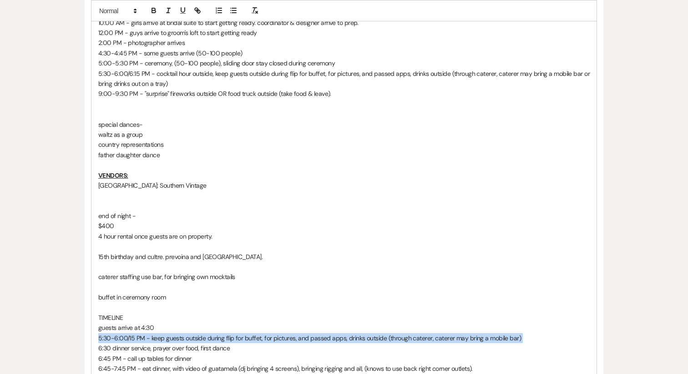
click at [268, 341] on p "5:30-6:00/15 PM - keep guests outside during flip for buffet, for pictures, and…" at bounding box center [343, 338] width 491 height 10
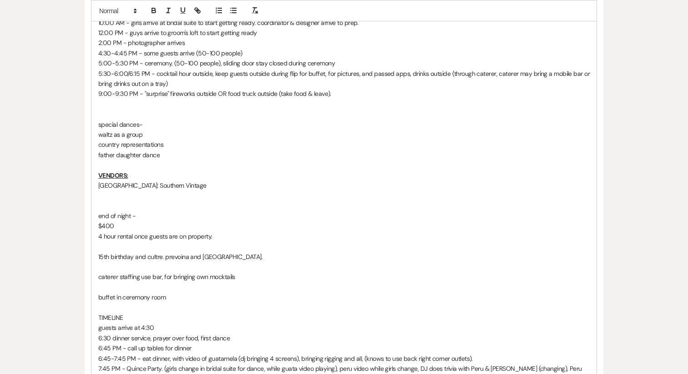
click at [211, 80] on p "5:30-6:00/6:15 PM - cocktail hour outside, keep guests outside during flip for …" at bounding box center [343, 79] width 491 height 20
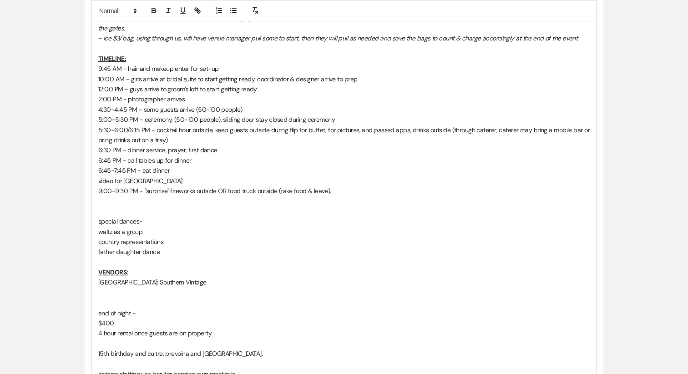
scroll to position [762, 0]
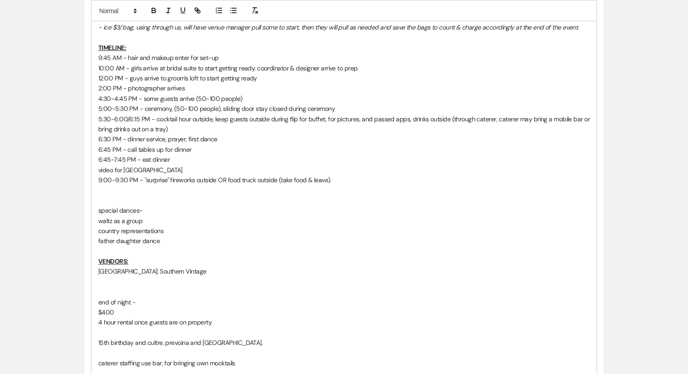
click at [178, 270] on p "[GEOGRAPHIC_DATA]: Southern Vintage" at bounding box center [343, 272] width 491 height 10
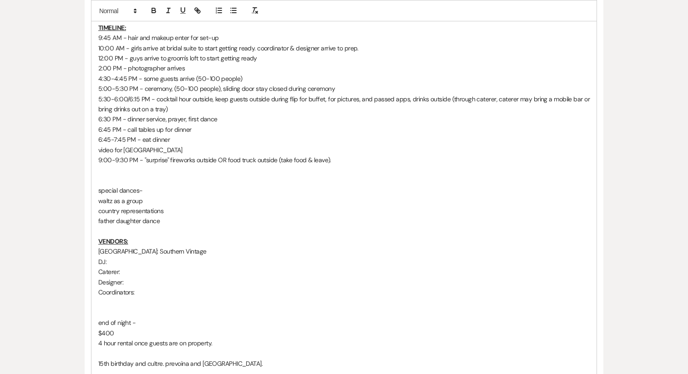
scroll to position [780, 0]
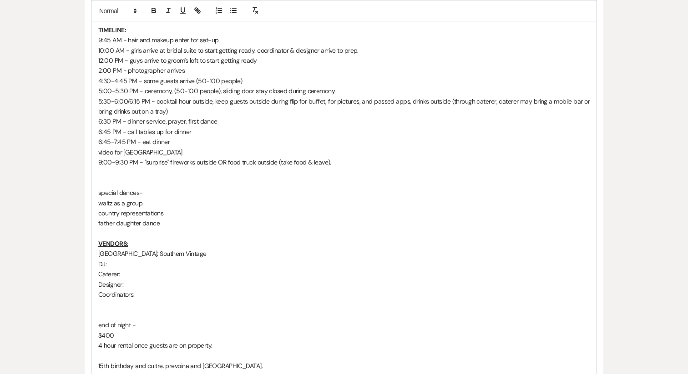
click at [161, 266] on p "DJ:" at bounding box center [343, 264] width 491 height 10
click at [114, 263] on p "DJ: - bringing screens, music, and rigging" at bounding box center [343, 264] width 491 height 10
click at [109, 263] on p "DJ: - bringing screens, music, and rigging" at bounding box center [343, 264] width 491 height 10
click at [191, 256] on p "[GEOGRAPHIC_DATA]: Southern Vintage" at bounding box center [343, 254] width 491 height 10
click at [143, 277] on p "Caterer:" at bounding box center [343, 274] width 491 height 10
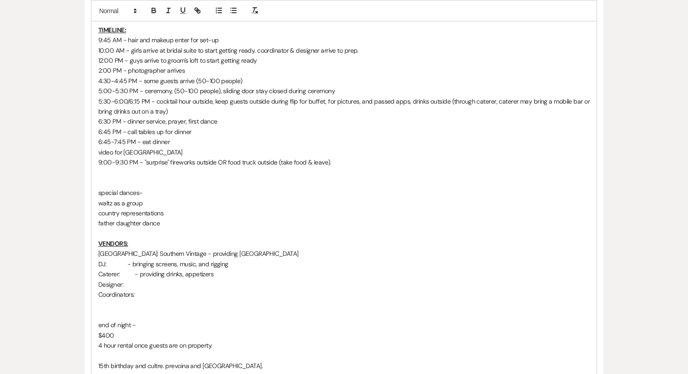
click at [179, 276] on p "Caterer: - providing drinks, appetizers" at bounding box center [343, 274] width 491 height 10
click at [197, 274] on p "Caterer: - providing drinks (mocktails & mexican sodas), appetizers" at bounding box center [343, 274] width 491 height 10
click at [230, 276] on p "Caterer: - providing drinks (mocktails & mexican sodas), appetizers" at bounding box center [343, 274] width 491 height 10
click at [307, 276] on p "Caterer: - providing drinks (mocktails & hispanic sodas), appetizers" at bounding box center [343, 274] width 491 height 10
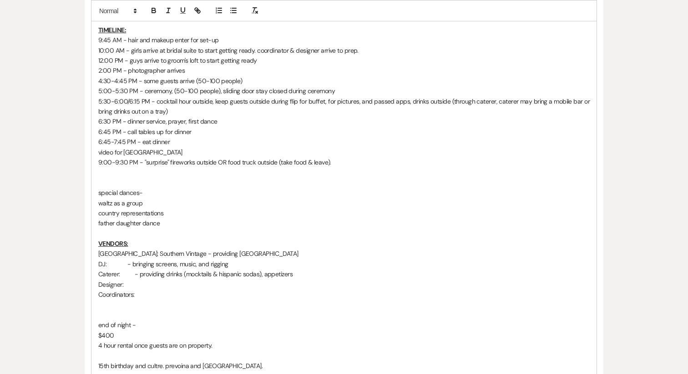
click at [152, 283] on p "Designer:" at bounding box center [343, 285] width 491 height 10
click at [152, 292] on p "Coordinators:" at bounding box center [343, 295] width 491 height 10
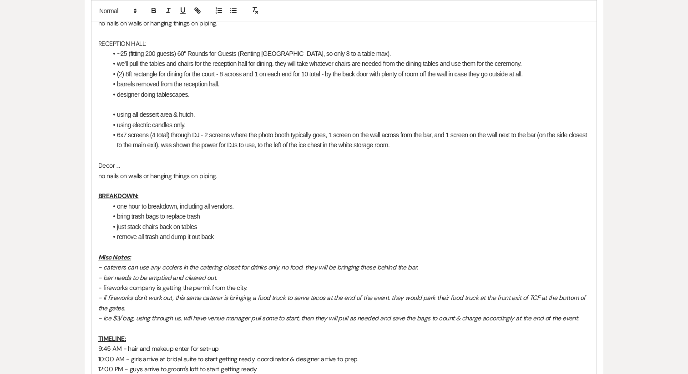
scroll to position [470, 0]
click at [420, 147] on li "6x7 screens (4 total) through DJ - 2 screens where the photo booth typically go…" at bounding box center [348, 141] width 482 height 20
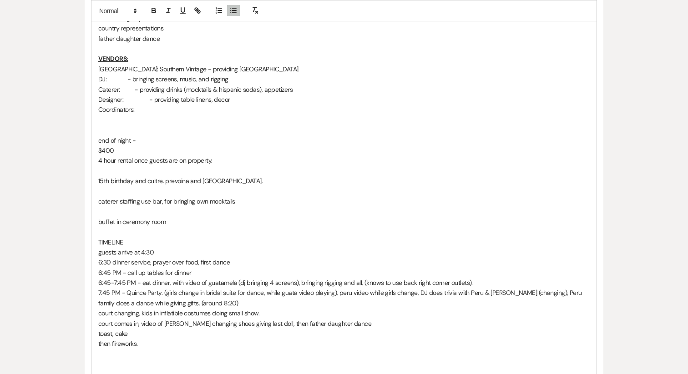
scroll to position [977, 0]
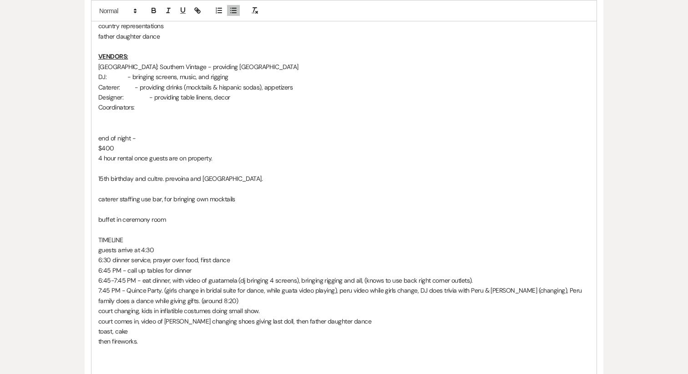
click at [221, 286] on p "6:45-7:45 PM - eat dinner, with video of guatamela (dj bringing 4 screens), bri…" at bounding box center [343, 281] width 491 height 10
click at [215, 286] on p "6:45-7:45 PM - eat dinner, with video of guatamela (dj bringing 4 screens), bri…" at bounding box center [343, 281] width 491 height 10
click at [224, 163] on p "4 hour rental once guests are on property." at bounding box center [343, 158] width 491 height 10
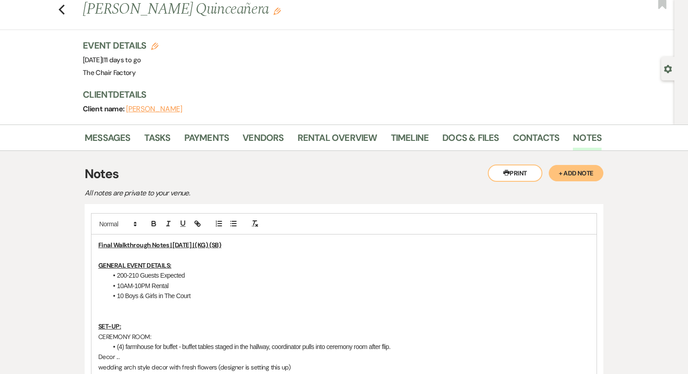
scroll to position [0, 0]
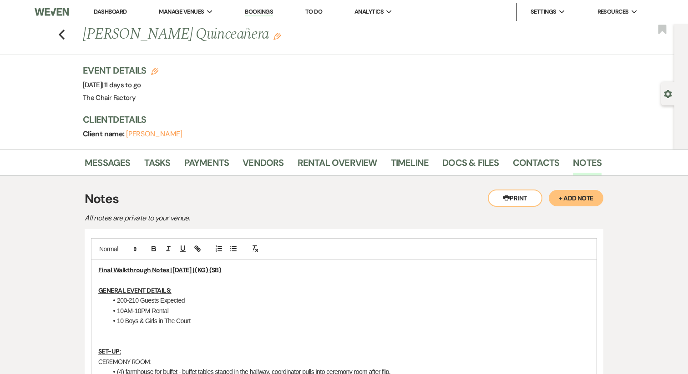
click at [186, 312] on li "10AM-10PM Rental" at bounding box center [348, 311] width 482 height 10
click at [209, 312] on li "10AM-10PM Rental (contract techinally says 4 hour rental once guests are on pro…" at bounding box center [348, 311] width 482 height 10
click at [422, 310] on li "10AM-10PM Rental (contract technically says 4 hour rental once guests are on pr…" at bounding box center [348, 311] width 482 height 10
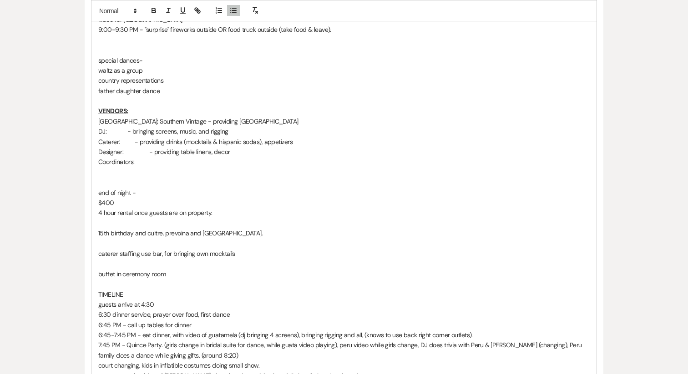
scroll to position [932, 0]
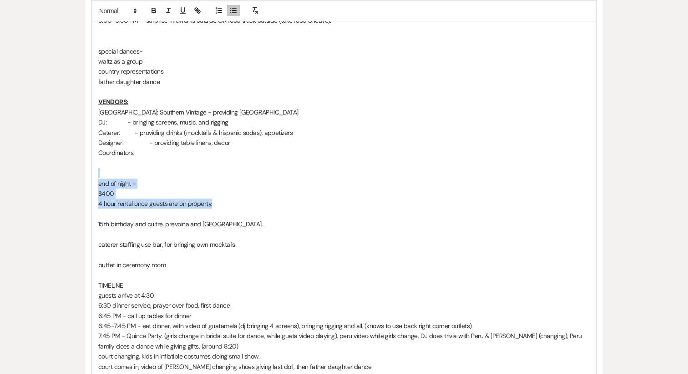
drag, startPoint x: 227, startPoint y: 212, endPoint x: 89, endPoint y: 186, distance: 139.8
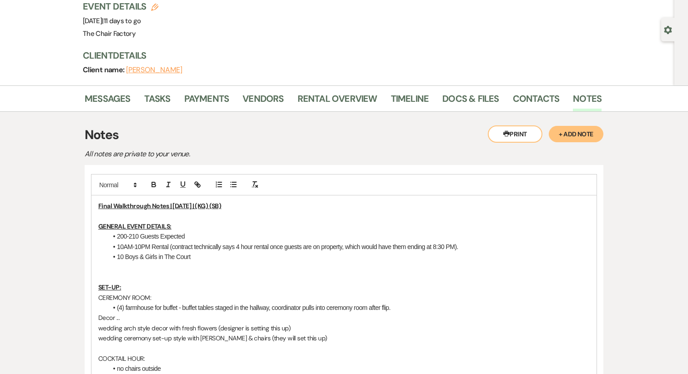
scroll to position [88, 0]
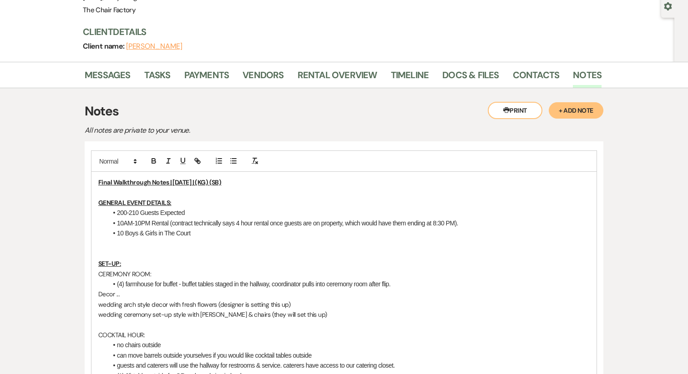
click at [458, 228] on li "10 Boys & Girls in The Court" at bounding box center [348, 233] width 482 height 10
click at [458, 225] on li "10AM-10PM Rental (contract technically says 4 hour rental once guests are on pr…" at bounding box center [348, 223] width 482 height 10
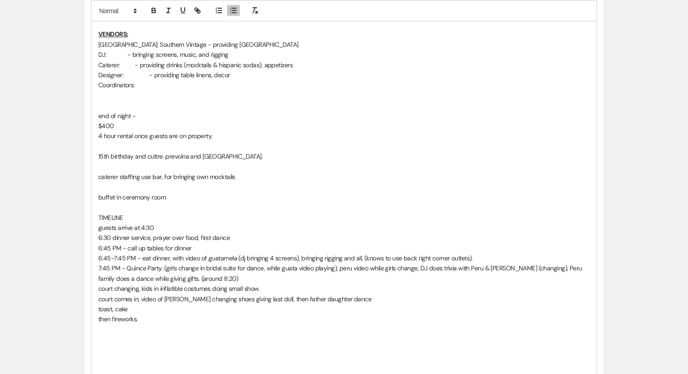
scroll to position [1010, 0]
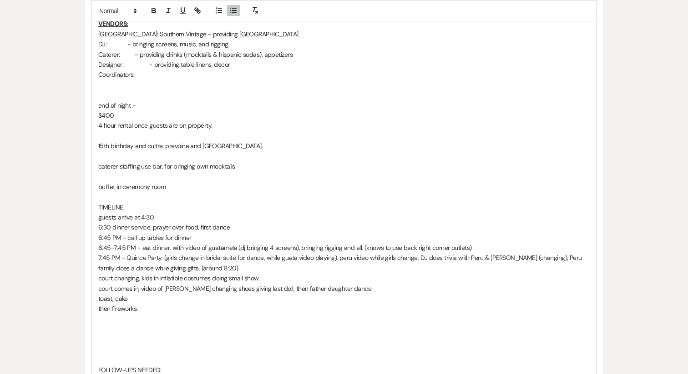
click at [155, 131] on p "4 hour rental once guests are on property." at bounding box center [343, 126] width 491 height 10
click at [238, 141] on p at bounding box center [343, 136] width 491 height 10
drag, startPoint x: 236, startPoint y: 140, endPoint x: 91, endPoint y: 117, distance: 146.5
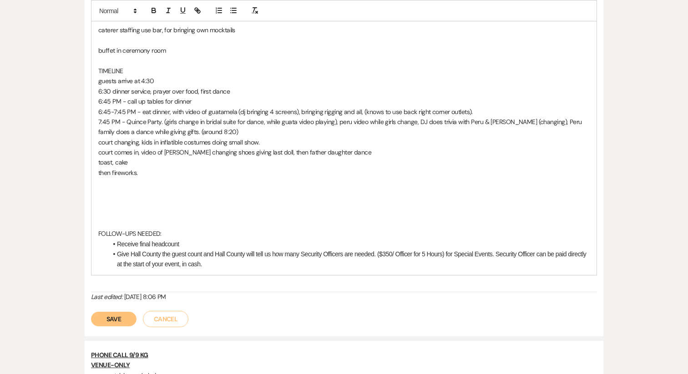
scroll to position [1109, 0]
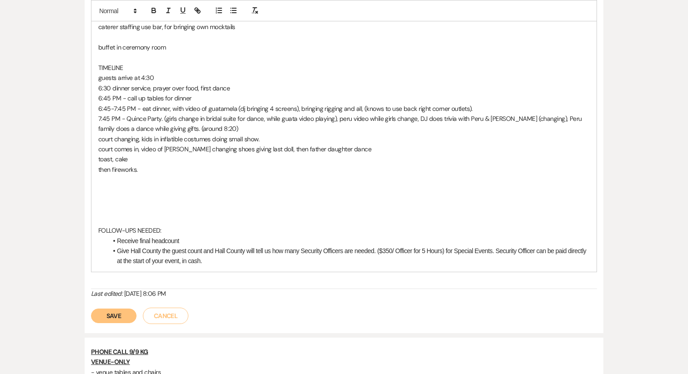
click at [172, 226] on p at bounding box center [343, 221] width 491 height 10
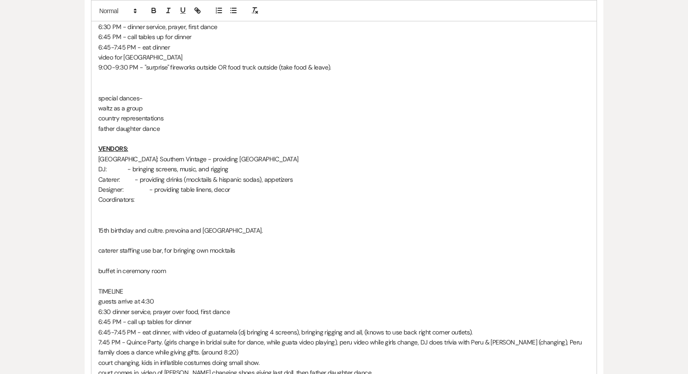
scroll to position [883, 0]
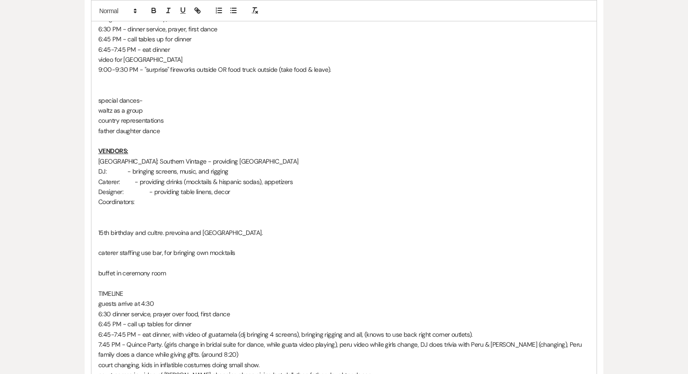
click at [220, 340] on p "6:45-7:45 PM - eat dinner, with video of guatamela (dj bringing 4 screens), bri…" at bounding box center [343, 335] width 491 height 10
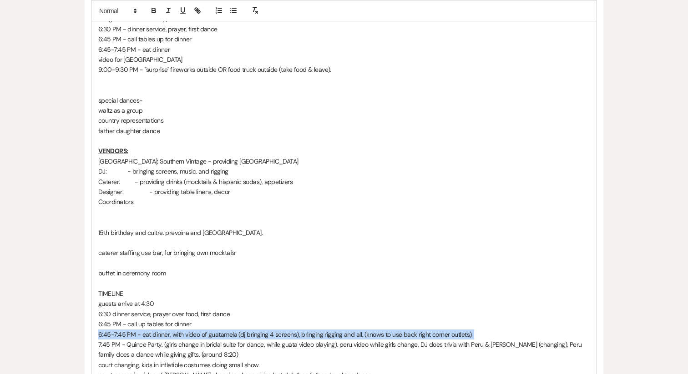
click at [220, 340] on p "6:45-7:45 PM - eat dinner, with video of guatamela (dj bringing 4 screens), bri…" at bounding box center [343, 335] width 491 height 10
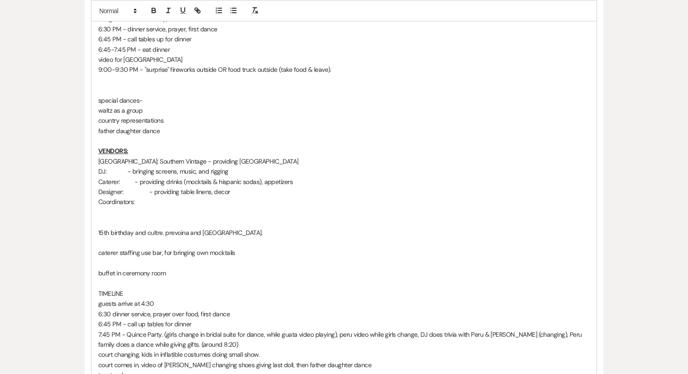
click at [208, 65] on p "video for [GEOGRAPHIC_DATA]" at bounding box center [343, 60] width 491 height 10
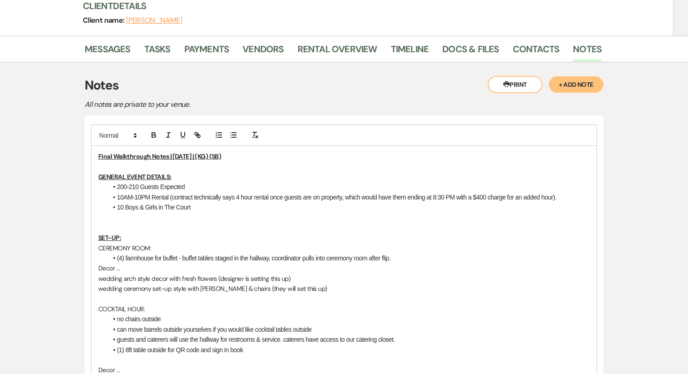
scroll to position [122, 0]
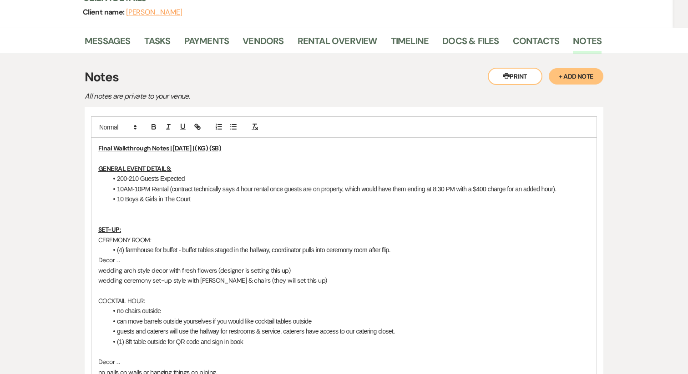
click at [207, 205] on p at bounding box center [343, 210] width 491 height 10
click at [196, 178] on li "200-210 Guests Expected" at bounding box center [348, 179] width 482 height 10
click at [116, 180] on li "200-210 Guests Expected" at bounding box center [348, 179] width 482 height 10
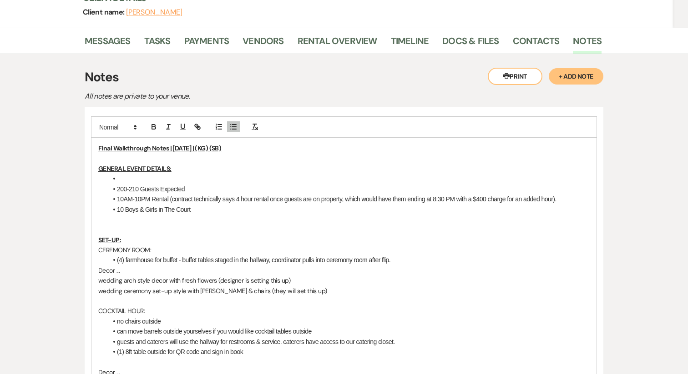
click at [123, 178] on li at bounding box center [348, 179] width 482 height 10
click at [311, 180] on li "A celebration of [PERSON_NAME]'s 15th birthday and their family's cultures ([PE…" at bounding box center [348, 179] width 482 height 10
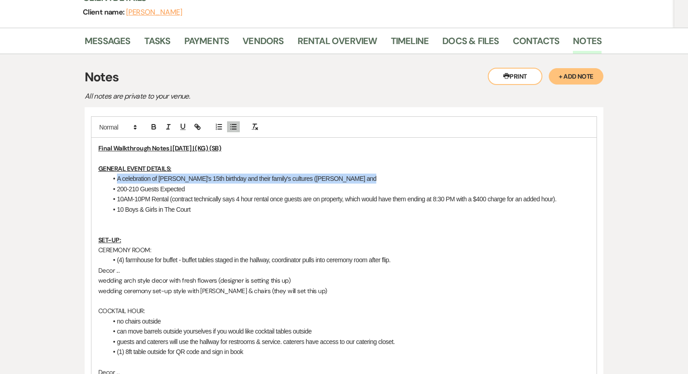
click at [311, 180] on li "A celebration of [PERSON_NAME]'s 15th birthday and their family's cultures ([PE…" at bounding box center [348, 179] width 482 height 10
click at [307, 180] on li "A celebration of [PERSON_NAME]'s 15th birthday and their family's cultures ([PE…" at bounding box center [348, 179] width 482 height 10
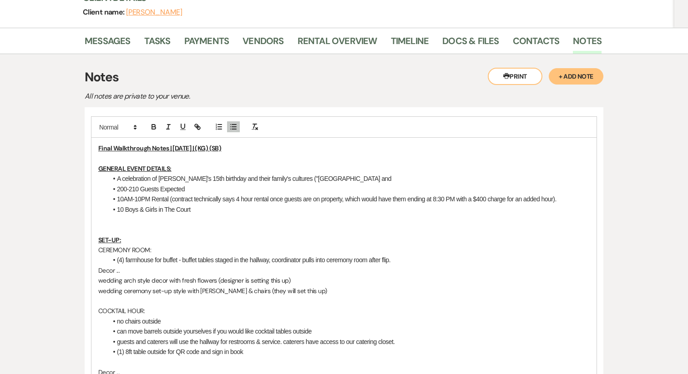
click at [293, 178] on li "A celebration of [PERSON_NAME]'s 15th birthday and their family's cultures ("[G…" at bounding box center [348, 179] width 482 height 10
click at [352, 176] on li "A celebration of [PERSON_NAME]'s 15th birthday and their family's cultures ([GE…" at bounding box center [348, 179] width 482 height 10
click at [338, 180] on li "A celebration of [PERSON_NAME]'s 15th birthday and their family's cultures ([GE…" at bounding box center [348, 179] width 482 height 10
click at [375, 182] on li "A celebration of [PERSON_NAME]'s 15th birthday and their family's cultures ([GE…" at bounding box center [348, 179] width 482 height 10
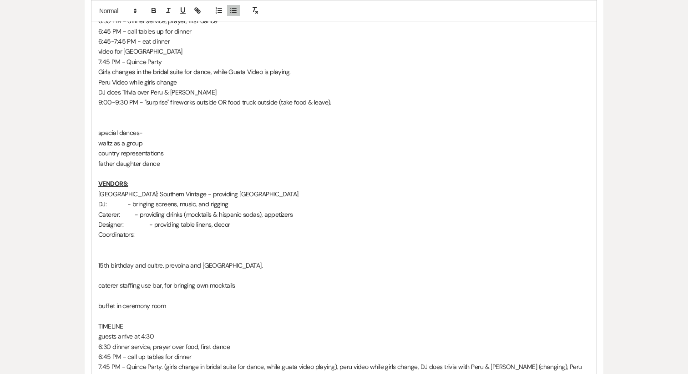
scroll to position [903, 0]
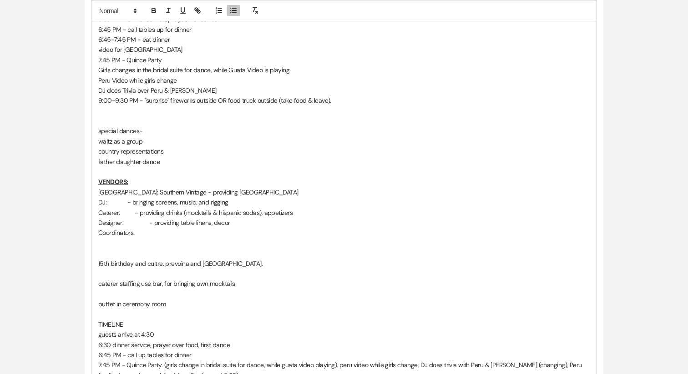
click at [212, 269] on p "15th birthday and cultre. prevoina and [GEOGRAPHIC_DATA]." at bounding box center [343, 264] width 491 height 10
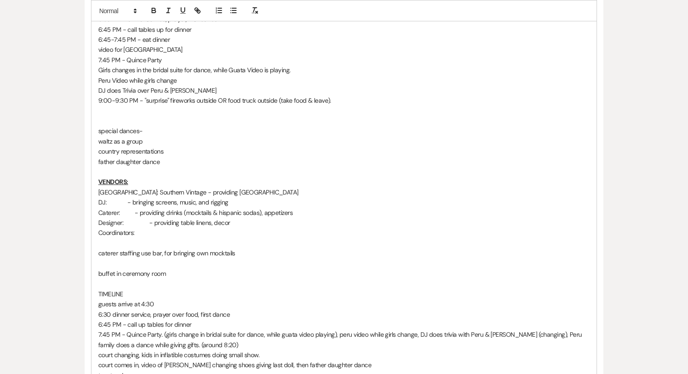
click at [177, 269] on p at bounding box center [343, 264] width 491 height 10
click at [170, 258] on p "caterer staffing use bar, for bringing own mocktails" at bounding box center [343, 253] width 491 height 10
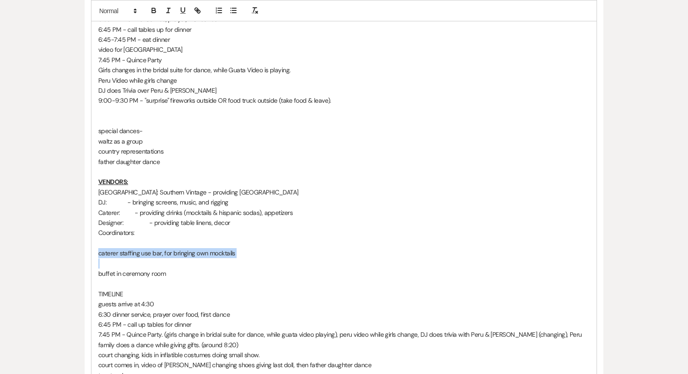
click at [170, 258] on p "caterer staffing use bar, for bringing own mocktails" at bounding box center [343, 253] width 491 height 10
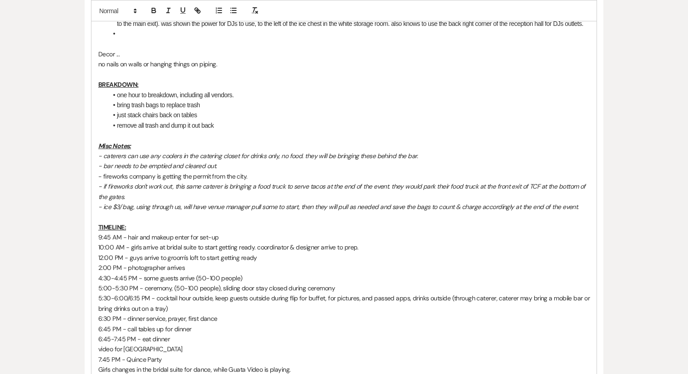
scroll to position [588, 0]
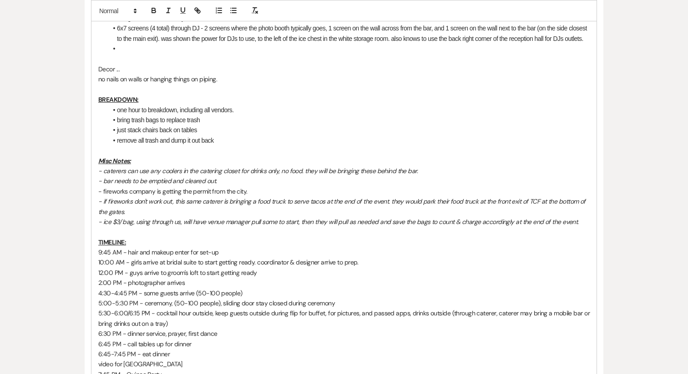
click at [225, 186] on p "- bar needs to be emptied and cleared out." at bounding box center [343, 181] width 491 height 10
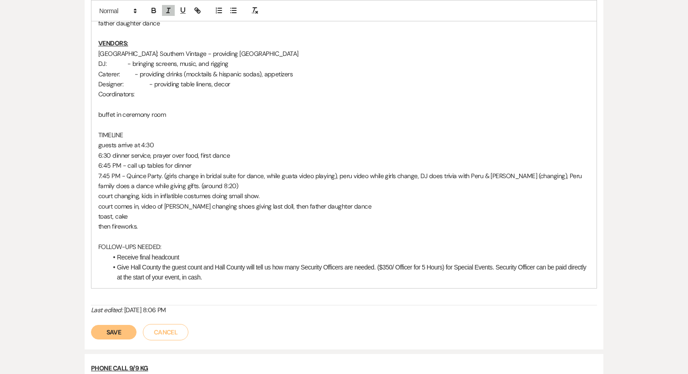
scroll to position [1037, 0]
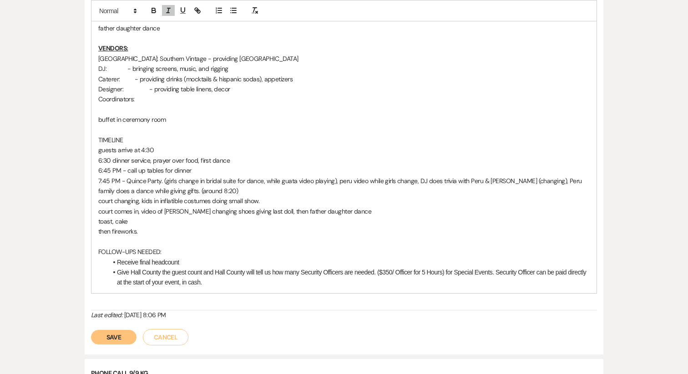
click at [108, 145] on p "TIMELINE" at bounding box center [343, 140] width 491 height 10
click at [161, 166] on p "6:30 dinner service, prayer over food, first dance" at bounding box center [343, 161] width 491 height 10
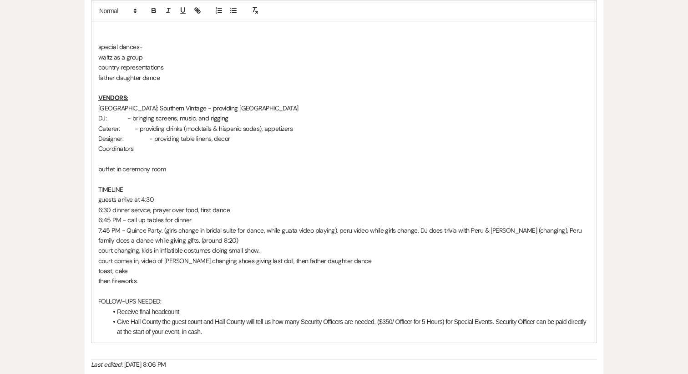
scroll to position [963, 0]
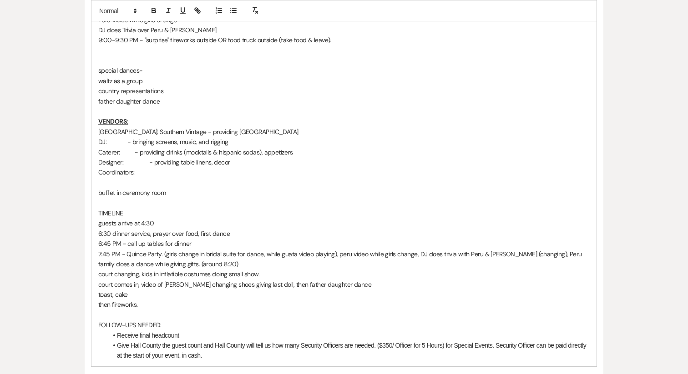
click at [138, 198] on p "buffet in ceremony room" at bounding box center [343, 193] width 491 height 10
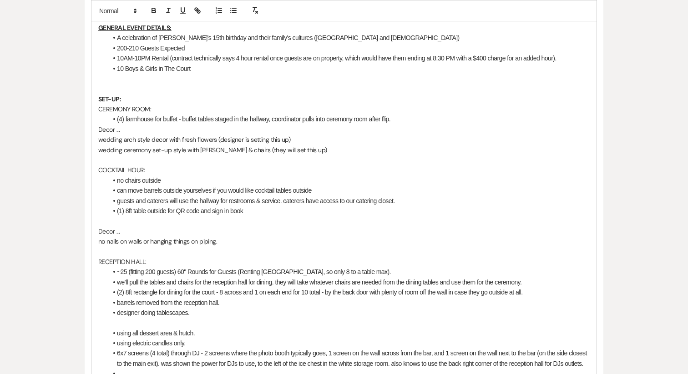
scroll to position [261, 0]
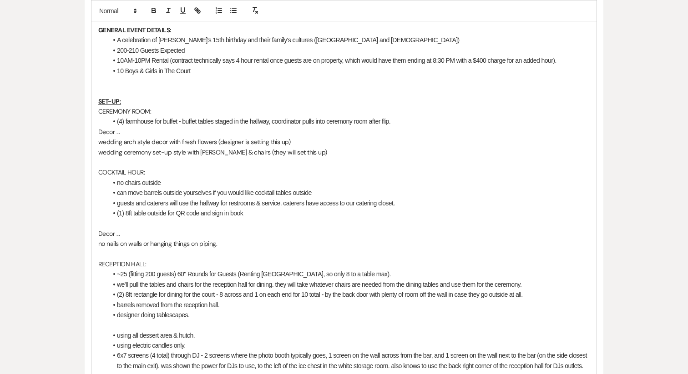
click at [321, 153] on p "wedding ceremony set-up style with [PERSON_NAME] & chairs (they will set this u…" at bounding box center [343, 152] width 491 height 10
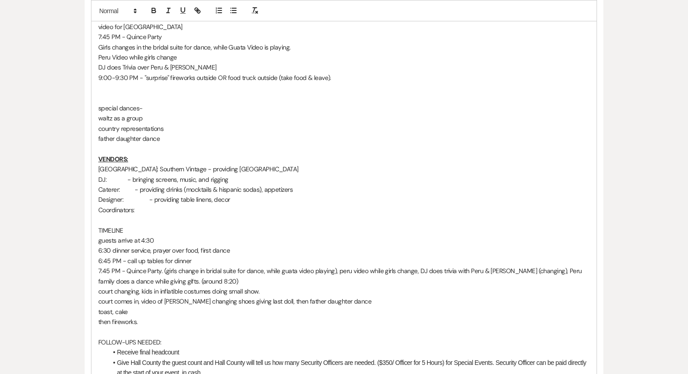
scroll to position [929, 0]
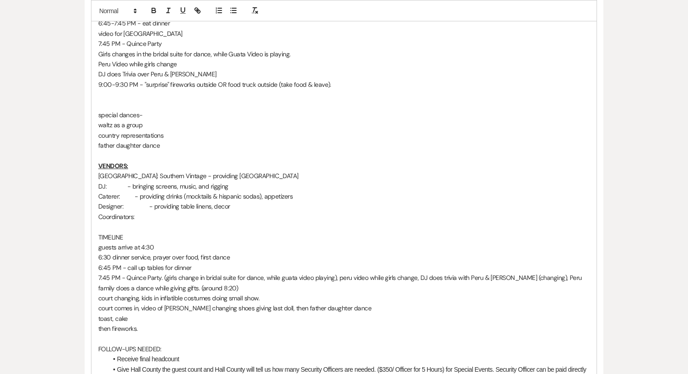
click at [336, 59] on p "Girls changes in the bridal suite for dance, while Guata Video is playing." at bounding box center [343, 54] width 491 height 10
click at [211, 69] on p "Peru Video while girls change" at bounding box center [343, 64] width 491 height 10
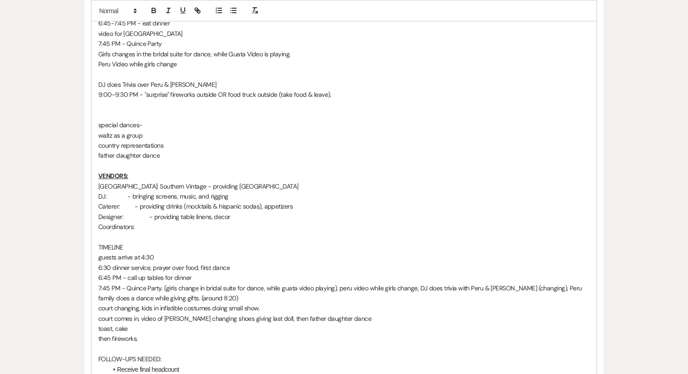
click at [125, 79] on p at bounding box center [343, 74] width 491 height 10
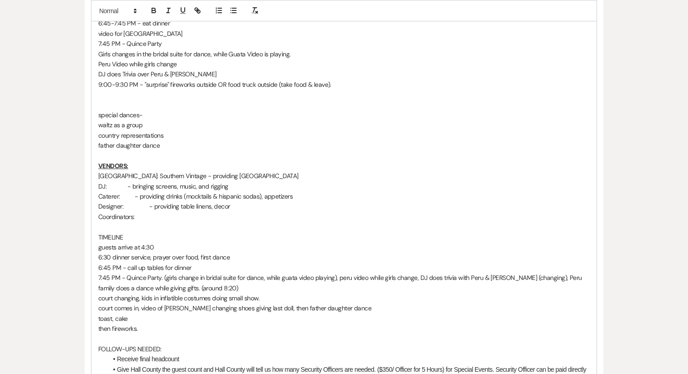
click at [217, 79] on p "DJ does Trivia over Peru & [PERSON_NAME]" at bounding box center [343, 74] width 491 height 10
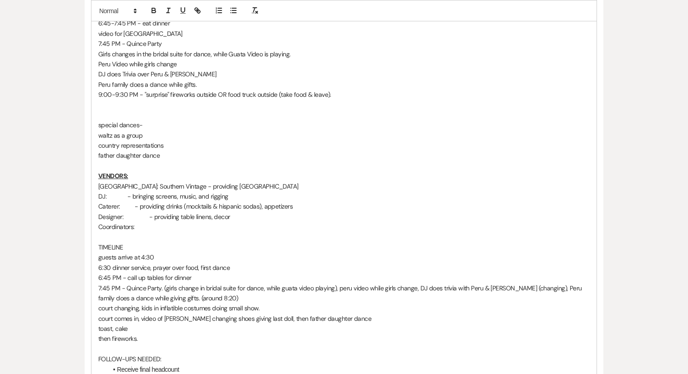
click at [100, 90] on p "Peru family does a dance while gifts." at bounding box center [343, 85] width 491 height 10
click at [236, 90] on p "Peru family does a dance while gifts." at bounding box center [343, 85] width 491 height 10
click at [119, 90] on p "Peru family does a dance while gifts" at bounding box center [343, 85] width 491 height 10
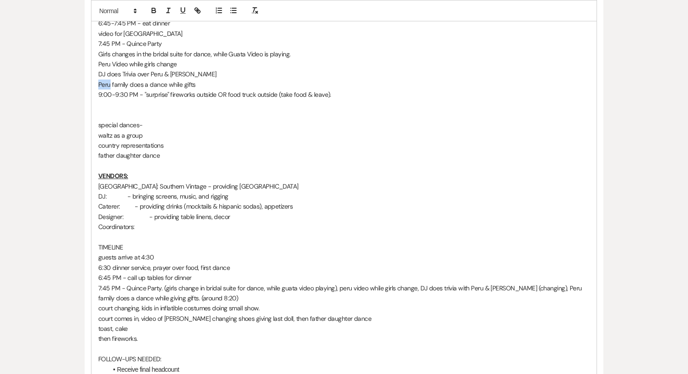
drag, startPoint x: 125, startPoint y: 93, endPoint x: 83, endPoint y: 93, distance: 41.8
click at [83, 93] on div "Messages Tasks Payments Vendors Rental Overview Timeline Docs & Files Contacts …" at bounding box center [344, 3] width 688 height 1567
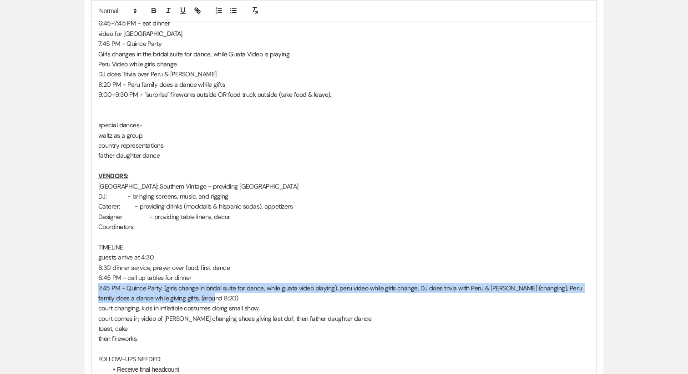
drag, startPoint x: 210, startPoint y: 309, endPoint x: 83, endPoint y: 303, distance: 127.0
click at [83, 303] on div "Messages Tasks Payments Vendors Rental Overview Timeline Docs & Files Contacts …" at bounding box center [344, 3] width 688 height 1567
click at [205, 302] on p "7:45 PM - Quince Party. (girls change in bridal suite for dance, while guata vi…" at bounding box center [343, 293] width 491 height 20
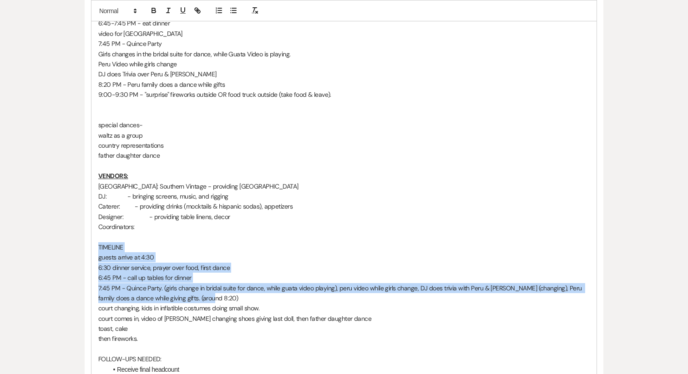
drag, startPoint x: 208, startPoint y: 309, endPoint x: 94, endPoint y: 256, distance: 125.4
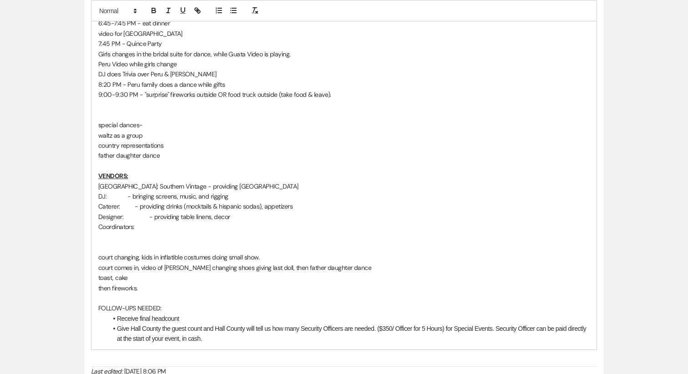
click at [239, 90] on p "8:20 PM - Peru family does a dance while gifts" at bounding box center [343, 85] width 491 height 10
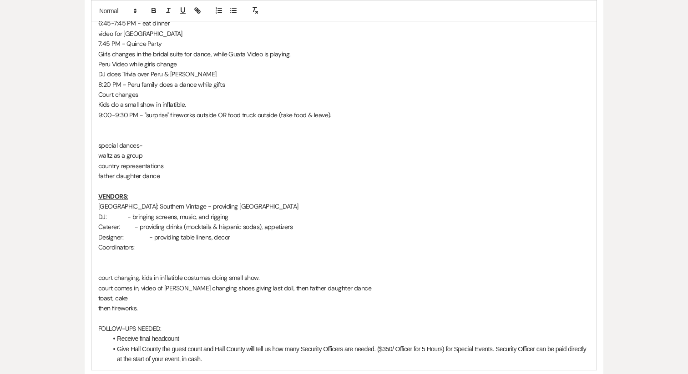
click at [196, 110] on p "Kids do a small show in inflatible." at bounding box center [343, 105] width 491 height 10
click at [229, 110] on p "Kids do a small show in inflatable." at bounding box center [343, 105] width 491 height 10
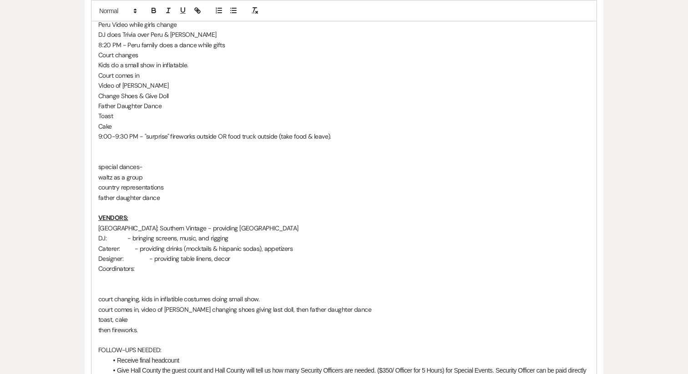
scroll to position [980, 0]
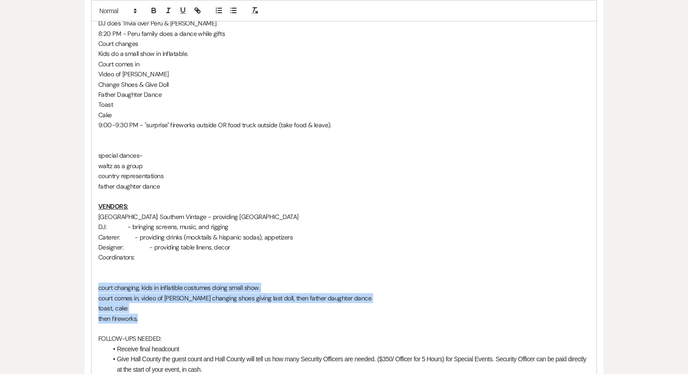
drag, startPoint x: 141, startPoint y: 329, endPoint x: 90, endPoint y: 300, distance: 58.9
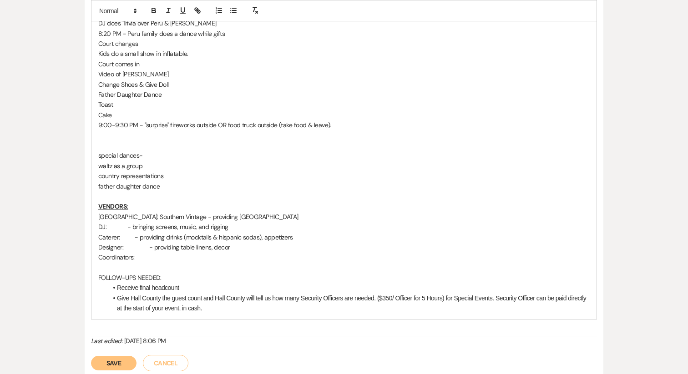
click at [229, 314] on li "Give Hall County the guest count and Hall County will tell us how many Security…" at bounding box center [348, 303] width 482 height 20
click at [213, 293] on li "Receive final headcount" at bounding box center [348, 288] width 482 height 10
click at [138, 324] on li at bounding box center [348, 319] width 482 height 10
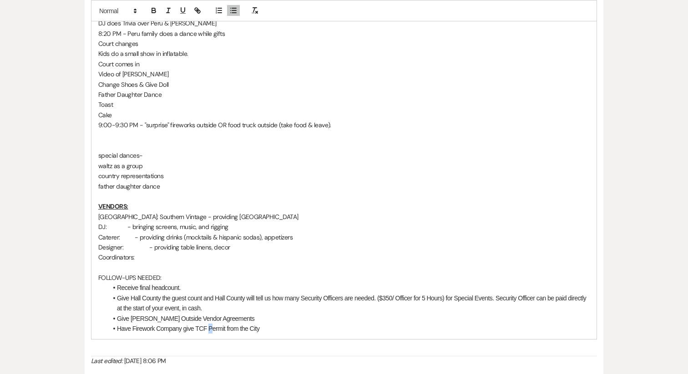
click at [211, 334] on li "Have Firework Company give TCF Permit from the City" at bounding box center [348, 329] width 482 height 10
click at [250, 334] on li "Have Firework Company give TCF permit from the City" at bounding box center [348, 329] width 482 height 10
click at [272, 334] on li "Have Firework Company give TCF permit from the city" at bounding box center [348, 329] width 482 height 10
click at [127, 293] on li "Receive final headcount." at bounding box center [348, 288] width 482 height 10
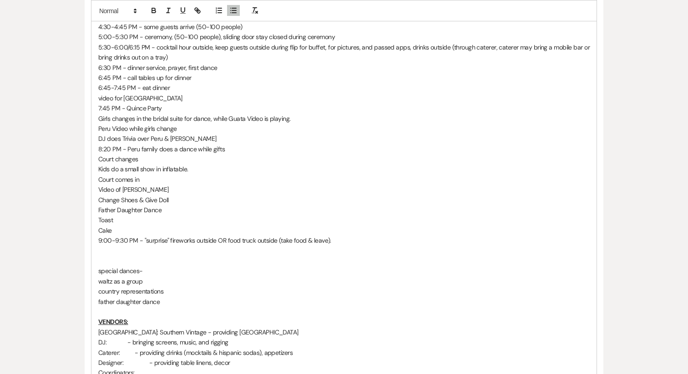
scroll to position [861, 0]
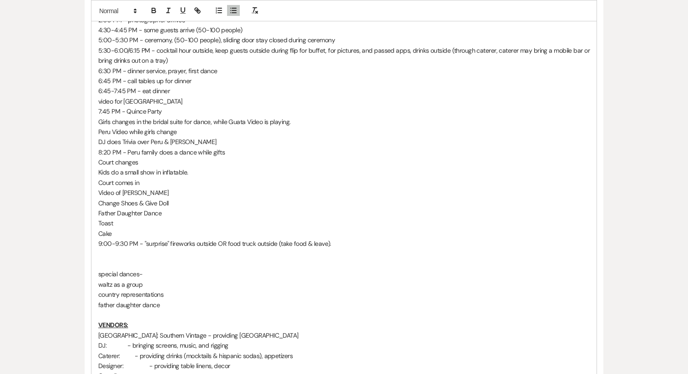
click at [152, 300] on p "country representations" at bounding box center [343, 295] width 491 height 10
click at [122, 137] on p "Peru Video while girls change" at bounding box center [343, 132] width 491 height 10
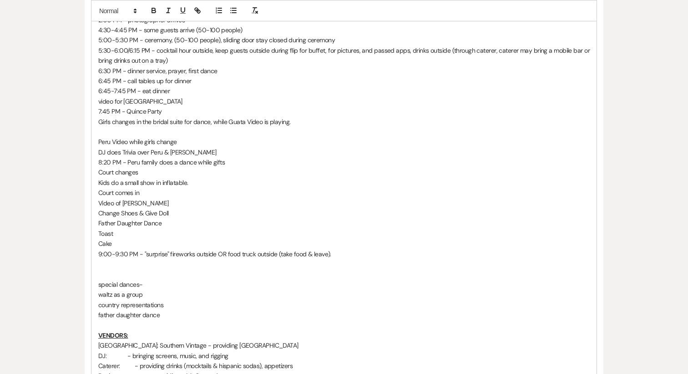
click at [136, 137] on p at bounding box center [343, 132] width 491 height 10
click at [132, 137] on p "Quatamalan Dance" at bounding box center [343, 132] width 491 height 10
click at [192, 137] on p "Guatemalan Dance" at bounding box center [343, 132] width 491 height 10
click at [218, 147] on p "Peru Video while girls change" at bounding box center [343, 142] width 491 height 10
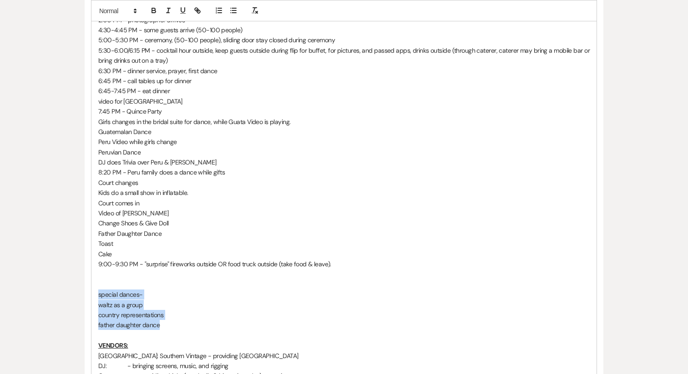
drag, startPoint x: 177, startPoint y: 336, endPoint x: 94, endPoint y: 306, distance: 88.5
click at [106, 300] on p "special dances-" at bounding box center [343, 295] width 491 height 10
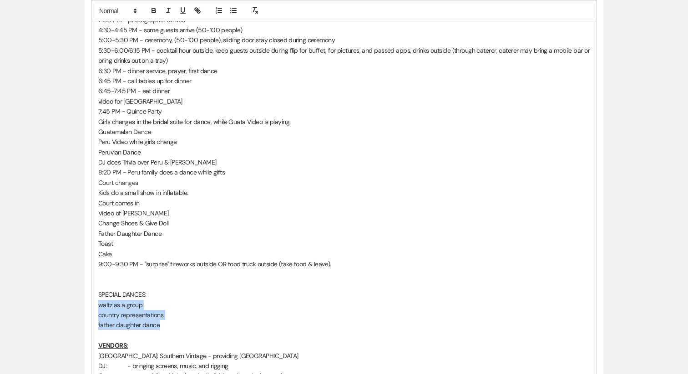
drag, startPoint x: 135, startPoint y: 336, endPoint x: 81, endPoint y: 316, distance: 57.3
click at [81, 316] on div "Messages Tasks Payments Vendors Rental Overview Timeline Docs & Files Contacts …" at bounding box center [344, 87] width 688 height 1598
click at [232, 11] on icon "button" at bounding box center [233, 10] width 8 height 8
click at [123, 300] on p "SPECIAL DANCES:" at bounding box center [343, 295] width 491 height 10
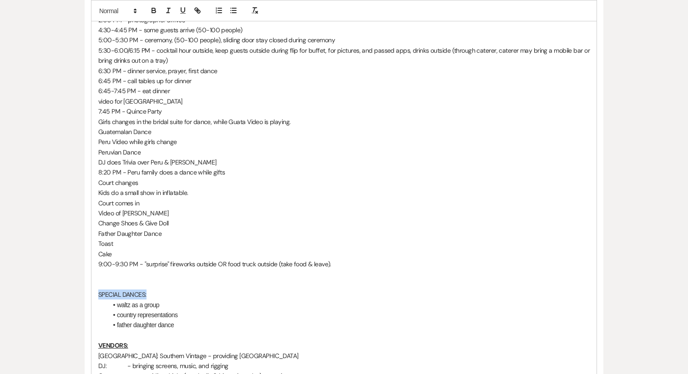
click at [123, 300] on p "SPECIAL DANCES:" at bounding box center [343, 295] width 491 height 10
click at [141, 290] on p at bounding box center [343, 285] width 491 height 10
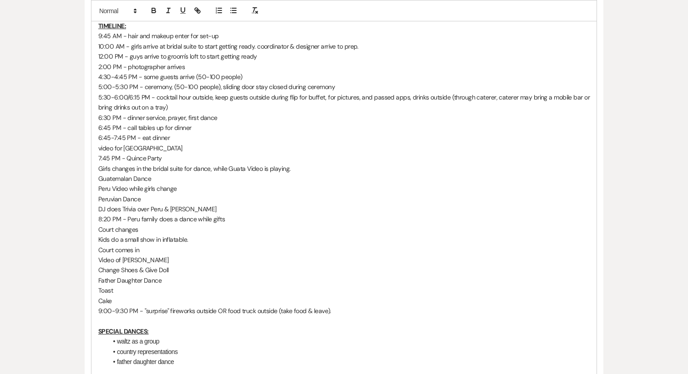
scroll to position [832, 0]
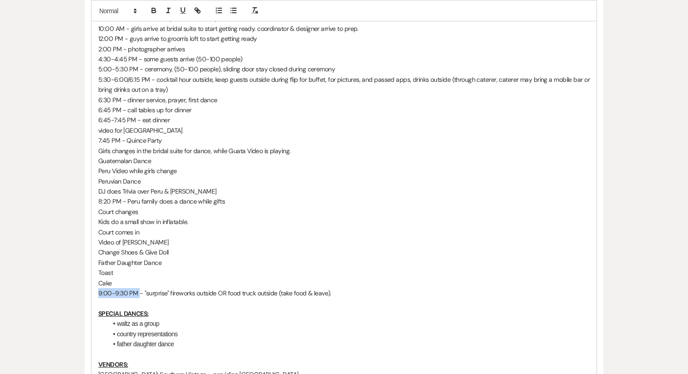
drag, startPoint x: 138, startPoint y: 305, endPoint x: 86, endPoint y: 306, distance: 52.8
drag, startPoint x: 119, startPoint y: 213, endPoint x: 73, endPoint y: 211, distance: 46.0
click at [73, 211] on div "Messages Tasks Payments Vendors Rental Overview Timeline Docs & Files Contacts …" at bounding box center [344, 110] width 688 height 1587
drag, startPoint x: 120, startPoint y: 154, endPoint x: 78, endPoint y: 150, distance: 41.6
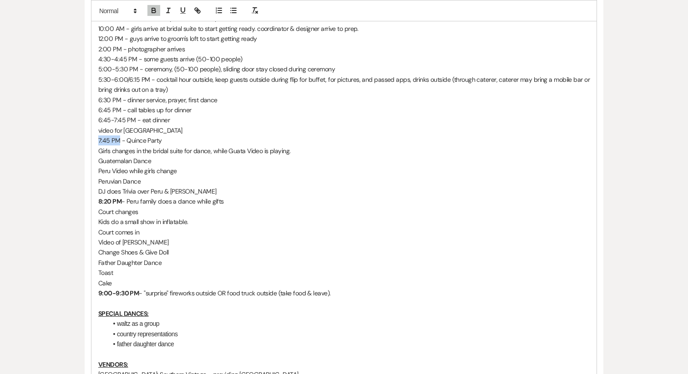
click at [78, 150] on div "Messages Tasks Payments Vendors Rental Overview Timeline Docs & Files Contacts …" at bounding box center [344, 110] width 688 height 1587
drag, startPoint x: 134, startPoint y: 131, endPoint x: 55, endPoint y: 131, distance: 79.1
click at [55, 131] on div "Messages Tasks Payments Vendors Rental Overview Timeline Docs & Files Contacts …" at bounding box center [344, 110] width 688 height 1587
click at [124, 136] on p "video for [GEOGRAPHIC_DATA]" at bounding box center [343, 131] width 491 height 10
drag, startPoint x: 135, startPoint y: 141, endPoint x: 156, endPoint y: 142, distance: 21.9
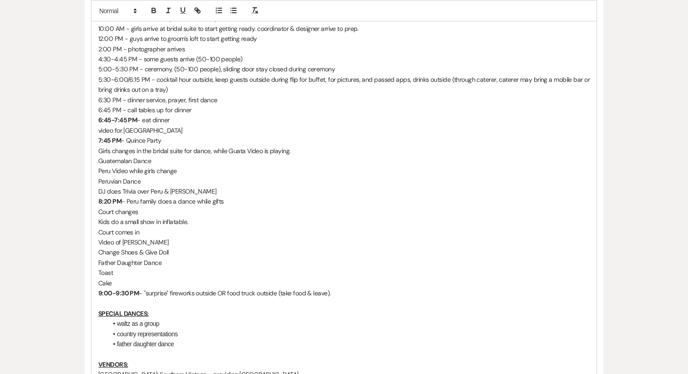
click at [156, 136] on p "video for [GEOGRAPHIC_DATA]" at bounding box center [343, 131] width 491 height 10
click at [138, 136] on p "video for [GEOGRAPHIC_DATA]" at bounding box center [343, 131] width 491 height 10
drag, startPoint x: 121, startPoint y: 123, endPoint x: 84, endPoint y: 123, distance: 36.8
click at [84, 123] on div "Messages Tasks Payments Vendors Rental Overview Timeline Docs & Files Contacts …" at bounding box center [344, 110] width 688 height 1587
drag, startPoint x: 122, startPoint y: 111, endPoint x: 85, endPoint y: 111, distance: 37.3
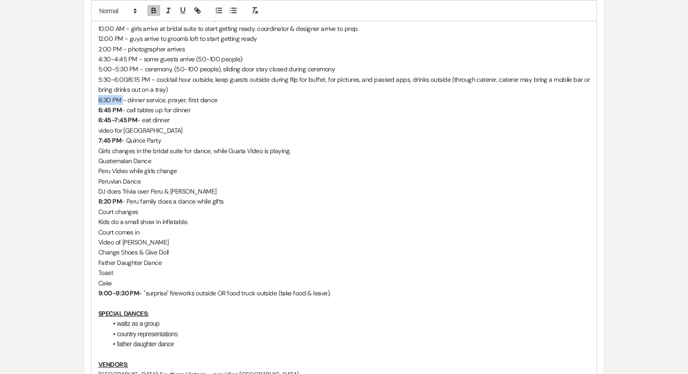
click at [116, 95] on p "5:30-6:00/6:15 PM - cocktail hour outside, keep guests outside during flip for …" at bounding box center [343, 85] width 491 height 20
drag, startPoint x: 198, startPoint y: 140, endPoint x: 126, endPoint y: 132, distance: 72.7
click at [180, 146] on p "7:45 PM - Quince Party" at bounding box center [343, 141] width 491 height 10
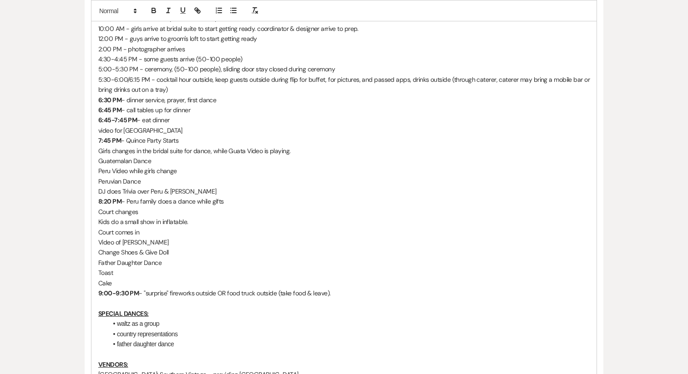
click at [146, 146] on p "7:45 PM - Quince Party Starts" at bounding box center [343, 141] width 491 height 10
click at [131, 206] on p "8:20 PM - Peru family does a dance while gifts" at bounding box center [343, 201] width 491 height 10
drag, startPoint x: 149, startPoint y: 91, endPoint x: 87, endPoint y: 92, distance: 61.4
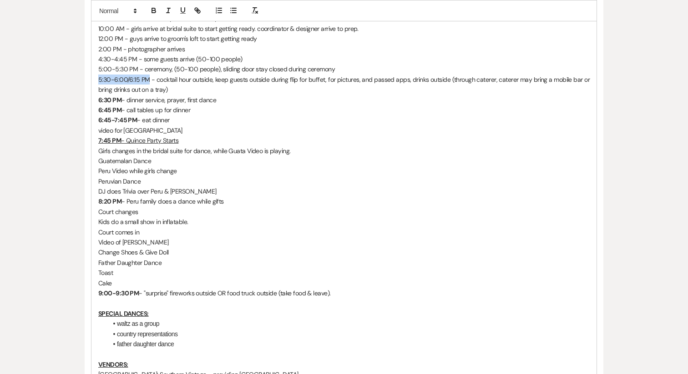
drag, startPoint x: 137, startPoint y: 81, endPoint x: 78, endPoint y: 81, distance: 59.1
click at [78, 81] on div "Messages Tasks Payments Vendors Rental Overview Timeline Docs & Files Contacts …" at bounding box center [344, 110] width 688 height 1587
drag, startPoint x: 135, startPoint y: 71, endPoint x: 81, endPoint y: 71, distance: 54.1
click at [81, 71] on div "Messages Tasks Payments Vendors Rental Overview Timeline Docs & Files Contacts …" at bounding box center [344, 110] width 688 height 1587
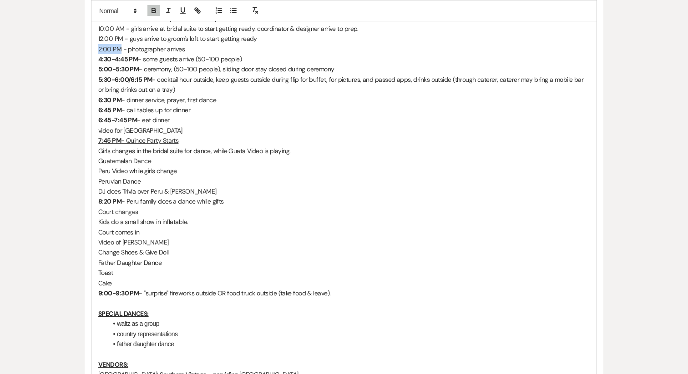
drag, startPoint x: 121, startPoint y: 57, endPoint x: 87, endPoint y: 57, distance: 33.7
drag, startPoint x: 121, startPoint y: 47, endPoint x: 72, endPoint y: 47, distance: 49.1
click at [72, 47] on div "Messages Tasks Payments Vendors Rental Overview Timeline Docs & Files Contacts …" at bounding box center [344, 110] width 688 height 1587
click at [131, 34] on p "10:00 AM - girls arrive at bridal suite to start getting ready. coordinator & d…" at bounding box center [343, 29] width 491 height 10
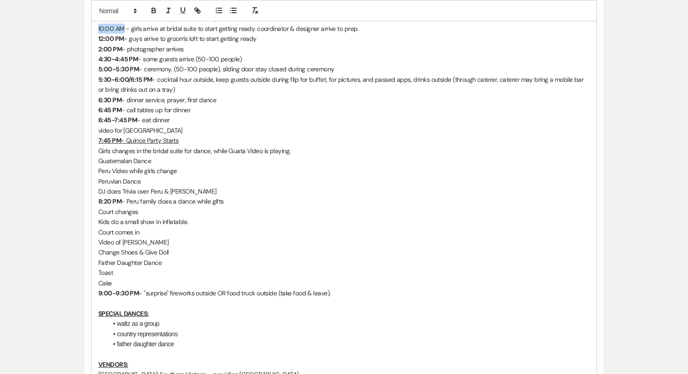
drag, startPoint x: 124, startPoint y: 39, endPoint x: 73, endPoint y: 39, distance: 50.9
click at [73, 39] on div "Messages Tasks Payments Vendors Rental Overview Timeline Docs & Files Contacts …" at bounding box center [344, 110] width 688 height 1587
click at [120, 73] on strong "5:00-5:30 PM" at bounding box center [118, 69] width 40 height 8
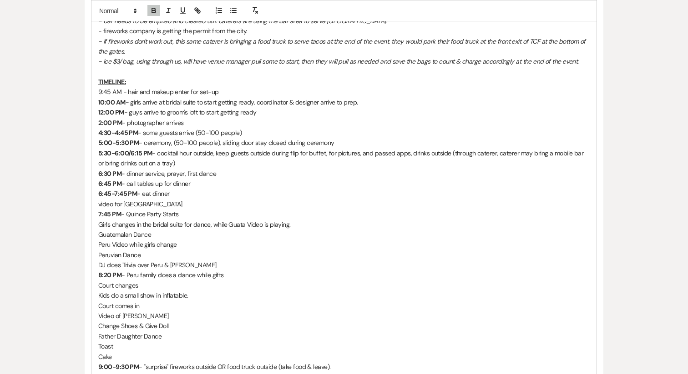
scroll to position [749, 0]
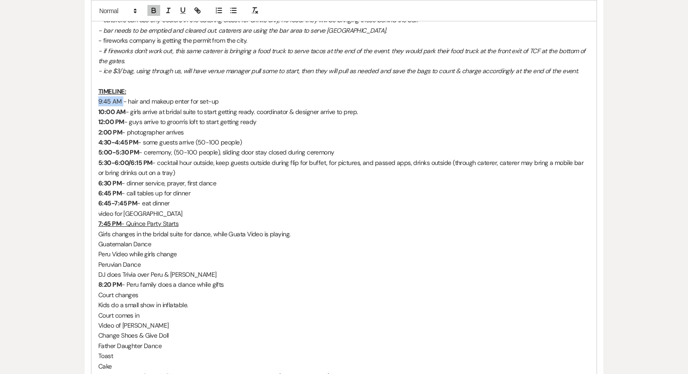
drag, startPoint x: 121, startPoint y: 111, endPoint x: 71, endPoint y: 111, distance: 50.5
click at [71, 111] on div "Messages Tasks Payments Vendors Rental Overview Timeline Docs & Files Contacts …" at bounding box center [344, 194] width 688 height 1587
click at [148, 157] on p "5:00-5:30 PM - ceremony, (50-100 people), sliding door stay closed during cerem…" at bounding box center [343, 152] width 491 height 10
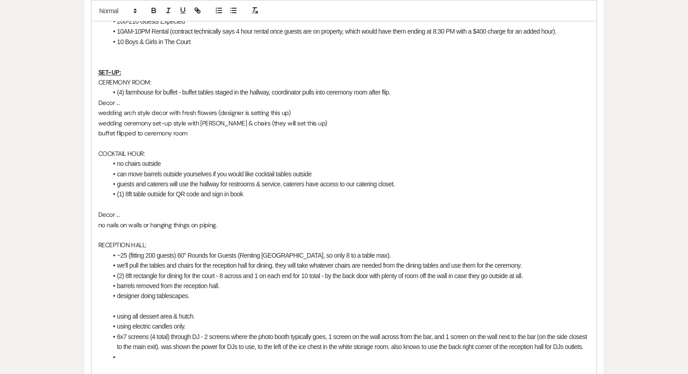
scroll to position [285, 0]
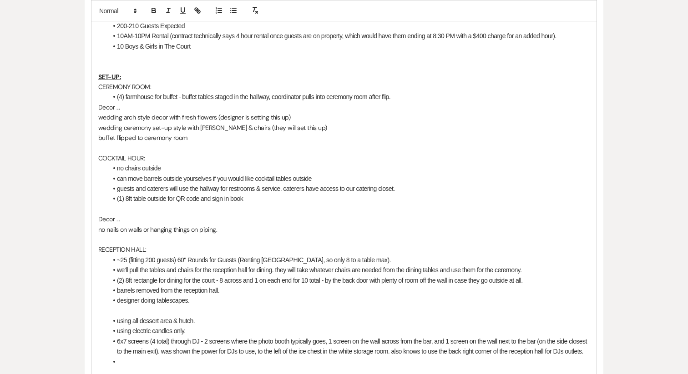
click at [122, 160] on p "COCKTAIL HOUR:" at bounding box center [343, 158] width 491 height 10
click at [122, 86] on p "CEREMONY ROOM:" at bounding box center [343, 87] width 491 height 10
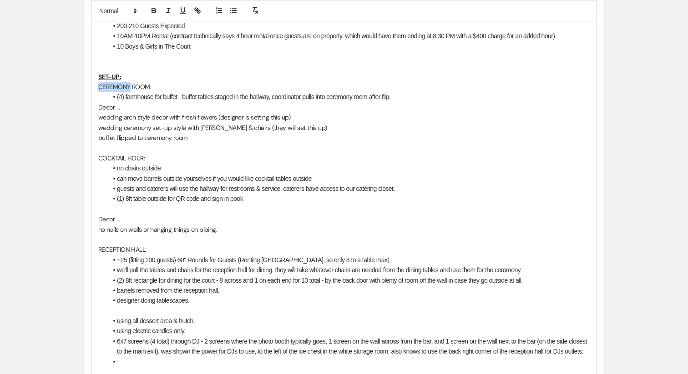
click at [122, 86] on p "CEREMONY ROOM:" at bounding box center [343, 87] width 491 height 10
click at [107, 107] on p "Decor ..." at bounding box center [343, 107] width 491 height 10
click at [98, 109] on u "Decor ..." at bounding box center [108, 107] width 21 height 8
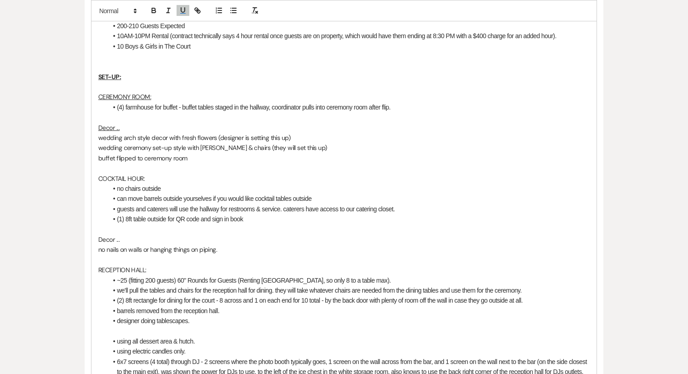
click at [123, 177] on p "COCKTAIL HOUR:" at bounding box center [343, 179] width 491 height 10
click at [111, 241] on p "Decor ..." at bounding box center [343, 240] width 491 height 10
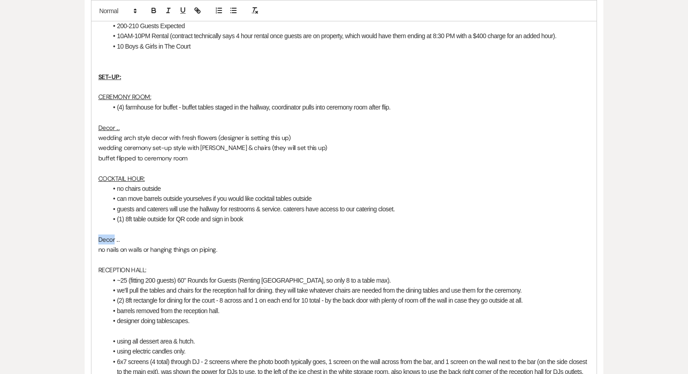
click at [111, 241] on p "Decor ..." at bounding box center [343, 240] width 491 height 10
click at [172, 12] on icon "button" at bounding box center [168, 10] width 8 height 8
click at [104, 133] on p "wedding arch style decor with fresh flowers (designer is setting this up)" at bounding box center [343, 138] width 491 height 10
click at [104, 129] on u "Decor ..." at bounding box center [108, 128] width 21 height 8
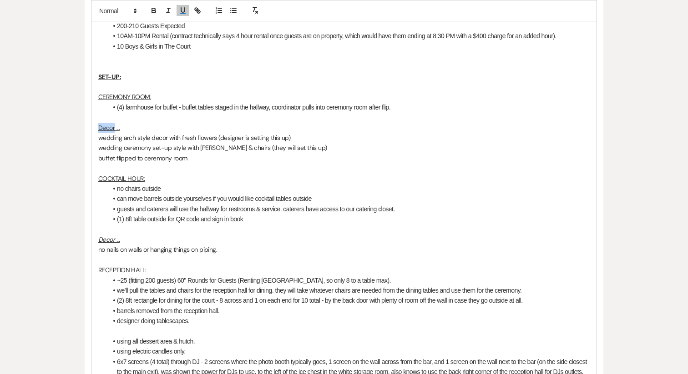
click at [104, 129] on u "Decor ..." at bounding box center [108, 128] width 21 height 8
click at [171, 5] on button "button" at bounding box center [168, 10] width 13 height 11
click at [160, 153] on p "buffet flipped to ceremony room" at bounding box center [343, 158] width 491 height 10
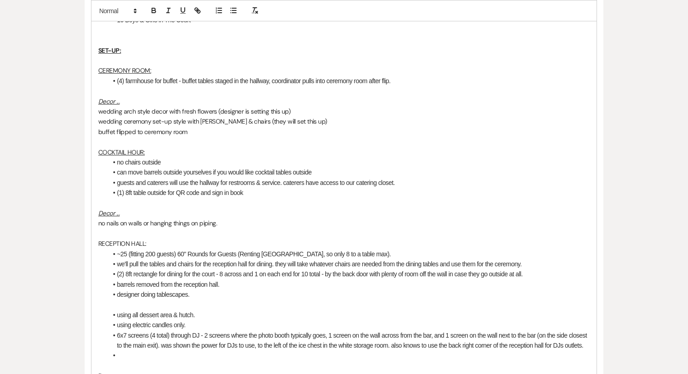
scroll to position [320, 0]
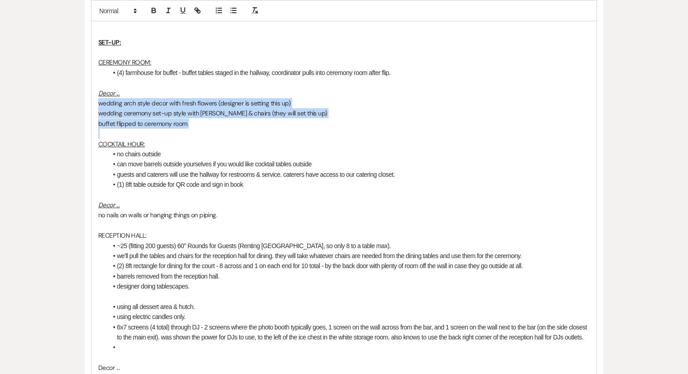
drag, startPoint x: 192, startPoint y: 126, endPoint x: 67, endPoint y: 102, distance: 127.9
click at [165, 11] on icon "button" at bounding box center [168, 10] width 8 height 8
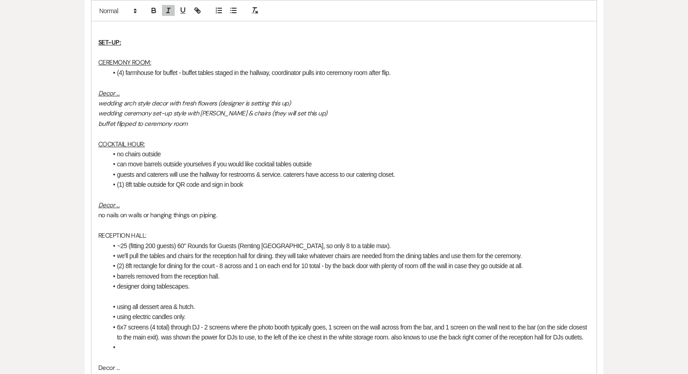
click at [156, 216] on p "no nails on walls or hanging things on piping." at bounding box center [343, 215] width 491 height 10
click at [130, 236] on p "RECEPTION HALL:" at bounding box center [343, 236] width 491 height 10
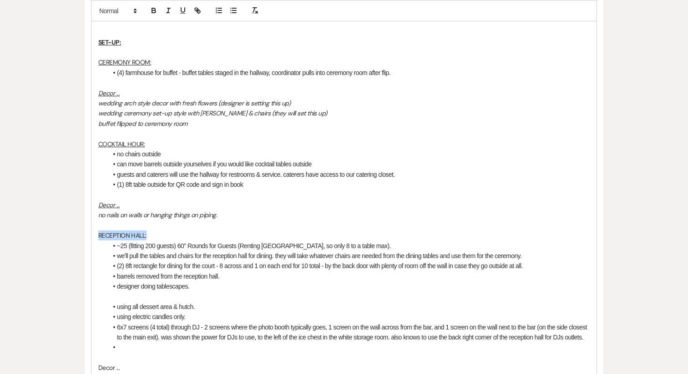
click at [130, 236] on p "RECEPTION HALL:" at bounding box center [343, 236] width 491 height 10
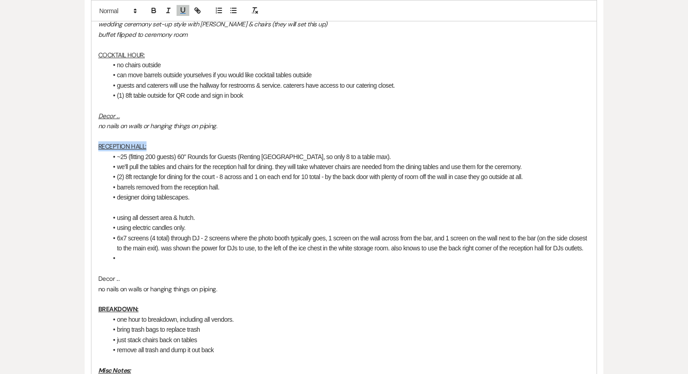
scroll to position [412, 0]
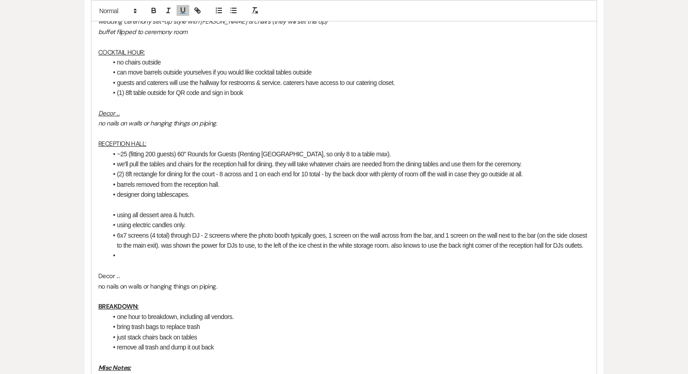
click at [107, 281] on p "Decor ..." at bounding box center [343, 276] width 491 height 10
drag, startPoint x: 231, startPoint y: 297, endPoint x: 58, endPoint y: 284, distance: 173.7
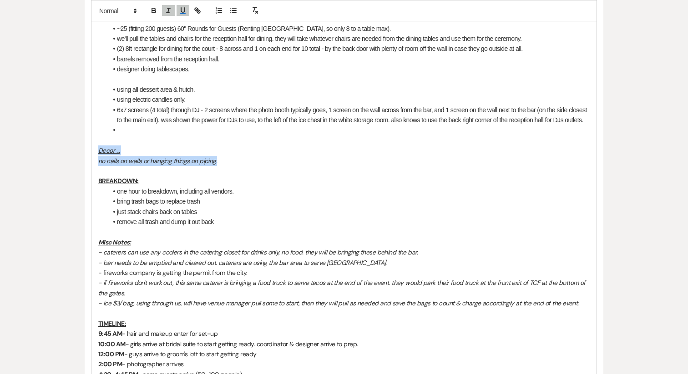
click at [174, 257] on p "- caterers can use any coolers in the catering closet for drinks only, no food.…" at bounding box center [343, 252] width 491 height 10
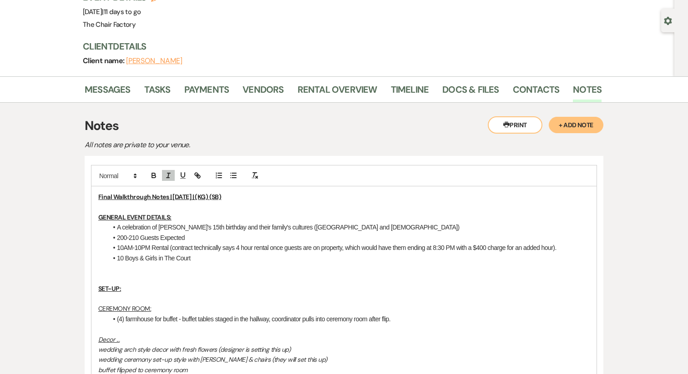
scroll to position [72, 0]
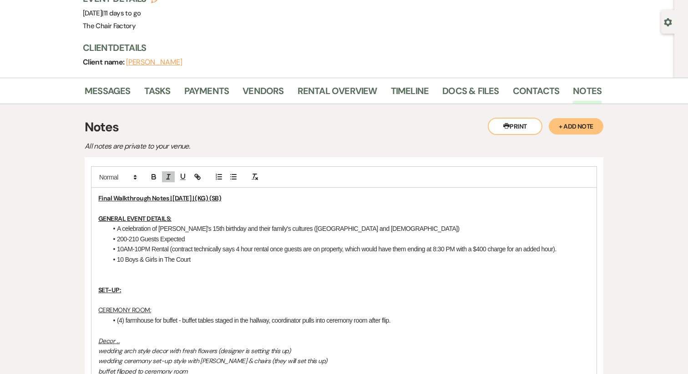
click at [143, 277] on p at bounding box center [343, 280] width 491 height 10
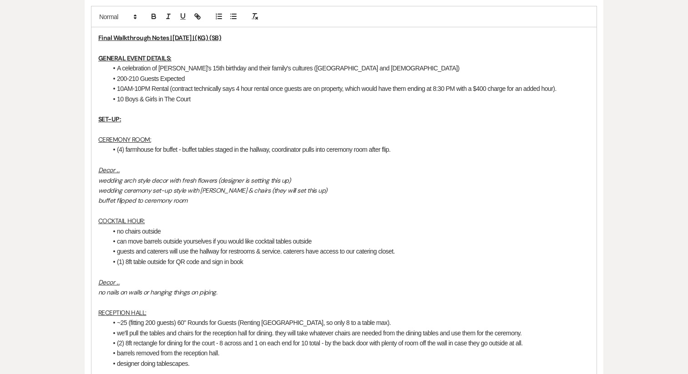
scroll to position [240, 0]
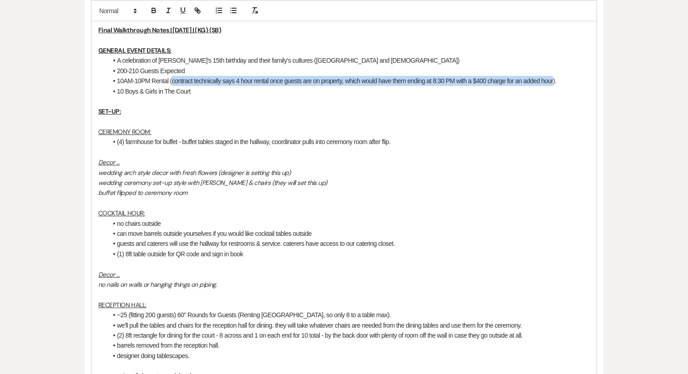
drag, startPoint x: 171, startPoint y: 81, endPoint x: 557, endPoint y: 84, distance: 385.7
click at [557, 84] on li "10AM-10PM Rental (contract technically says 4 hour rental once guests are on pr…" at bounding box center [348, 81] width 482 height 10
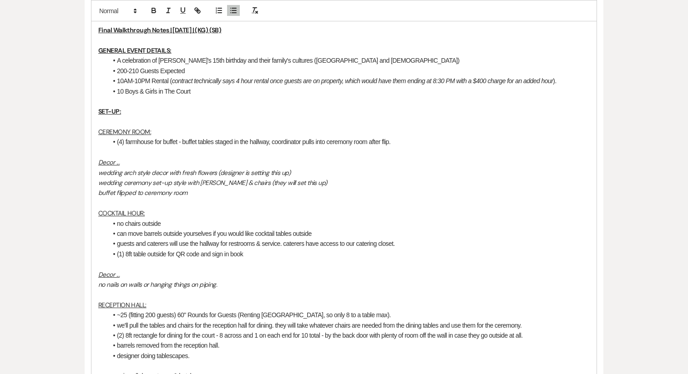
click at [554, 92] on li "10 Boys & Girls in The Court" at bounding box center [348, 91] width 482 height 10
click at [172, 80] on em "contract technically says 4 hour rental once guests are on property, which woul…" at bounding box center [362, 80] width 381 height 7
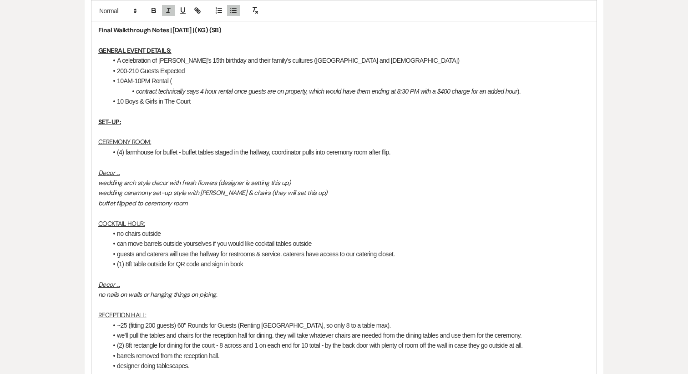
click at [217, 76] on li "10AM-10PM Rental (" at bounding box center [348, 81] width 482 height 10
click at [543, 90] on li "contract technically says 4 hour rental once guests are on property, which woul…" at bounding box center [348, 91] width 482 height 10
drag, startPoint x: 331, startPoint y: 92, endPoint x: 321, endPoint y: 93, distance: 10.0
click at [321, 93] on em "contract technically says 4 hour rental once guests are on property, which woul…" at bounding box center [326, 91] width 381 height 7
click at [331, 93] on em "contract technically says 4 hour rental once guests are on property, which woul…" at bounding box center [326, 91] width 381 height 7
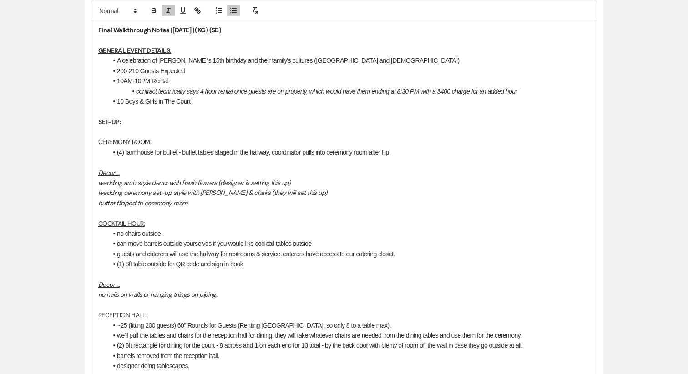
click at [316, 110] on p at bounding box center [343, 111] width 491 height 10
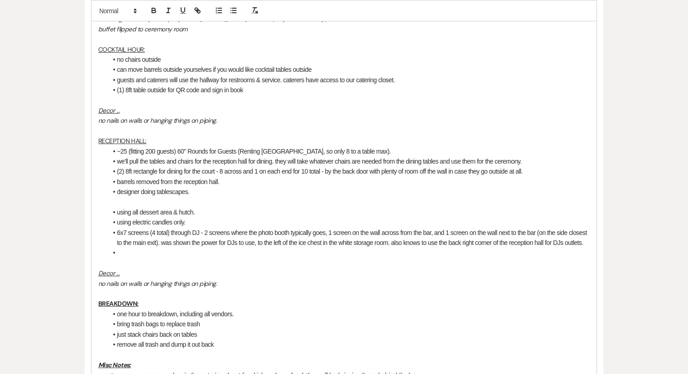
scroll to position [416, 0]
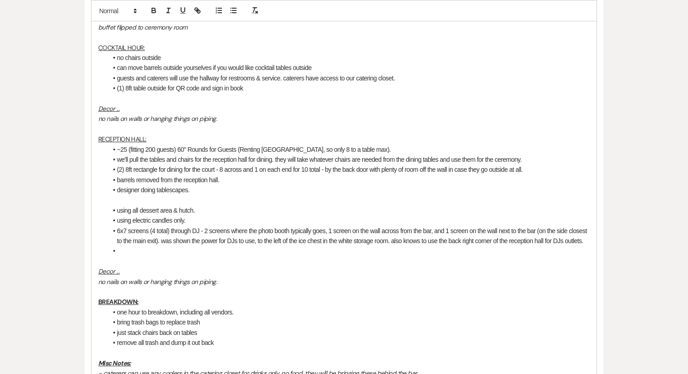
click at [133, 256] on li at bounding box center [348, 251] width 482 height 10
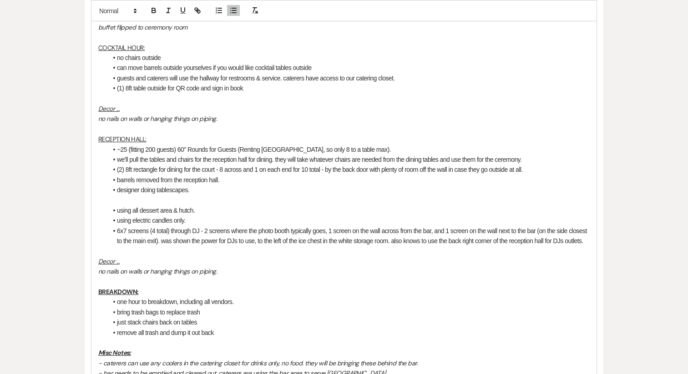
click at [137, 206] on li "using all dessert area & hutch." at bounding box center [348, 211] width 482 height 10
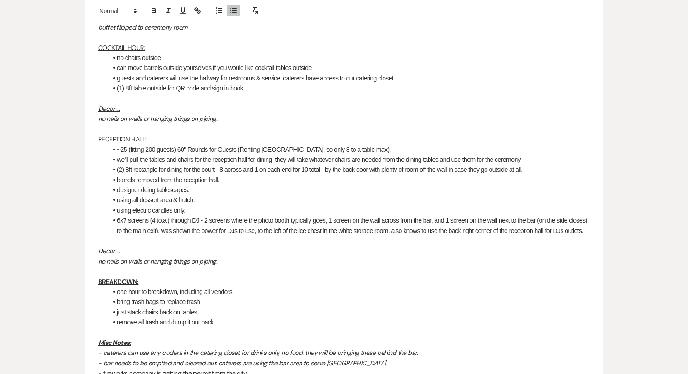
click at [174, 236] on li "6x7 screens (4 total) through DJ - 2 screens where the photo booth typically go…" at bounding box center [348, 226] width 482 height 20
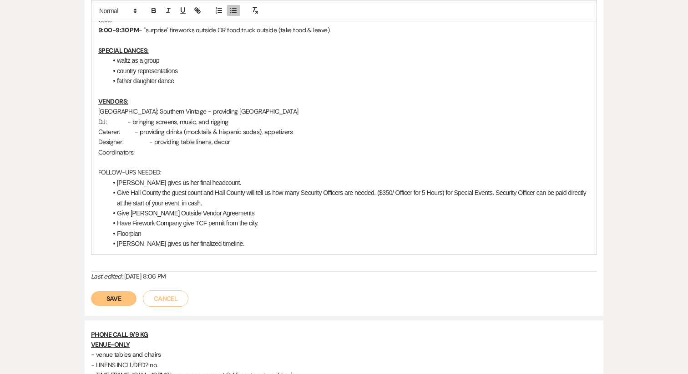
scroll to position [1099, 0]
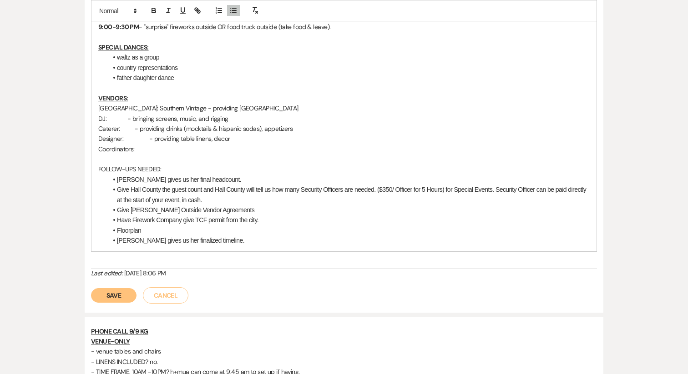
click at [137, 174] on p "FOLLOW-UPS NEEDED:" at bounding box center [343, 169] width 491 height 10
click at [123, 303] on button "Save" at bounding box center [113, 295] width 45 height 15
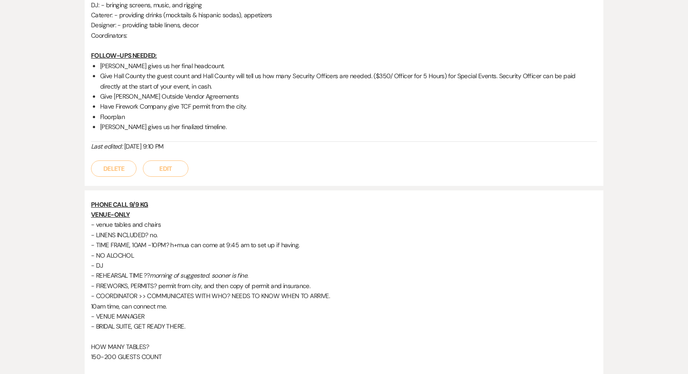
scroll to position [1201, 0]
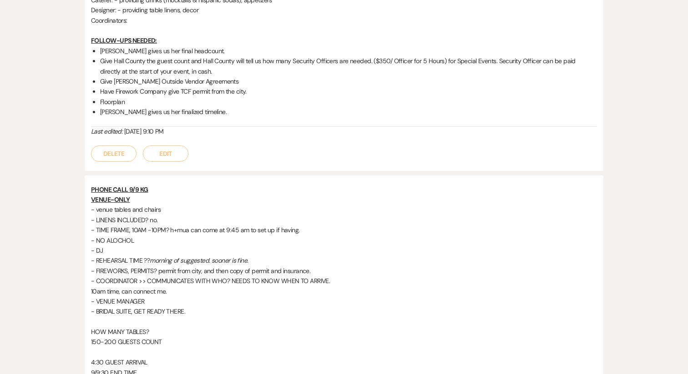
click at [180, 152] on button "Edit" at bounding box center [165, 154] width 45 height 16
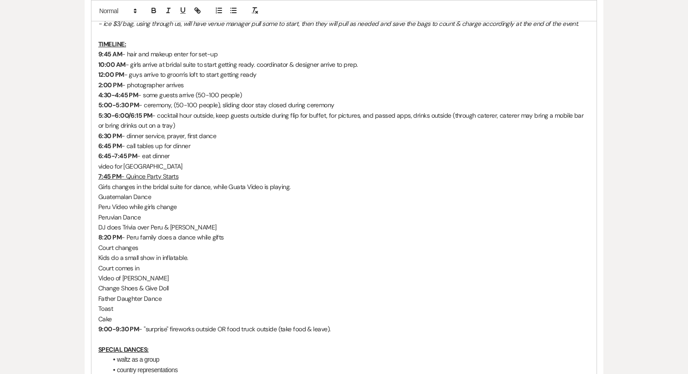
scroll to position [788, 0]
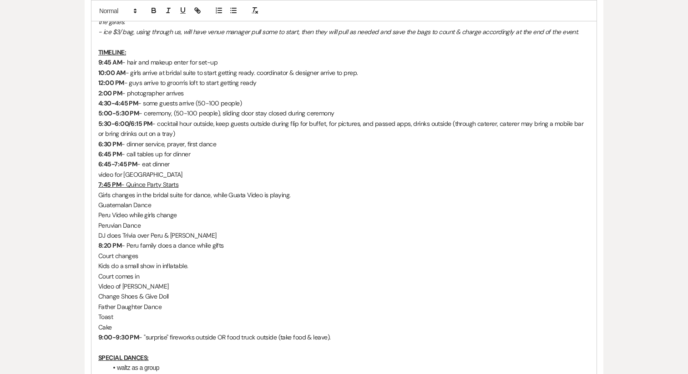
click at [258, 78] on p "10:00 AM - girls arrive at bridal suite to start getting ready. coordinator & d…" at bounding box center [343, 73] width 491 height 10
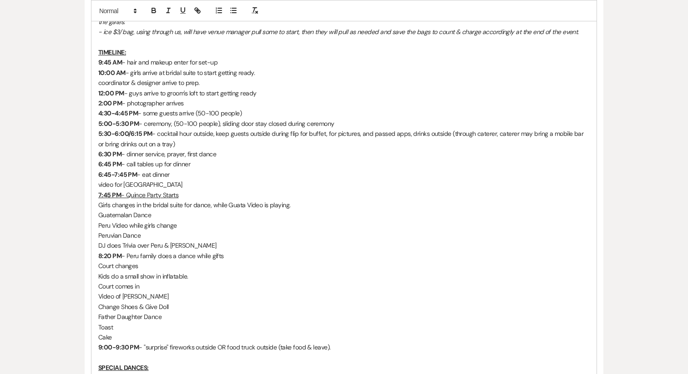
click at [174, 129] on p "5:00-5:30 PM - ceremony, (50-100 people), sliding door stay closed during cerem…" at bounding box center [343, 124] width 491 height 10
click at [223, 129] on p "5:00-5:30 PM - ceremony (50-100 people), sliding door stay closed during ceremo…" at bounding box center [343, 124] width 491 height 10
drag, startPoint x: 221, startPoint y: 135, endPoint x: 341, endPoint y: 141, distance: 120.7
click at [341, 139] on div "Final Walkthrough Notes | [DATE] | (KG) (SB) GENERAL EVENT DETAILS: A celebrati…" at bounding box center [343, 21] width 505 height 1101
click at [153, 13] on icon "button" at bounding box center [154, 10] width 8 height 8
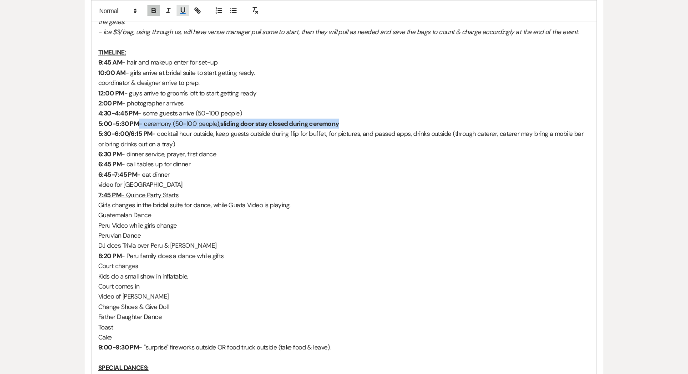
click at [181, 12] on icon "button" at bounding box center [183, 10] width 8 height 8
click at [169, 12] on icon "button" at bounding box center [168, 10] width 8 height 8
click at [158, 12] on button "button" at bounding box center [153, 10] width 13 height 11
click at [249, 169] on p "6:45 PM - call tables up for dinner" at bounding box center [343, 164] width 491 height 10
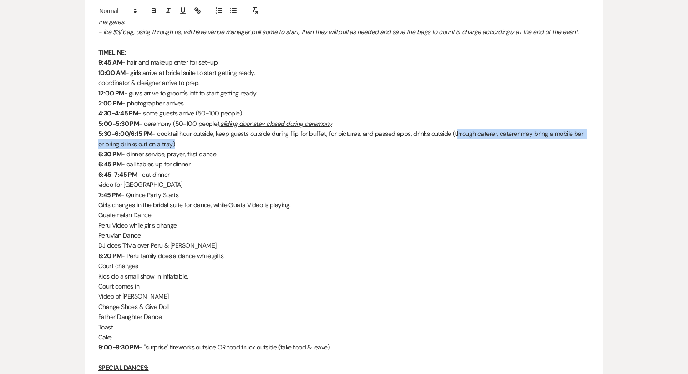
drag, startPoint x: 453, startPoint y: 145, endPoint x: 164, endPoint y: 156, distance: 289.5
click at [164, 149] on p "5:30-6:00/6:15 PM - cocktail hour outside, keep guests outside during flip for …" at bounding box center [343, 139] width 491 height 20
click at [167, 8] on line "button" at bounding box center [168, 8] width 3 height 0
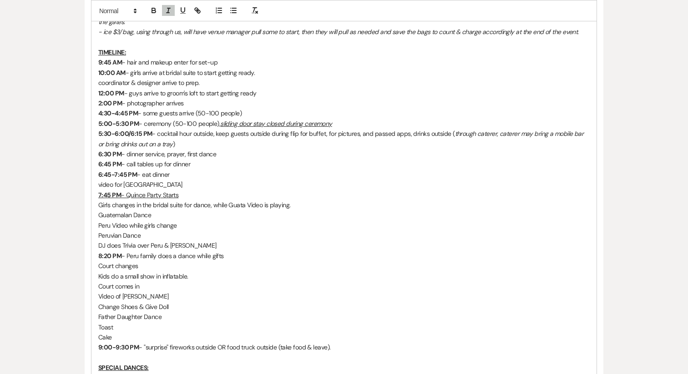
click at [204, 180] on p "6:45-7:45 PM - eat dinner" at bounding box center [343, 175] width 491 height 10
click at [223, 159] on p "6:30 PM - dinner service, prayer, first dance" at bounding box center [343, 154] width 491 height 10
drag, startPoint x: 167, startPoint y: 165, endPoint x: 127, endPoint y: 166, distance: 40.5
click at [127, 159] on p "6:30 PM - dinner service, prayer, first dances" at bounding box center [343, 154] width 491 height 10
click at [157, 169] on p "6:45 PM - call tables up for dinner" at bounding box center [343, 164] width 491 height 10
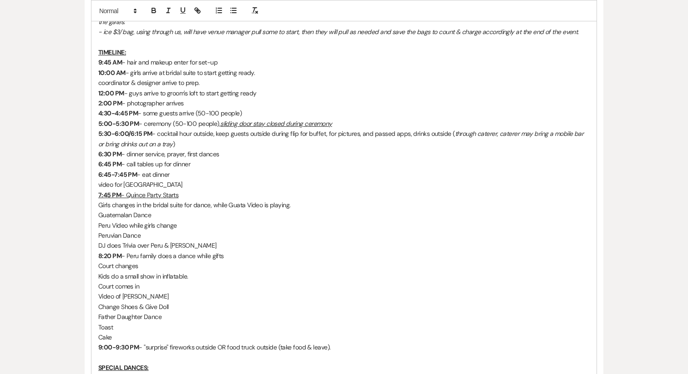
click at [167, 159] on p "6:30 PM - dinner service, prayer, first dances" at bounding box center [343, 154] width 491 height 10
click at [167, 169] on p "6:45 PM - call tables up for dinner" at bounding box center [343, 164] width 491 height 10
click at [129, 159] on p "6:30 PM - dinner service, prayer, first dances" at bounding box center [343, 154] width 491 height 10
click at [215, 145] on p "5:30-6:00/6:15 PM - cocktail hour outside, keep guests outside during flip for …" at bounding box center [343, 139] width 491 height 20
click at [218, 145] on p "5:30-6:00/6:15 PM - cocktail hour outside, keep guests outside during flip for …" at bounding box center [343, 139] width 491 height 20
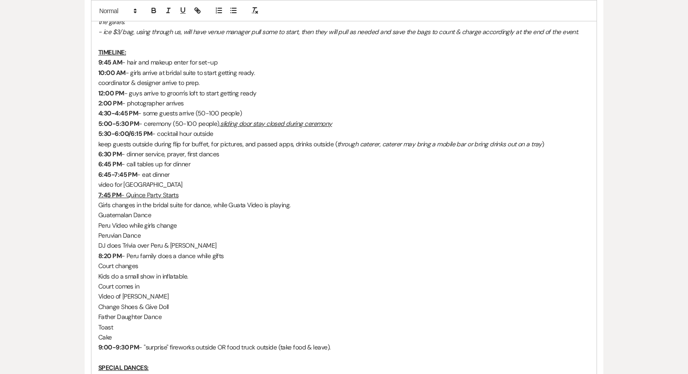
click at [185, 139] on p "5:30-6:00/6:15 PM - cocktail hour outside" at bounding box center [343, 134] width 491 height 10
click at [182, 11] on icon "button" at bounding box center [183, 10] width 8 height 8
click at [168, 159] on p "6:30 PM - dinner service, prayer, first dances" at bounding box center [343, 154] width 491 height 10
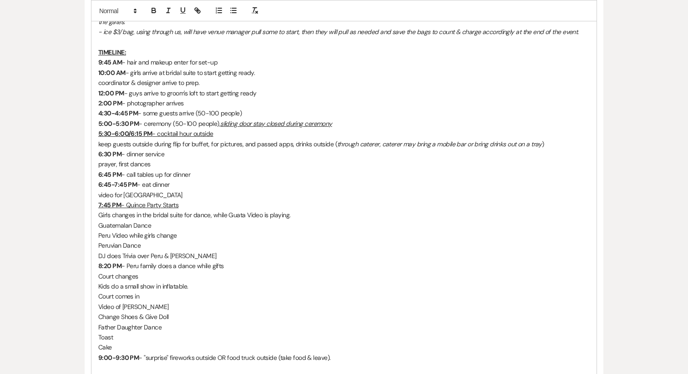
click at [117, 169] on p "prayer, first dances" at bounding box center [343, 164] width 491 height 10
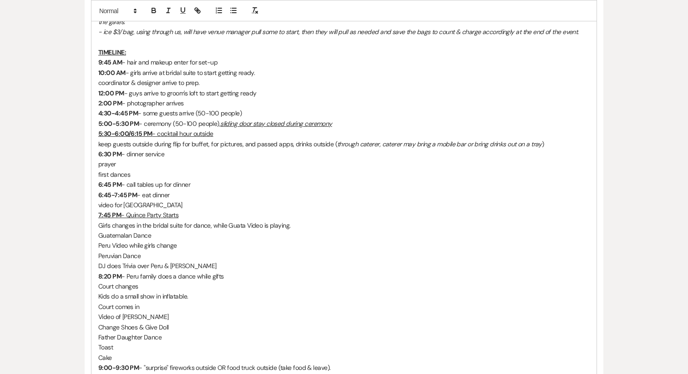
click at [139, 180] on p "first dances" at bounding box center [343, 175] width 491 height 10
click at [140, 159] on p "6:30 PM - dinner service" at bounding box center [343, 154] width 491 height 10
click at [180, 12] on icon "button" at bounding box center [183, 10] width 8 height 8
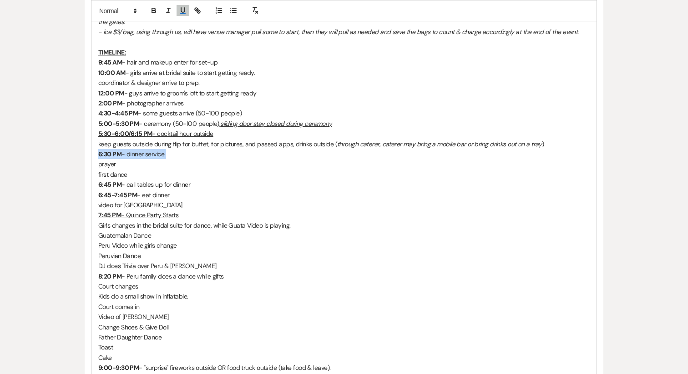
click at [186, 159] on p "6:30 PM - dinner service" at bounding box center [343, 154] width 491 height 10
click at [169, 190] on p "6:45 PM - call tables up for dinner" at bounding box center [343, 185] width 491 height 10
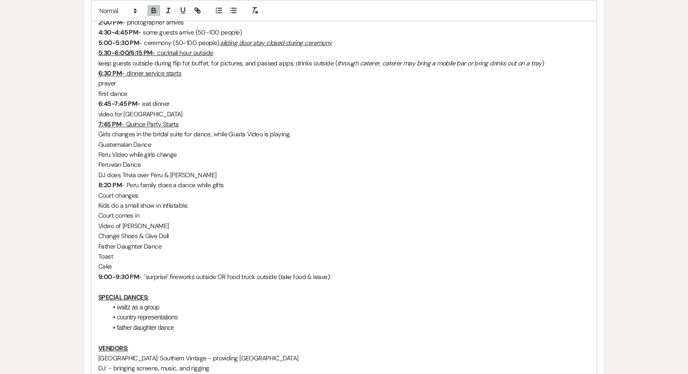
scroll to position [871, 0]
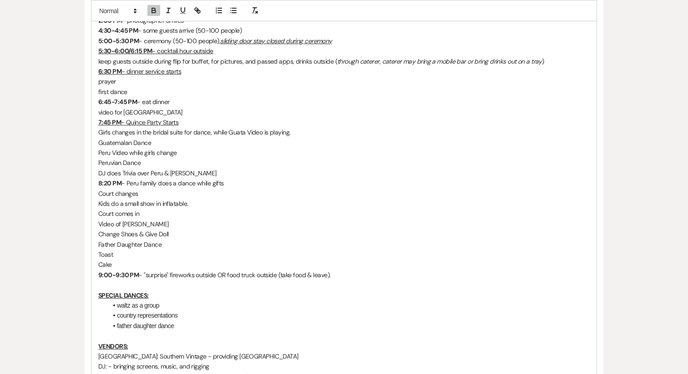
click at [243, 137] on p "Girls changes in the bridal suite for dance, while Guata Video is playing." at bounding box center [343, 132] width 491 height 10
click at [141, 117] on p "video for [GEOGRAPHIC_DATA]" at bounding box center [343, 112] width 491 height 10
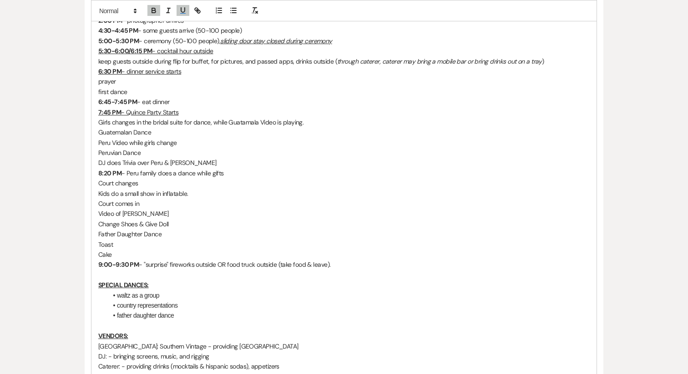
click at [122, 178] on p "8:20 PM - Peru family does a dance while gifts" at bounding box center [343, 173] width 491 height 10
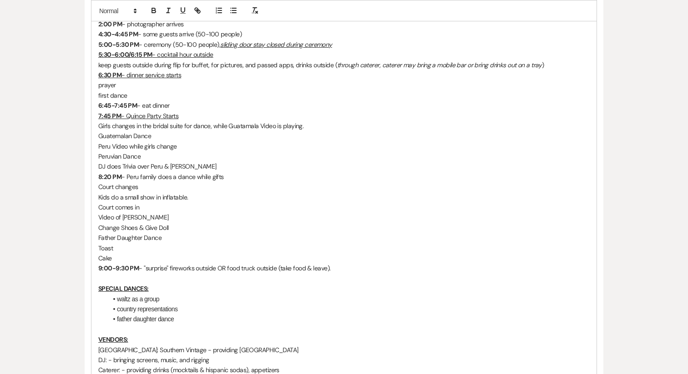
scroll to position [883, 0]
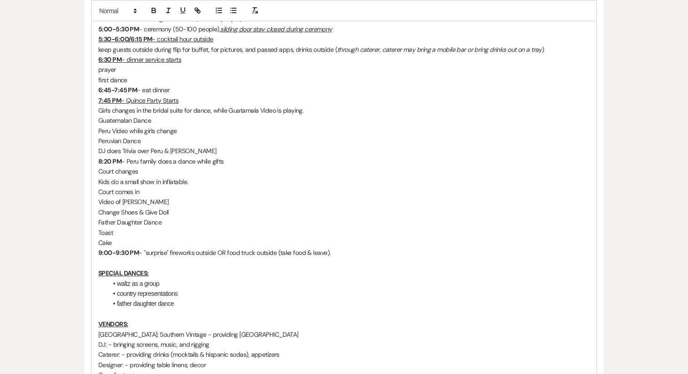
click at [221, 258] on p "9:00-9:30 PM - "surprise" fireworks outside OR food truck outside (take food & …" at bounding box center [343, 253] width 491 height 10
click at [197, 176] on p "Court changes" at bounding box center [343, 171] width 491 height 10
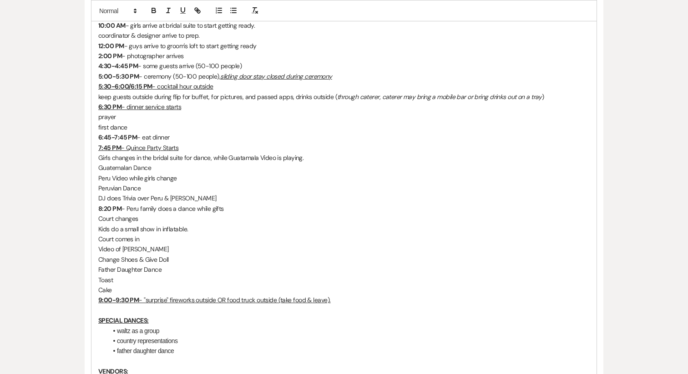
scroll to position [801, 0]
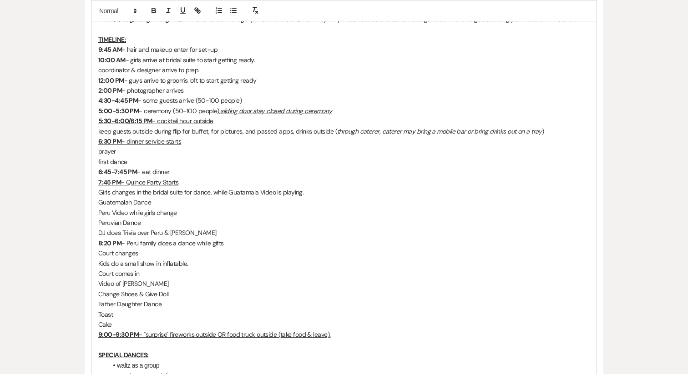
click at [191, 116] on p "5:00-5:30 PM - ceremony (50-100 people), sliding door stay closed during ceremo…" at bounding box center [343, 111] width 491 height 10
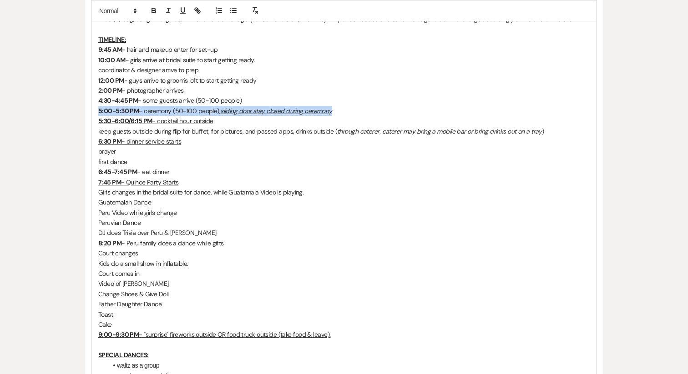
click at [191, 116] on p "5:00-5:30 PM - ceremony (50-100 people), sliding door stay closed during ceremo…" at bounding box center [343, 111] width 491 height 10
click at [221, 116] on p "5:00-5:30 PM - ceremony (50-100 people), sliding door stay closed during ceremo…" at bounding box center [343, 111] width 491 height 10
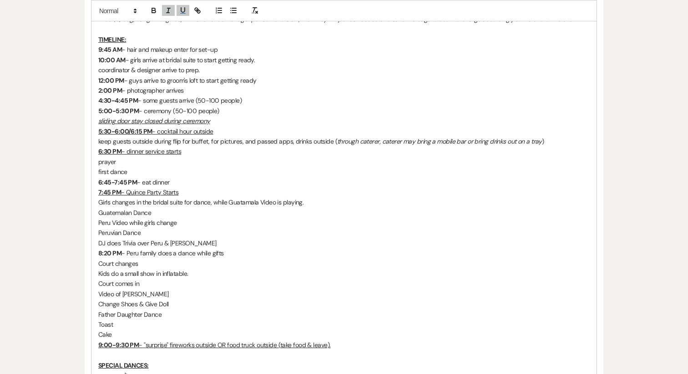
click at [167, 125] on u "sliding door stay closed during ceremony" at bounding box center [154, 121] width 112 height 8
click at [150, 116] on p "5:00-5:30 PM - ceremony (50-100 people)" at bounding box center [343, 111] width 491 height 10
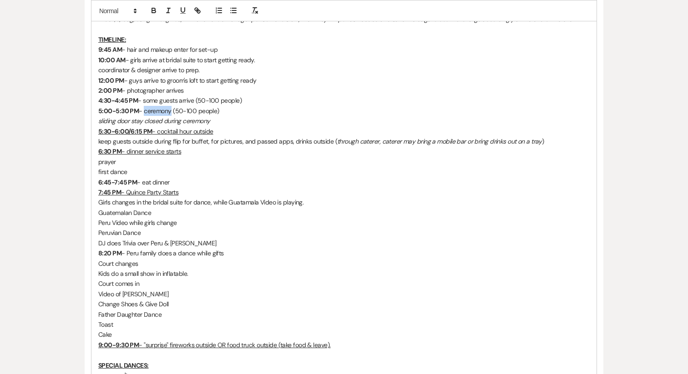
click at [150, 116] on p "5:00-5:30 PM - ceremony (50-100 people)" at bounding box center [343, 111] width 491 height 10
click at [148, 106] on p "4:30-4:45 PM - some guests arrive (50-100 people)" at bounding box center [343, 101] width 491 height 10
click at [144, 106] on p "4:30-4:45 PM - some guests arrive (50-100 people)" at bounding box center [343, 101] width 491 height 10
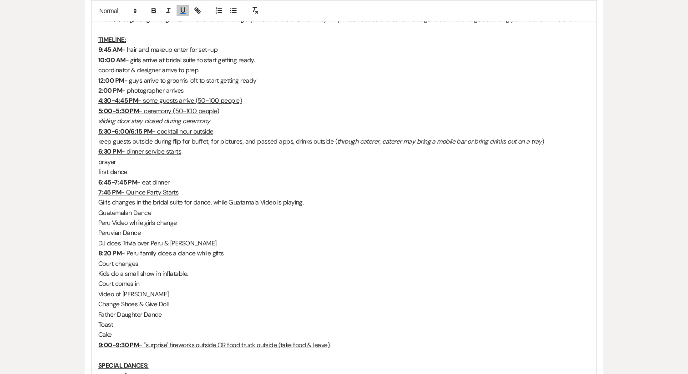
click at [156, 105] on u "- some guests arrive (50-100 people)" at bounding box center [190, 100] width 104 height 8
click at [197, 156] on p "6:30 PM - dinner service starts" at bounding box center [343, 151] width 491 height 10
click at [229, 136] on p "5:30-6:00/6:15 PM - cocktail hour outside" at bounding box center [343, 131] width 491 height 10
drag, startPoint x: 217, startPoint y: 144, endPoint x: 288, endPoint y: 144, distance: 71.4
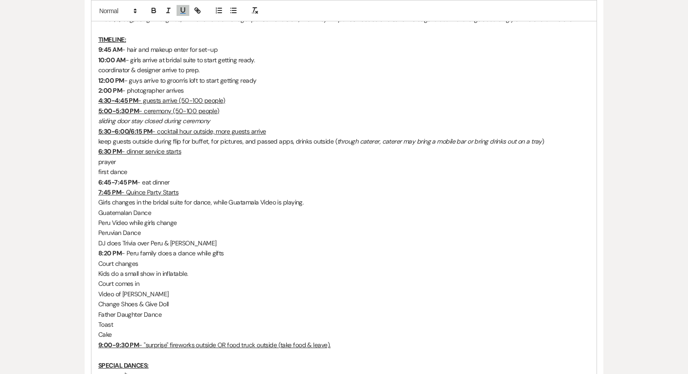
click at [288, 136] on p "5:30-6:00/6:15 PM - cocktail hour outside, more guests arrive" at bounding box center [343, 131] width 491 height 10
click at [192, 156] on p "6:30 PM - dinner service starts" at bounding box center [343, 151] width 491 height 10
click at [168, 96] on p "2:00 PM - photographer arrives" at bounding box center [343, 91] width 491 height 10
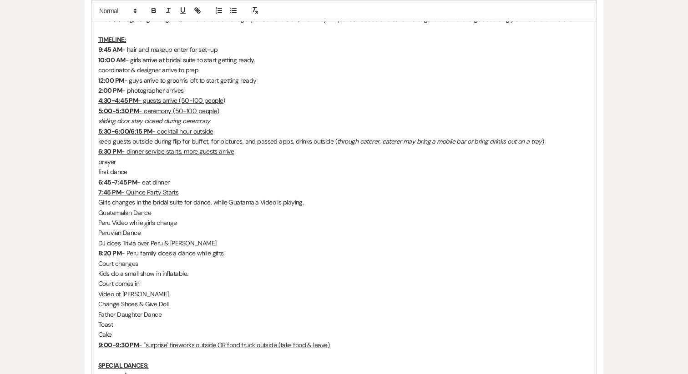
click at [219, 156] on u "- dinner service starts, more guests arrive" at bounding box center [177, 151] width 112 height 8
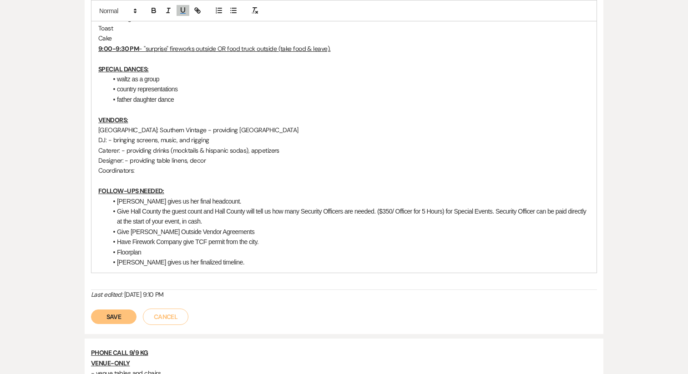
scroll to position [1106, 0]
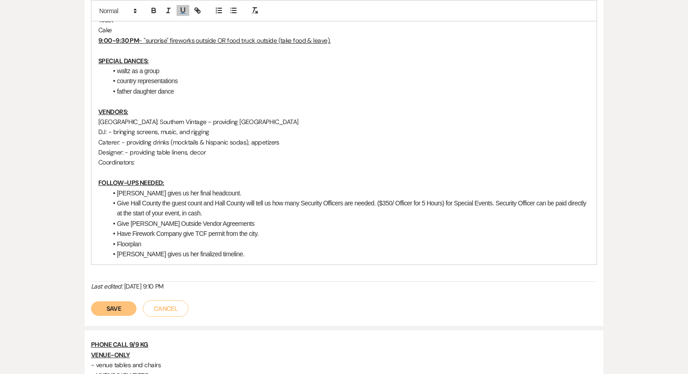
click at [131, 316] on button "Save" at bounding box center [113, 309] width 45 height 15
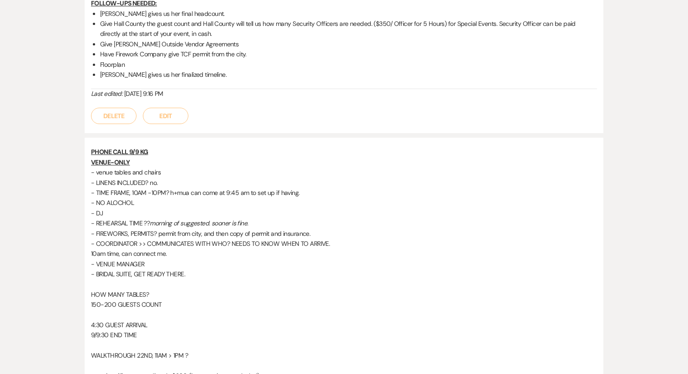
scroll to position [1260, 0]
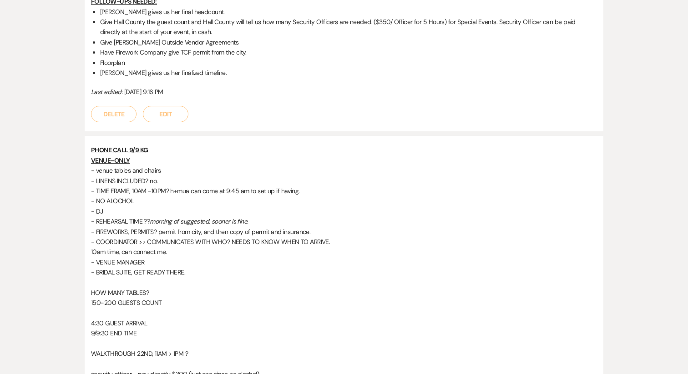
click at [169, 114] on button "Edit" at bounding box center [165, 114] width 45 height 16
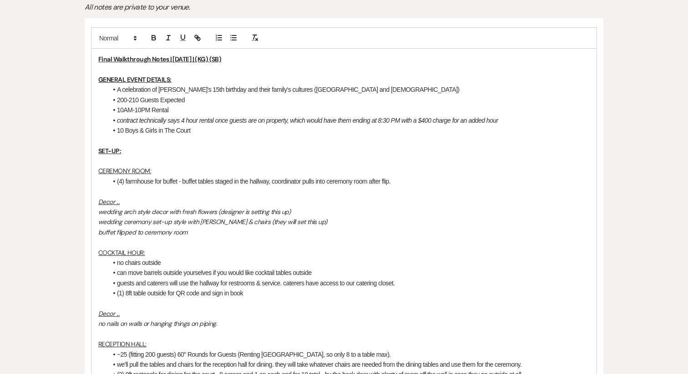
scroll to position [193, 0]
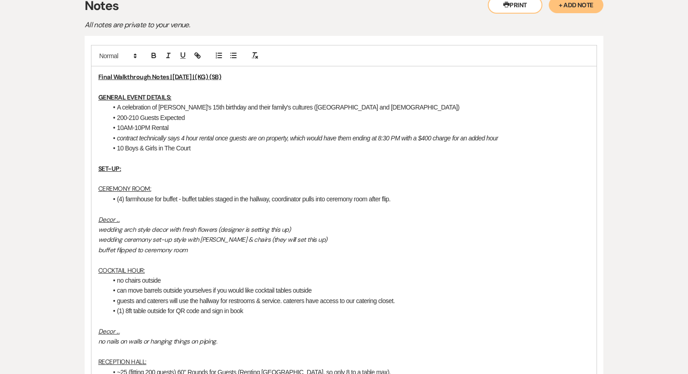
click at [199, 149] on li "10 Boys & Girls in The Court" at bounding box center [348, 148] width 482 height 10
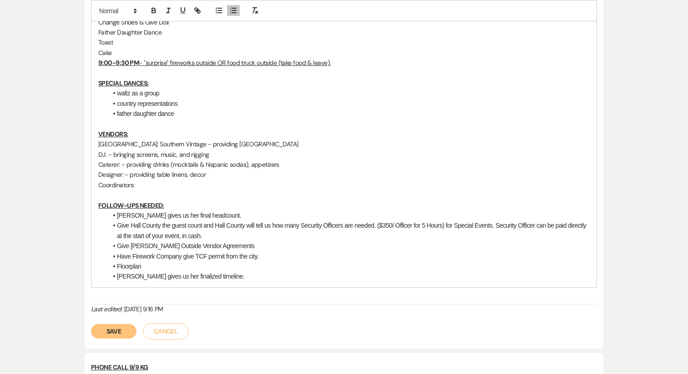
scroll to position [1102, 0]
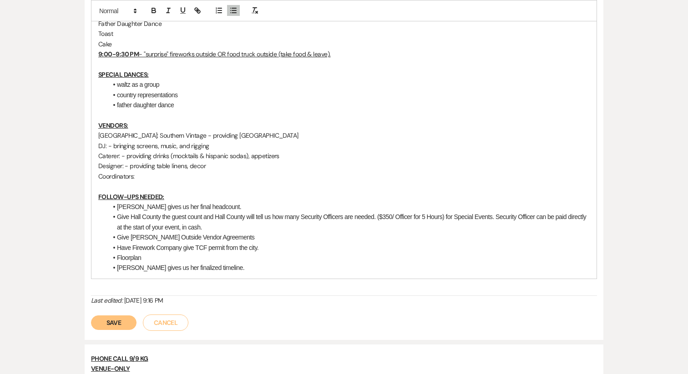
click at [154, 191] on p at bounding box center [343, 186] width 491 height 10
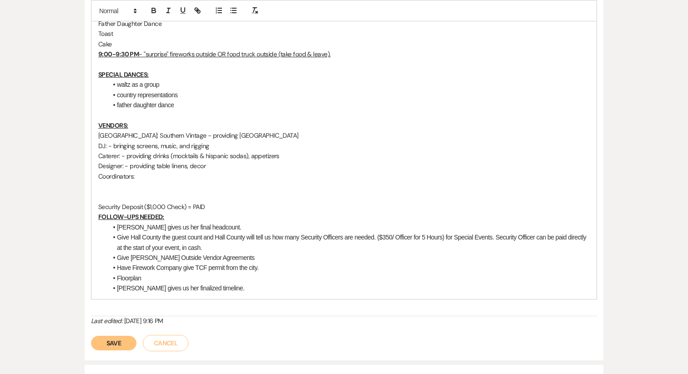
click at [140, 212] on p "Security Deposit ($1,000 Check) = PAID" at bounding box center [343, 207] width 491 height 10
click at [199, 211] on u "Security Deposit ($1,000 Check) = PAID" at bounding box center [151, 207] width 107 height 8
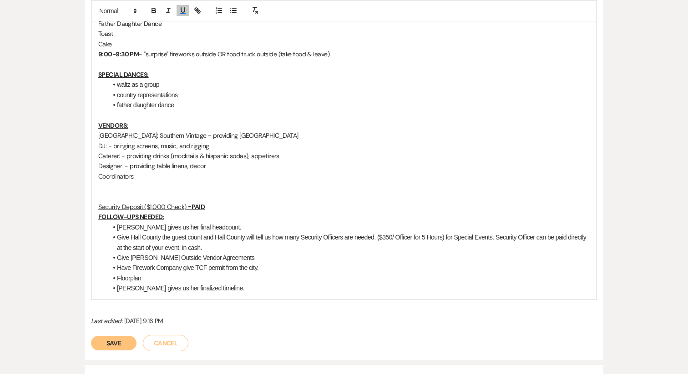
click at [164, 211] on u "Security Deposit ($1,000 Check) =" at bounding box center [144, 207] width 93 height 8
click at [167, 202] on p at bounding box center [343, 197] width 491 height 10
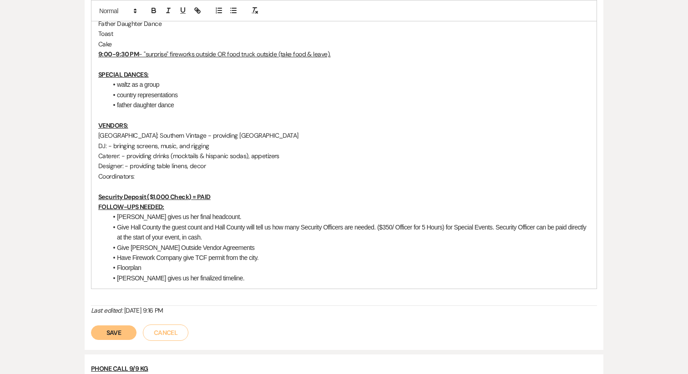
click at [216, 202] on p "Security Deposit ($1,000 Check) = PAID" at bounding box center [343, 197] width 491 height 10
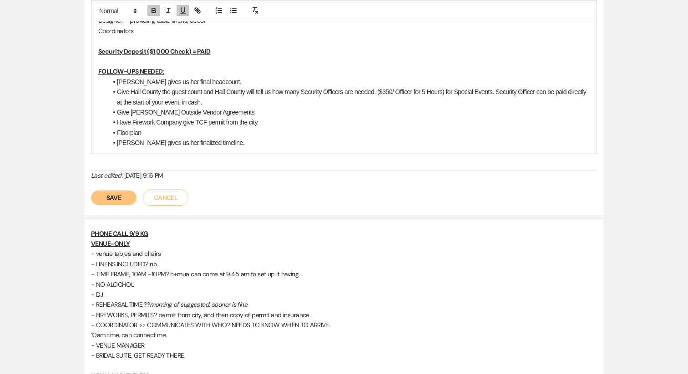
scroll to position [1223, 0]
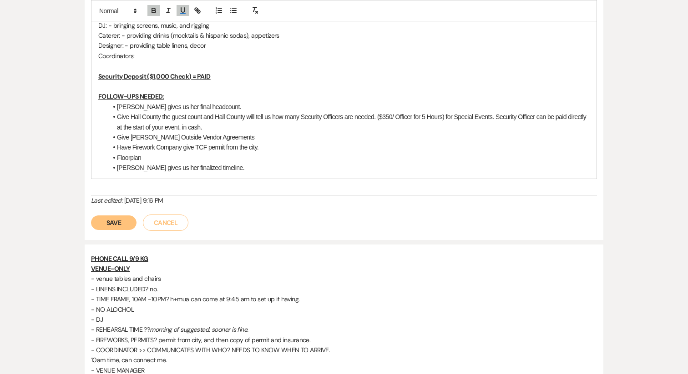
click at [217, 173] on li "[PERSON_NAME] gives us her finalized timeline." at bounding box center [348, 168] width 482 height 10
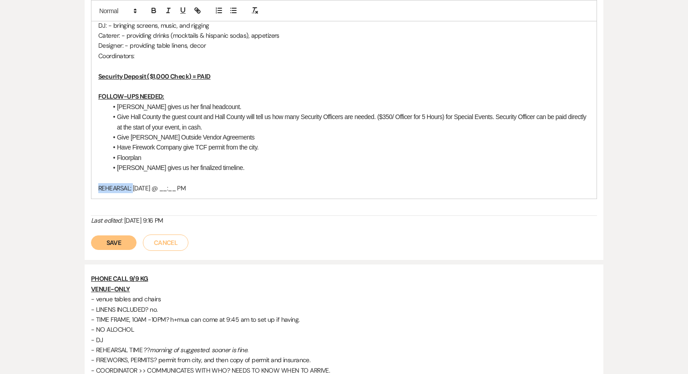
drag, startPoint x: 132, startPoint y: 199, endPoint x: 76, endPoint y: 198, distance: 56.4
click at [143, 193] on p "REHEARSAL: [DATE] @ __:__ PM" at bounding box center [343, 188] width 491 height 10
click at [137, 193] on p "REHEARSAL: [DATE] @ __:__ PM" at bounding box center [343, 188] width 491 height 10
click at [133, 193] on p "REHEARSAL: [DATE] @ __:__ PM" at bounding box center [343, 188] width 491 height 10
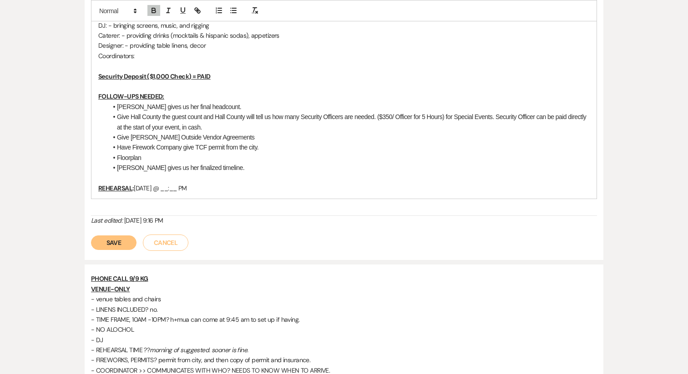
click at [156, 193] on p "REHEARSAL : [DATE] @ __:__ PM" at bounding box center [343, 188] width 491 height 10
click at [135, 193] on p "REHEARSAL : [DATE] @ __:__ PM" at bounding box center [343, 188] width 491 height 10
click at [132, 192] on strong "REHEARSAL :" at bounding box center [115, 188] width 35 height 8
drag, startPoint x: 240, startPoint y: 200, endPoint x: 337, endPoint y: 200, distance: 97.8
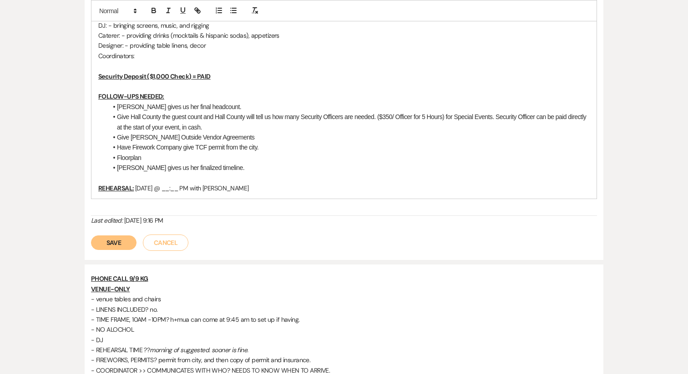
click at [337, 193] on p "REHEARSAL: [DATE] @ __:__ PM with [PERSON_NAME]" at bounding box center [343, 188] width 491 height 10
click at [122, 250] on button "Save" at bounding box center [113, 243] width 45 height 15
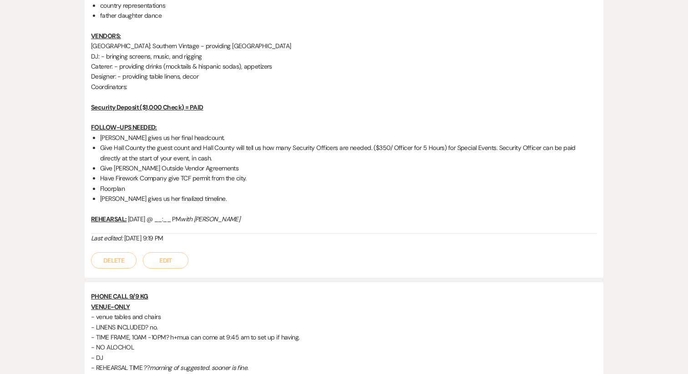
scroll to position [1165, 0]
click at [154, 261] on button "Edit" at bounding box center [165, 260] width 45 height 16
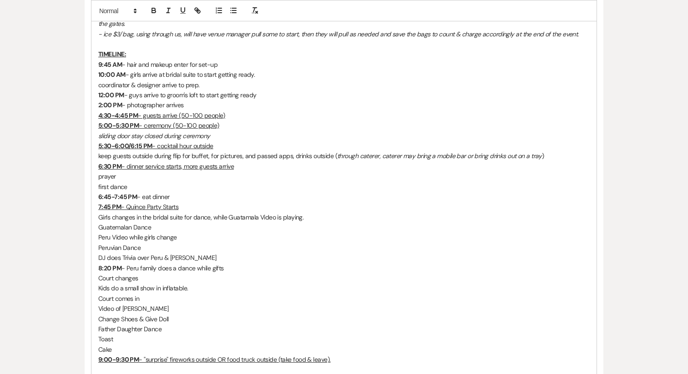
scroll to position [790, 0]
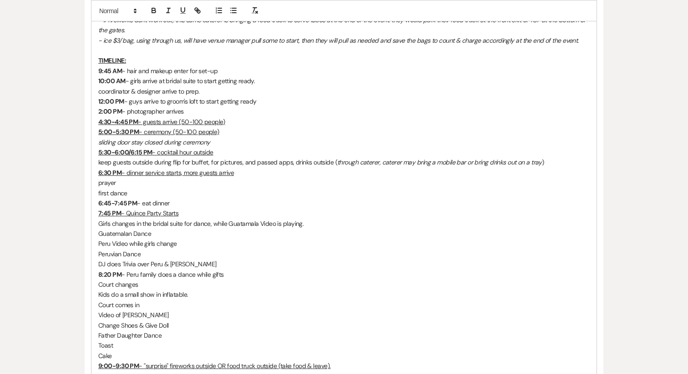
click at [98, 65] on u "TIMELINE:" at bounding box center [112, 60] width 28 height 8
click at [171, 65] on p "ROUGH TIMELINE:" at bounding box center [343, 60] width 491 height 10
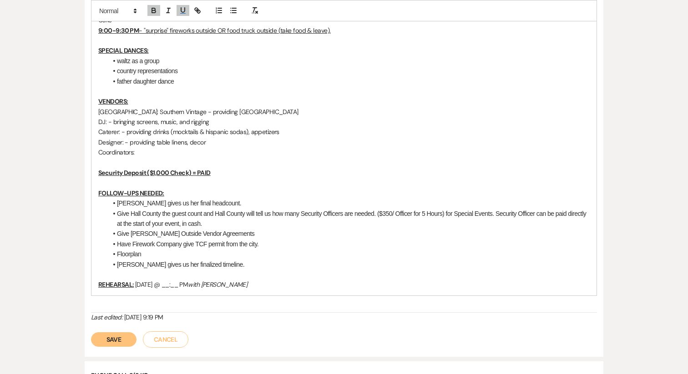
scroll to position [1149, 0]
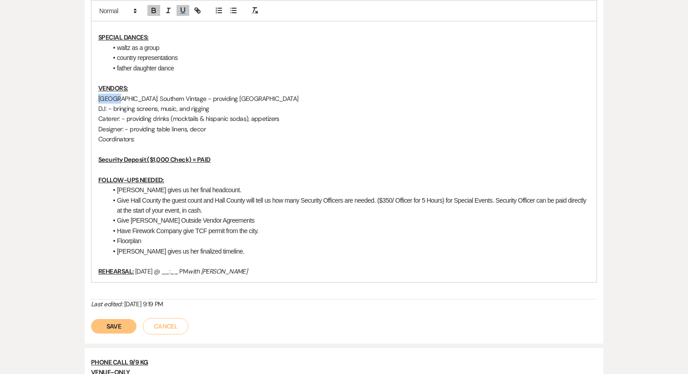
drag, startPoint x: 115, startPoint y: 110, endPoint x: 73, endPoint y: 110, distance: 41.4
drag, startPoint x: 109, startPoint y: 120, endPoint x: 92, endPoint y: 119, distance: 16.8
drag, startPoint x: 120, startPoint y: 131, endPoint x: 67, endPoint y: 130, distance: 53.2
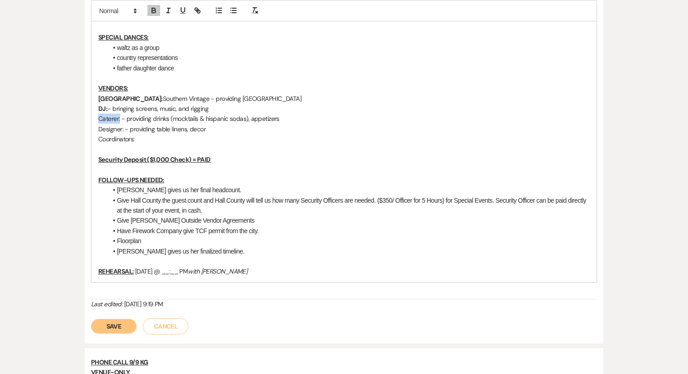
click at [134, 144] on p "Coordinators:" at bounding box center [343, 139] width 491 height 10
drag, startPoint x: 136, startPoint y: 151, endPoint x: 70, endPoint y: 151, distance: 65.9
click at [128, 134] on p "Designer: - providing table linens, decor" at bounding box center [343, 129] width 491 height 10
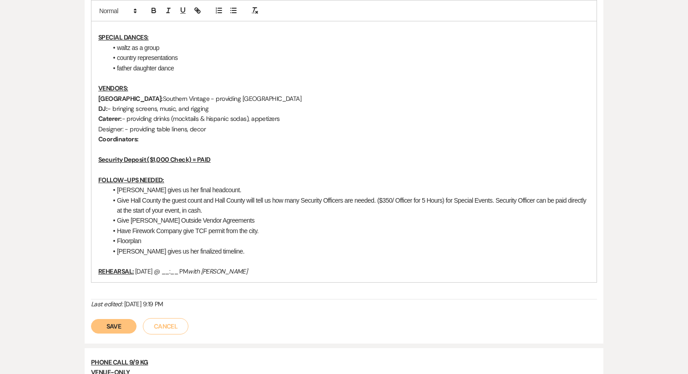
drag, startPoint x: 124, startPoint y: 139, endPoint x: 82, endPoint y: 139, distance: 41.8
drag, startPoint x: 124, startPoint y: 141, endPoint x: 81, endPoint y: 141, distance: 42.3
click at [115, 334] on button "Save" at bounding box center [113, 326] width 45 height 15
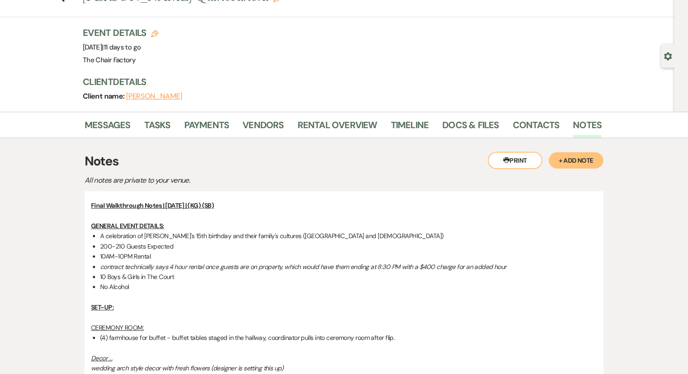
scroll to position [0, 0]
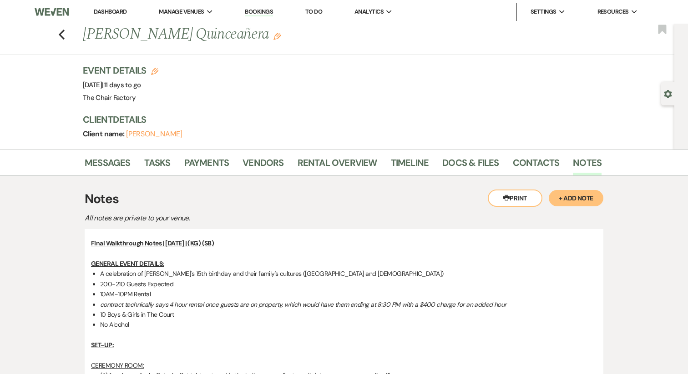
click at [105, 12] on link "Dashboard" at bounding box center [110, 12] width 33 height 8
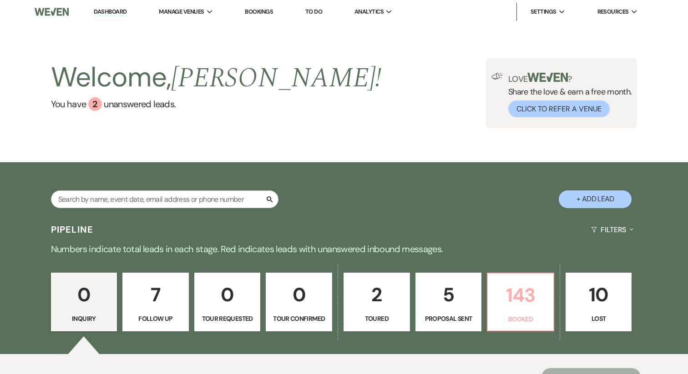
click at [512, 301] on p "143" at bounding box center [520, 295] width 55 height 30
